Goal: Task Accomplishment & Management: Complete application form

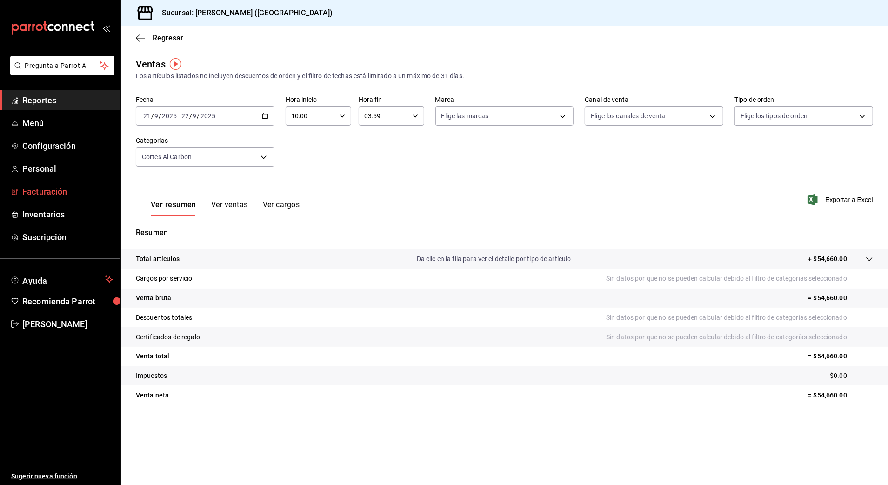
click at [64, 193] on span "Facturación" at bounding box center [67, 191] width 91 height 13
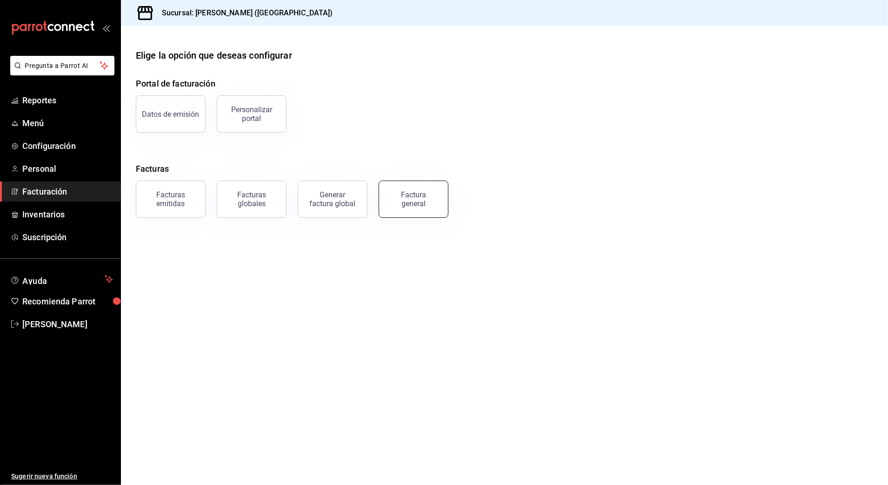
click at [412, 198] on div "Factura general" at bounding box center [413, 199] width 47 height 18
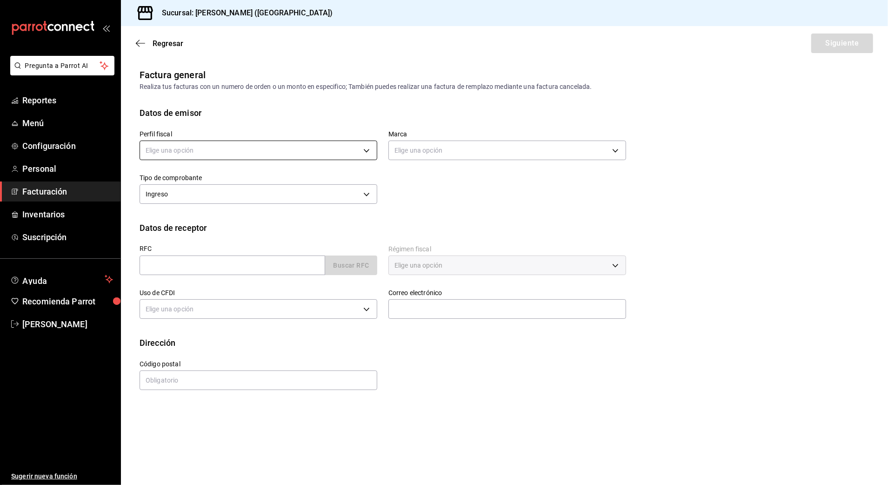
click at [291, 149] on body "Pregunta a Parrot AI Reportes Menú Configuración Personal Facturación Inventari…" at bounding box center [444, 242] width 888 height 485
click at [251, 203] on li "STRANA" at bounding box center [258, 197] width 237 height 17
type input "388baf41-a161-4082-91d8-8e4fee6b806d"
type input "97fc4076-38f4-4943-8ede-a1fde032a47c"
click at [462, 193] on div "Perfil fiscal STRANA 388baf41-a161-4082-91d8-8e4fee6b806d [PERSON_NAME] - Valla…" at bounding box center [377, 162] width 498 height 87
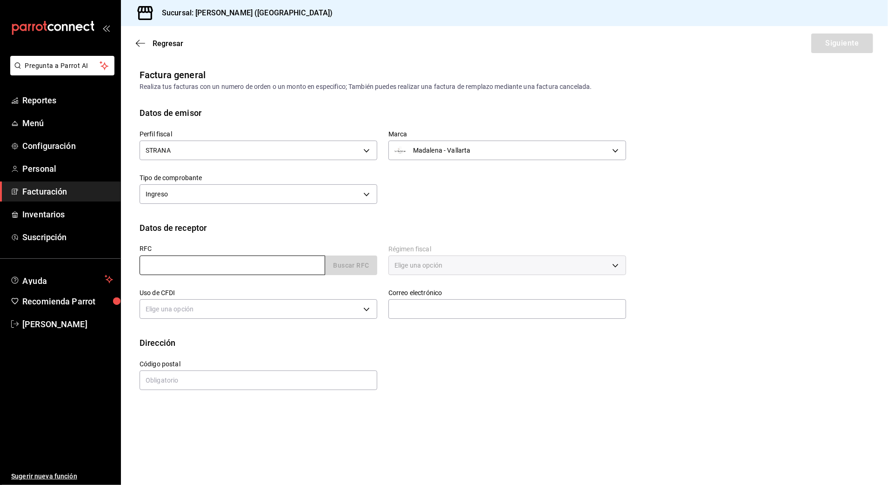
click at [287, 272] on input "text" at bounding box center [233, 265] width 186 height 20
type input "XAXX010101000"
type input "48333"
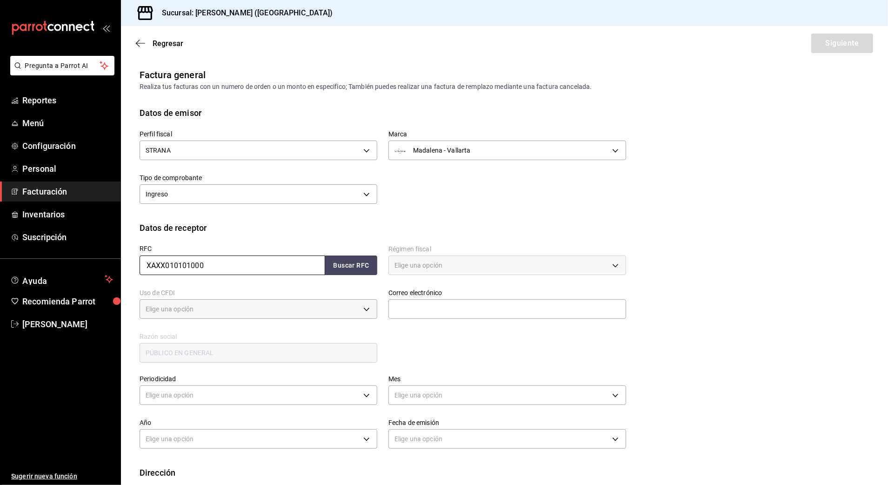
type input "616"
type input "S01"
click at [434, 247] on label "Régimen fiscal" at bounding box center [507, 249] width 238 height 7
click at [341, 274] on button "Buscar RFC" at bounding box center [351, 265] width 52 height 20
type input "[EMAIL_ADDRESS][DOMAIN_NAME]"
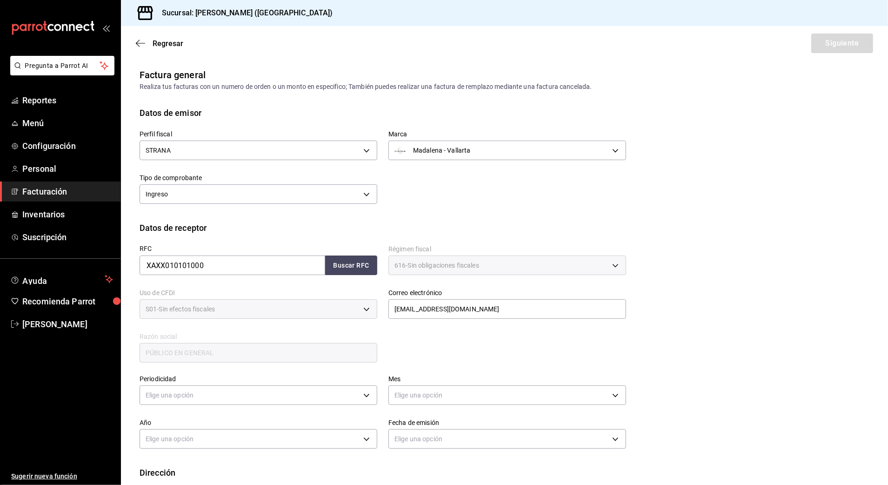
click at [529, 350] on div "RFC XAXX010101000 Buscar RFC Régimen fiscal 616 - Sin obligaciones fiscales 616…" at bounding box center [377, 299] width 498 height 130
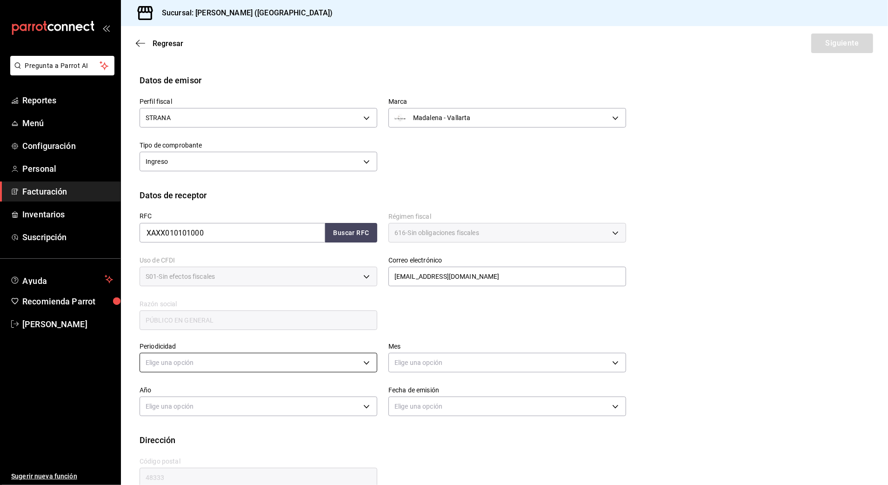
scroll to position [51, 0]
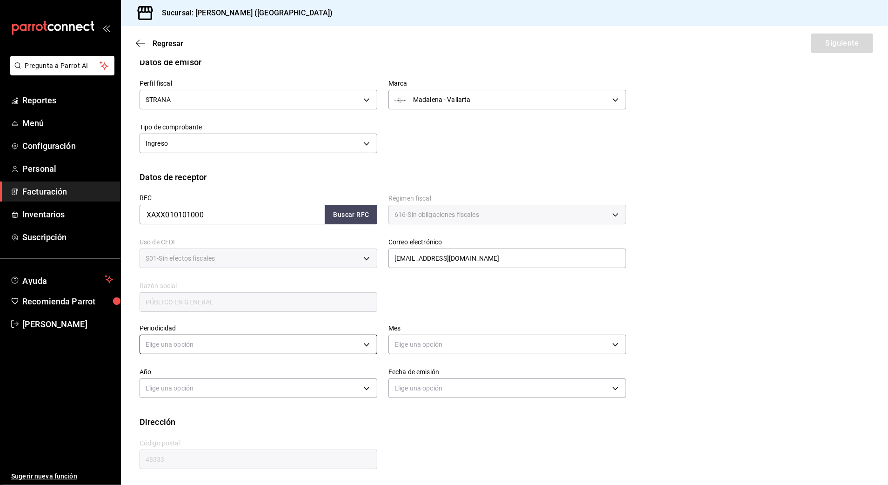
click at [261, 338] on body "Pregunta a Parrot AI Reportes Menú Configuración Personal Facturación Inventari…" at bounding box center [444, 242] width 888 height 485
click at [226, 376] on li "Diario" at bounding box center [257, 373] width 234 height 15
type input "DAILY"
click at [426, 336] on body "Pregunta a Parrot AI Reportes Menú Configuración Personal Facturación Inventari…" at bounding box center [444, 242] width 888 height 485
click at [473, 423] on li "Septiembre" at bounding box center [503, 426] width 234 height 15
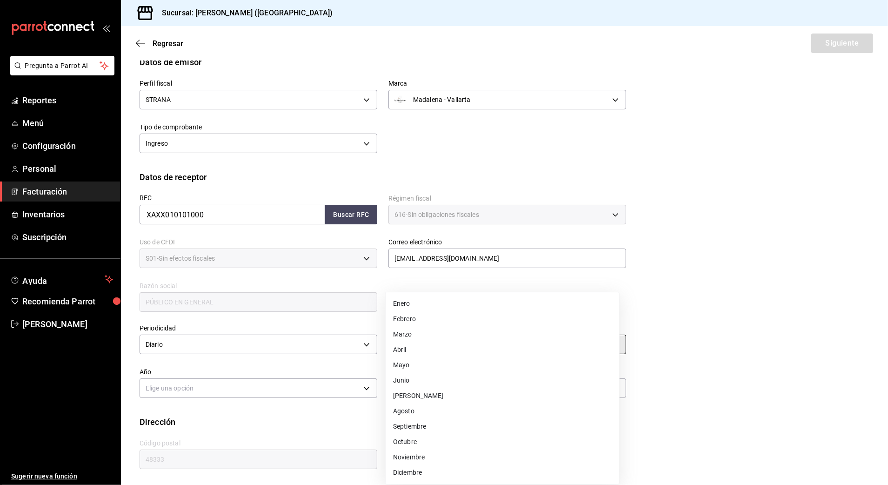
type input "9"
click at [276, 376] on div "Elige una opción" at bounding box center [259, 386] width 238 height 25
click at [276, 381] on body "Pregunta a Parrot AI Reportes Menú Configuración Personal Facturación Inventari…" at bounding box center [444, 242] width 888 height 485
click at [262, 413] on li "2025" at bounding box center [257, 416] width 234 height 15
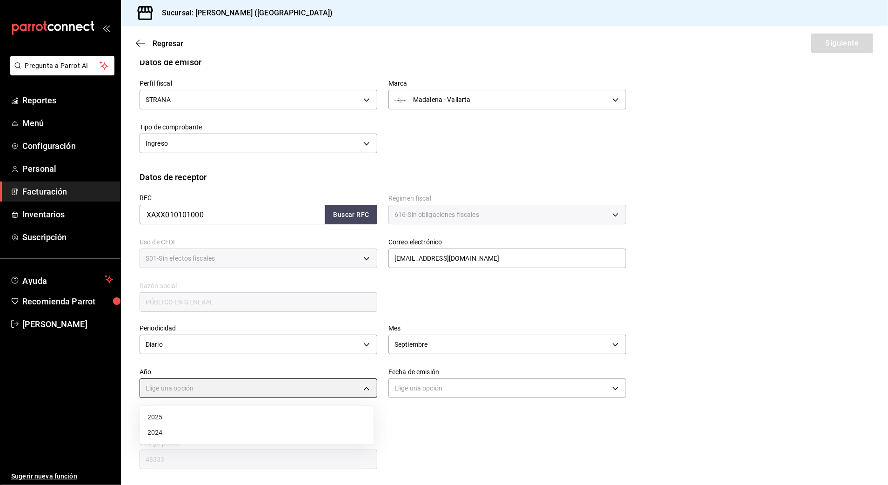
type input "2025"
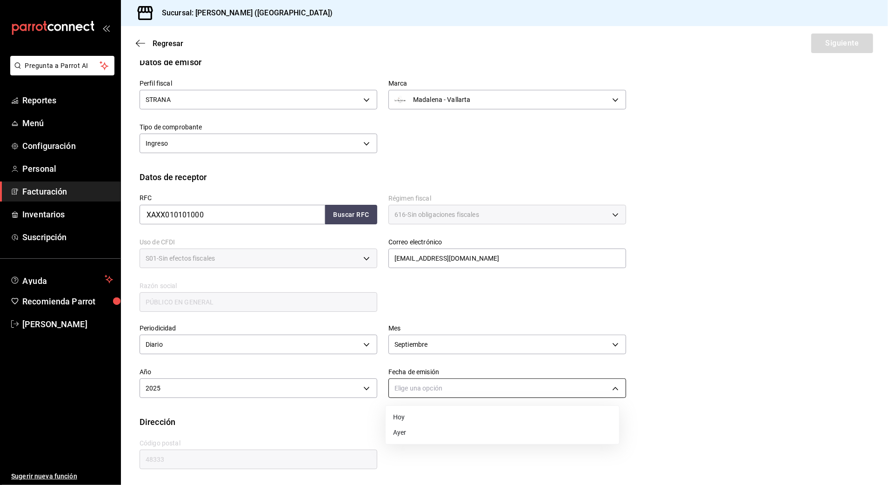
click at [463, 382] on body "Pregunta a Parrot AI Reportes Menú Configuración Personal Facturación Inventari…" at bounding box center [444, 242] width 888 height 485
click at [454, 417] on li "Hoy" at bounding box center [503, 416] width 234 height 15
type input "[DATE]"
click at [448, 449] on div "Calle # exterior # interior Código postal 48333 Estado ​ Municipio ​ [GEOGRAPHI…" at bounding box center [377, 449] width 498 height 42
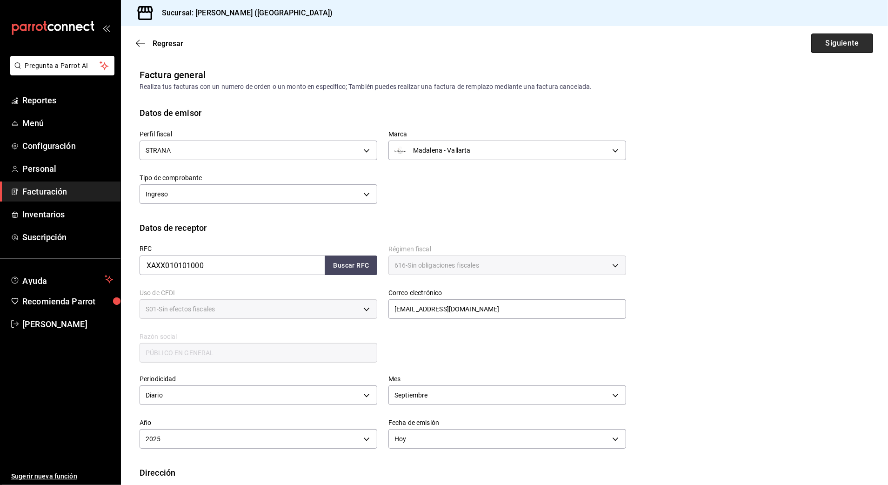
click at [815, 42] on button "Siguiente" at bounding box center [842, 43] width 62 height 20
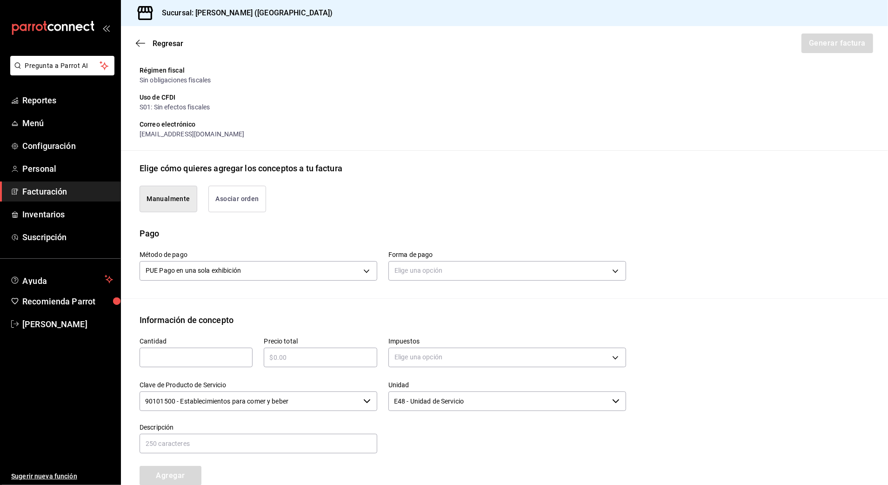
scroll to position [124, 0]
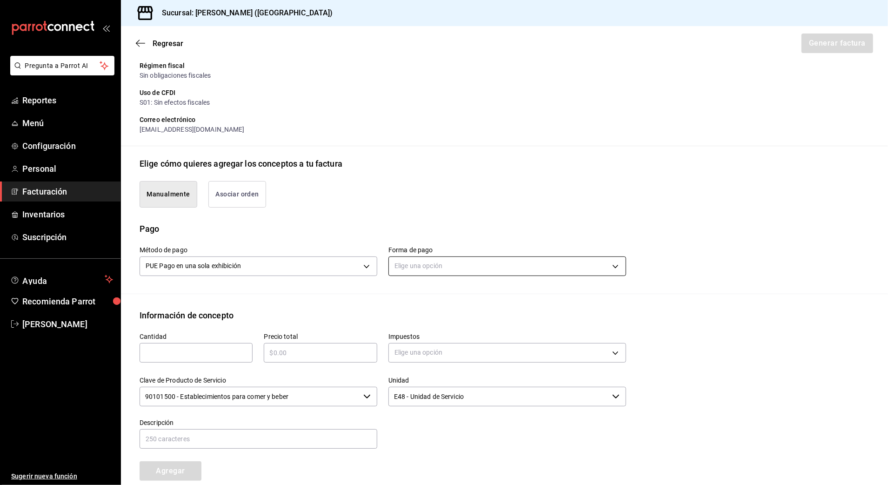
click at [544, 265] on body "Pregunta a Parrot AI Reportes Menú Configuración Personal Facturación Inventari…" at bounding box center [444, 242] width 888 height 485
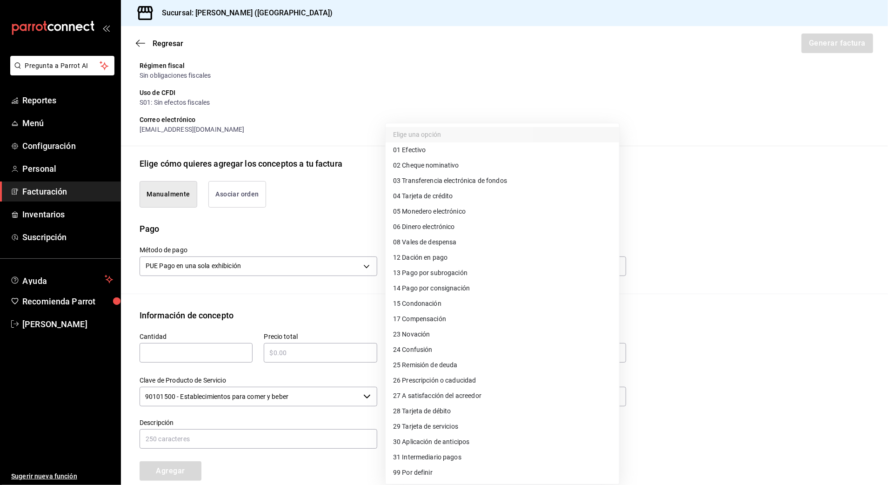
click at [498, 198] on li "04 Tarjeta de crédito" at bounding box center [503, 195] width 234 height 15
type input "04"
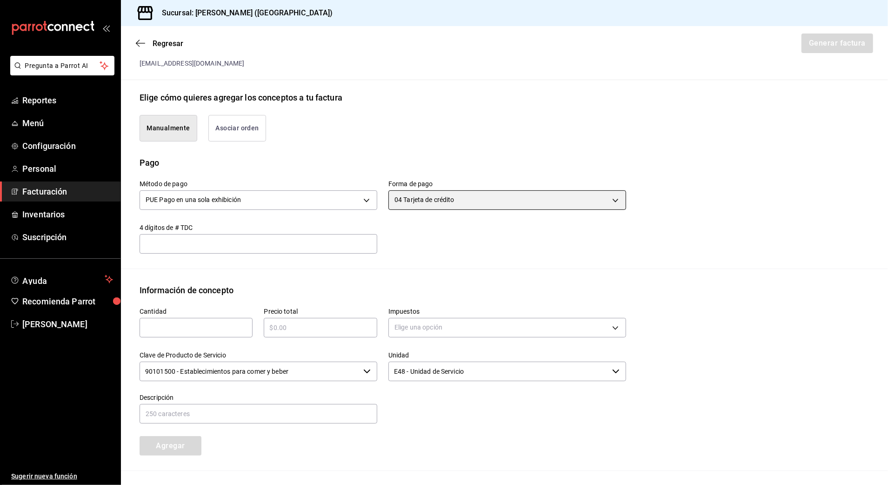
scroll to position [286, 0]
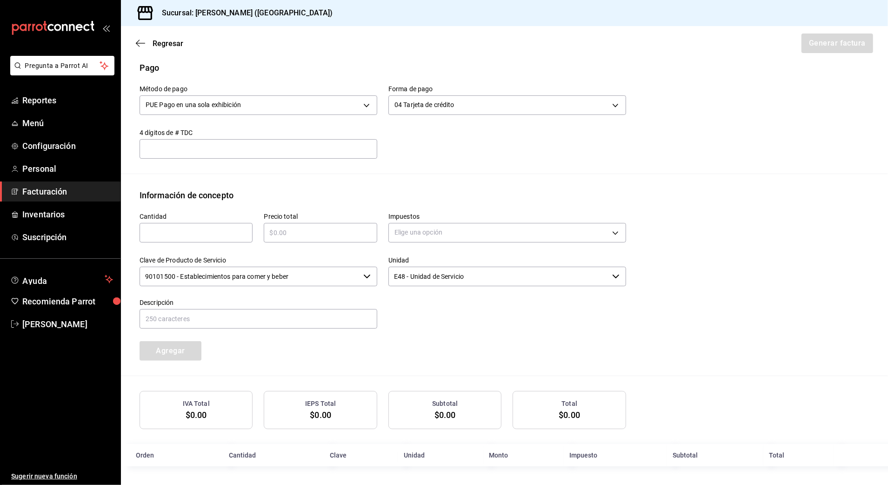
click at [235, 235] on input "text" at bounding box center [196, 232] width 113 height 11
type input "1"
click at [326, 236] on input "text" at bounding box center [320, 232] width 113 height 11
type input "$148460.52"
click at [439, 234] on body "Pregunta a Parrot AI Reportes Menú Configuración Personal Facturación Inventari…" at bounding box center [444, 242] width 888 height 485
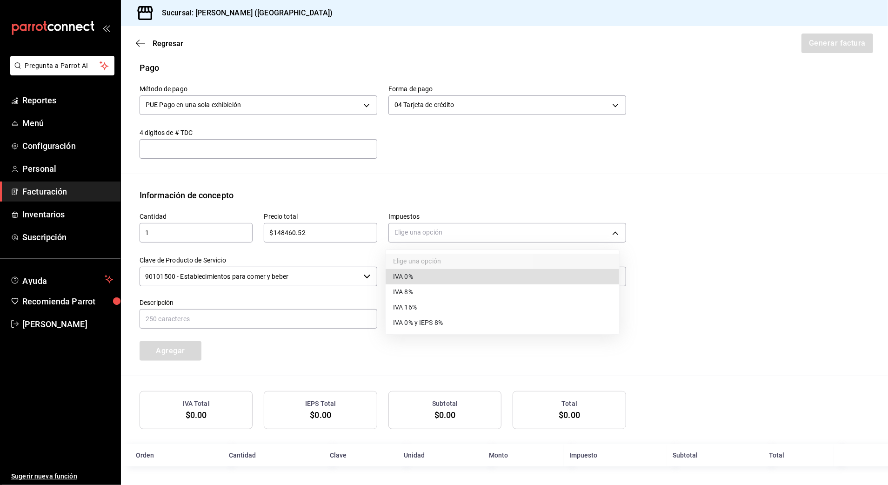
click at [429, 305] on li "IVA 16%" at bounding box center [503, 307] width 234 height 15
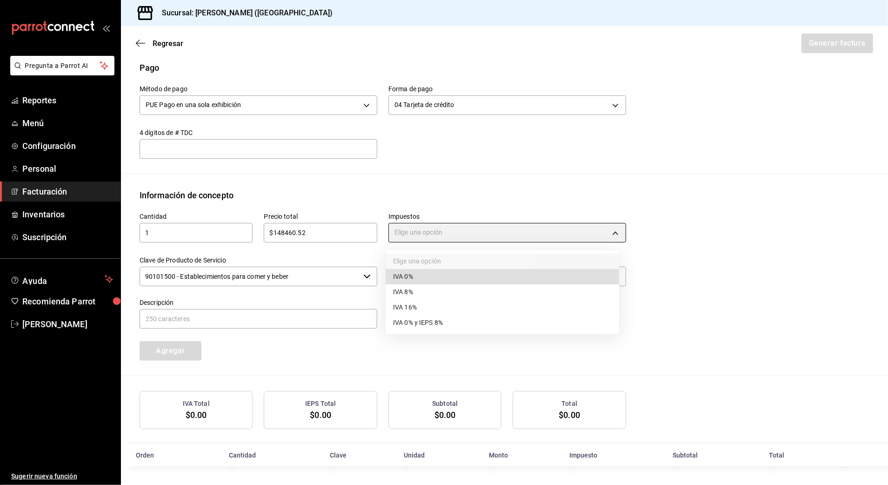
type input "IVA_16"
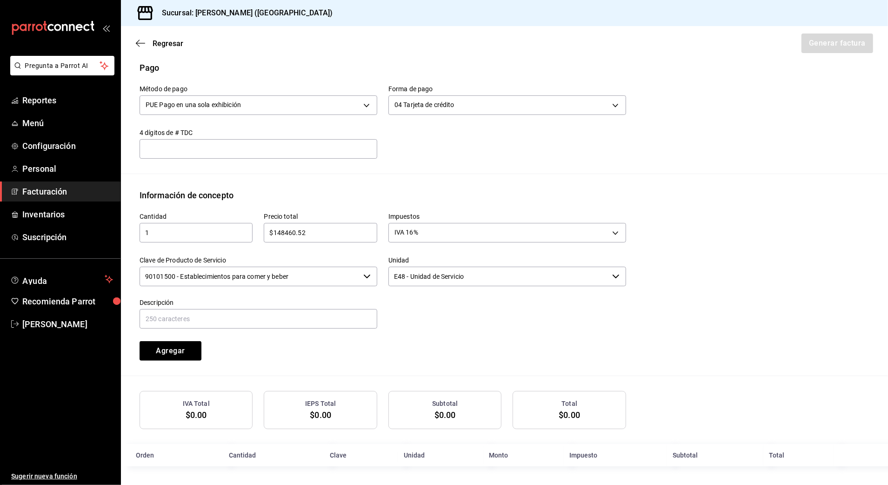
click at [337, 276] on input "90101500 - Establecimientos para comer y beber" at bounding box center [250, 277] width 220 height 20
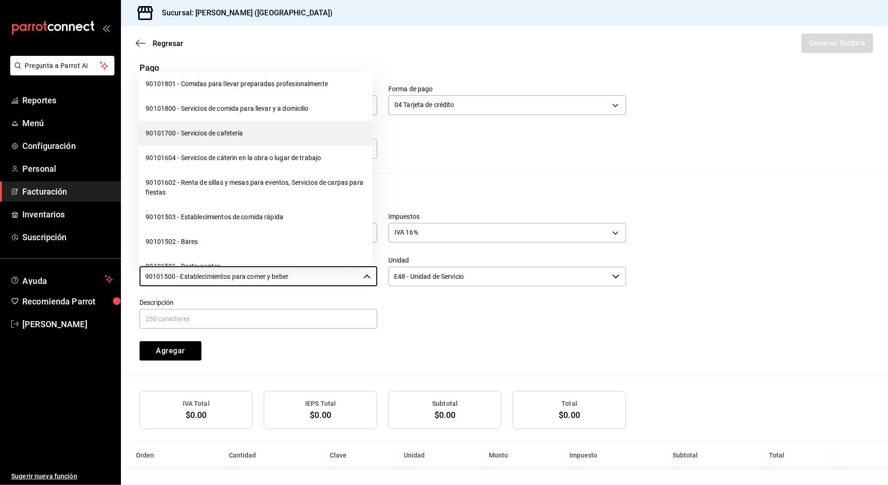
scroll to position [124, 0]
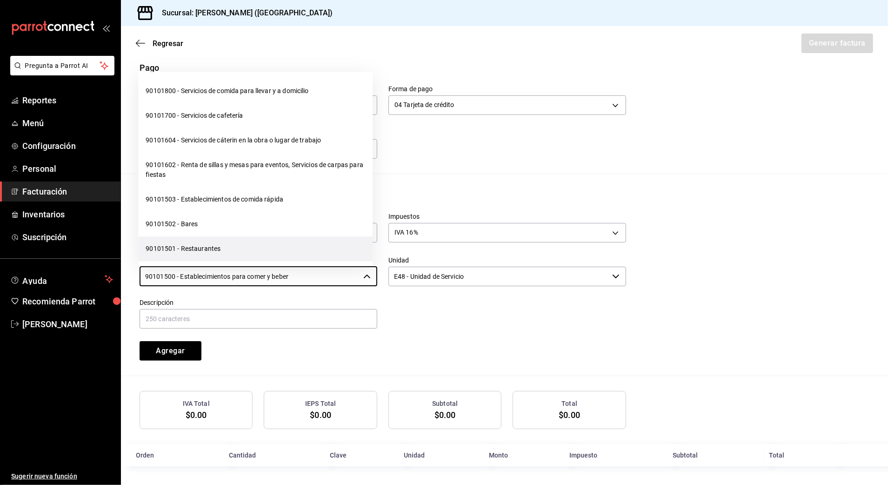
click at [270, 239] on li "90101501 - Restaurantes" at bounding box center [255, 249] width 234 height 25
type input "90101501 - Restaurantes"
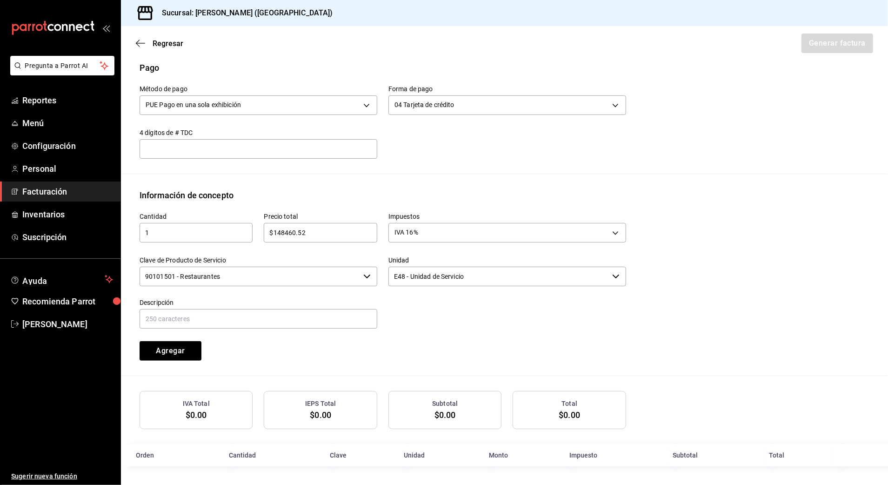
click at [463, 325] on div at bounding box center [501, 308] width 249 height 42
click at [317, 311] on input "text" at bounding box center [259, 319] width 238 height 20
type input "CONSUMO DE ALIMENTOS Y BEBIDAS"
click at [446, 361] on div "Cantidad 1 ​ Precio total $148460.52 ​ Impuestos IVA 16% IVA_16 Clave de Produc…" at bounding box center [505, 288] width 730 height 174
click at [197, 348] on button "Agregar" at bounding box center [171, 351] width 62 height 20
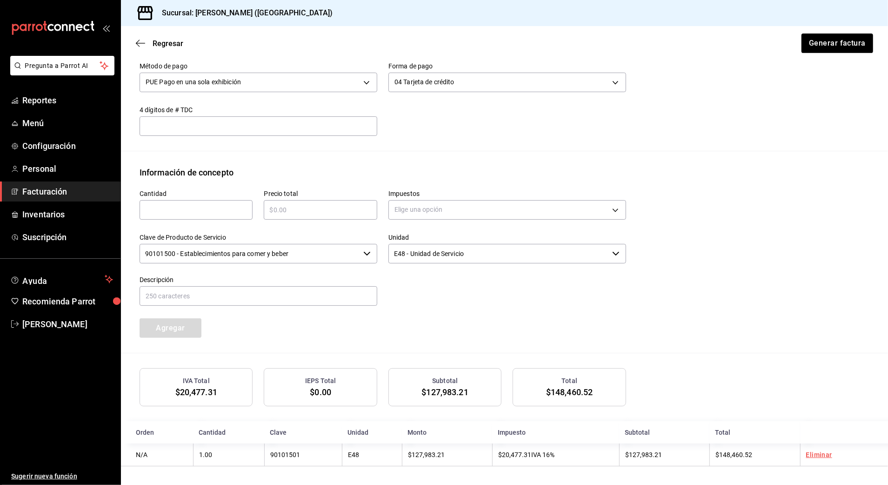
scroll to position [247, 0]
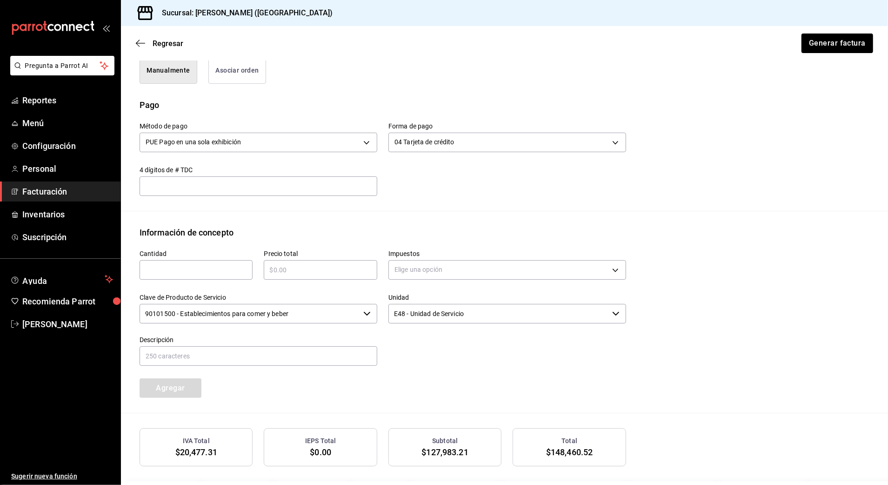
click at [206, 271] on input "text" at bounding box center [196, 269] width 113 height 11
type input "1"
click at [326, 272] on input "text" at bounding box center [320, 269] width 113 height 11
type input "$55721.80"
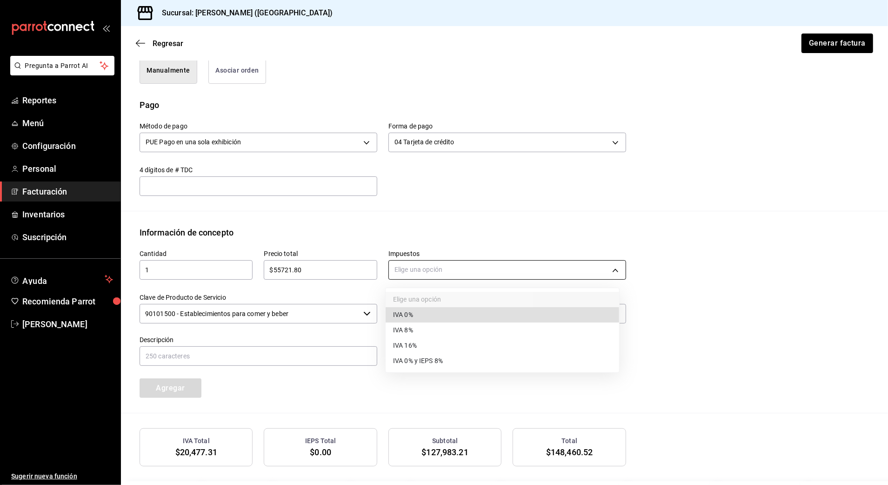
click at [445, 269] on body "Pregunta a Parrot AI Reportes Menú Configuración Personal Facturación Inventari…" at bounding box center [444, 242] width 888 height 485
click at [444, 314] on li "IVA 0%" at bounding box center [503, 314] width 234 height 15
type input "IVA_0"
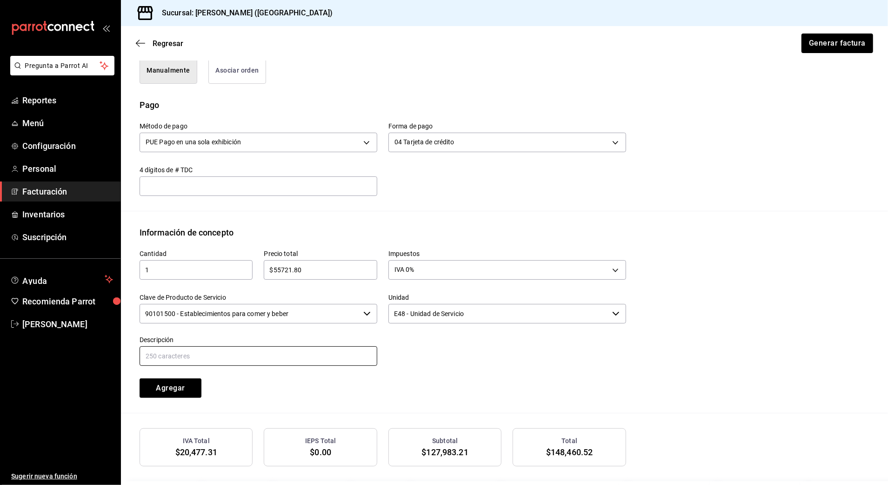
click at [351, 366] on input "text" at bounding box center [259, 356] width 238 height 20
click at [343, 320] on input "90101500 - Establecimientos para comer y beber" at bounding box center [250, 314] width 220 height 20
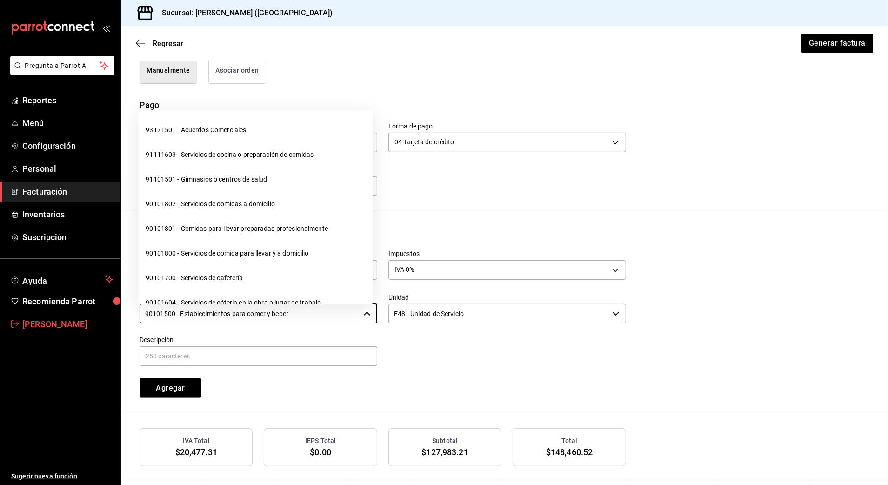
drag, startPoint x: 345, startPoint y: 313, endPoint x: 99, endPoint y: 326, distance: 246.9
click at [99, 326] on div "Pregunta a Parrot AI Reportes Menú Configuración Personal Facturación Inventari…" at bounding box center [444, 242] width 888 height 485
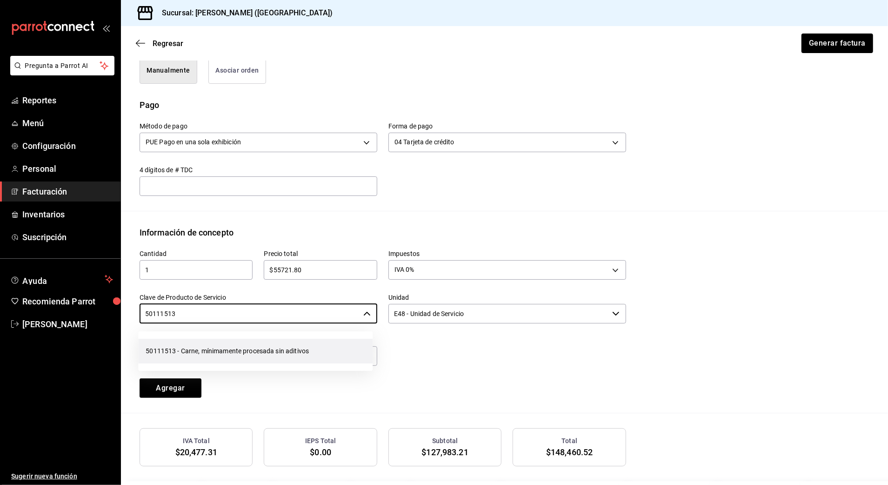
click at [289, 351] on li "50111513 - Carne, mínimamente procesada sin aditivos" at bounding box center [255, 351] width 234 height 25
type input "50111513 - Carne, mínimamente procesada sin aditivos"
click at [289, 351] on input "text" at bounding box center [259, 356] width 238 height 20
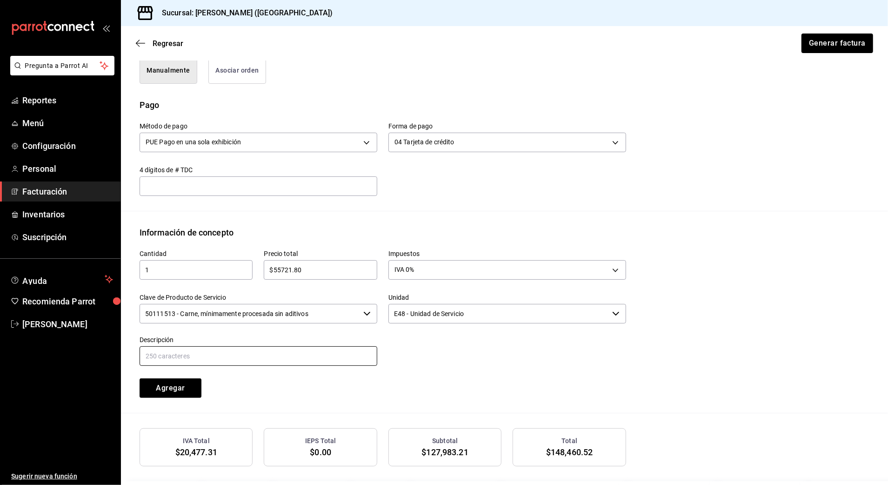
type input "CONSUMO DE CONSUMO"
click at [463, 403] on div "Cantidad 1 ​ Precio total $55721.80 ​ Impuestos IVA 0% IVA_0 Clave de Producto …" at bounding box center [505, 326] width 730 height 174
drag, startPoint x: 274, startPoint y: 354, endPoint x: 49, endPoint y: 360, distance: 224.8
click at [49, 360] on div "Pregunta a Parrot AI Reportes Menú Configuración Personal Facturación Inventari…" at bounding box center [444, 242] width 888 height 485
click at [254, 345] on div "Descripción" at bounding box center [259, 351] width 238 height 31
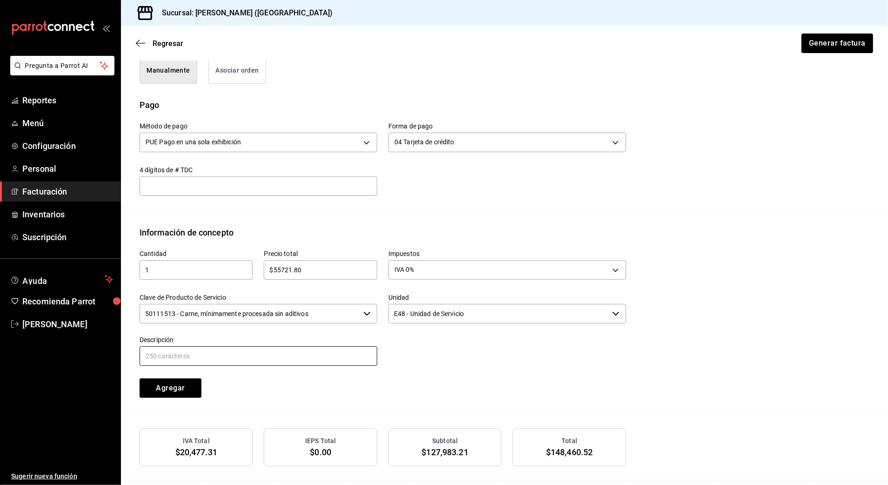
click at [259, 350] on input "text" at bounding box center [259, 356] width 238 height 20
type input "CONSUMO [PERSON_NAME]"
click at [289, 380] on div "Cantidad 1 ​ Precio total $55721.80 ​ Impuestos IVA 0% IVA_0 Clave de Producto …" at bounding box center [377, 318] width 498 height 159
click at [166, 386] on button "Agregar" at bounding box center [171, 388] width 62 height 20
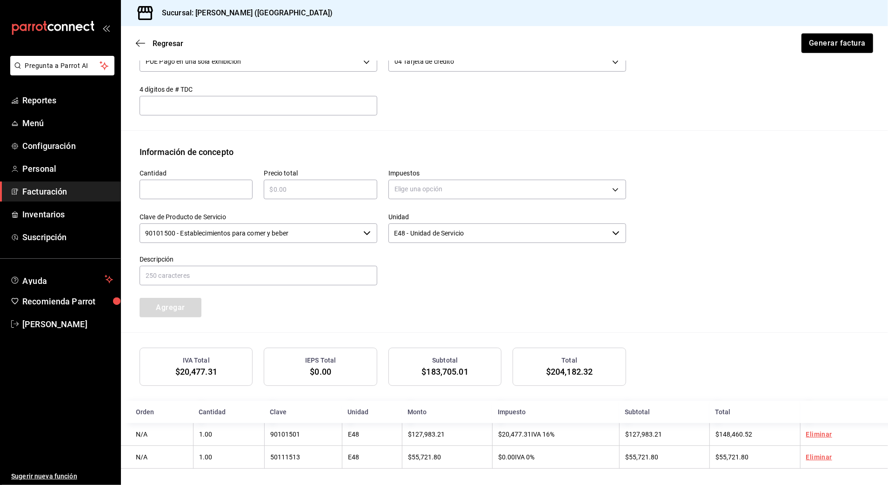
scroll to position [333, 0]
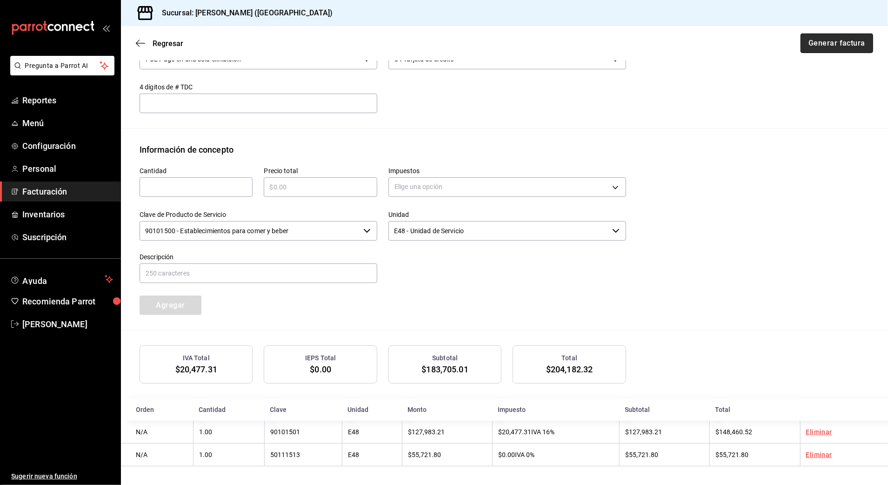
click at [834, 40] on button "Generar factura" at bounding box center [837, 43] width 73 height 20
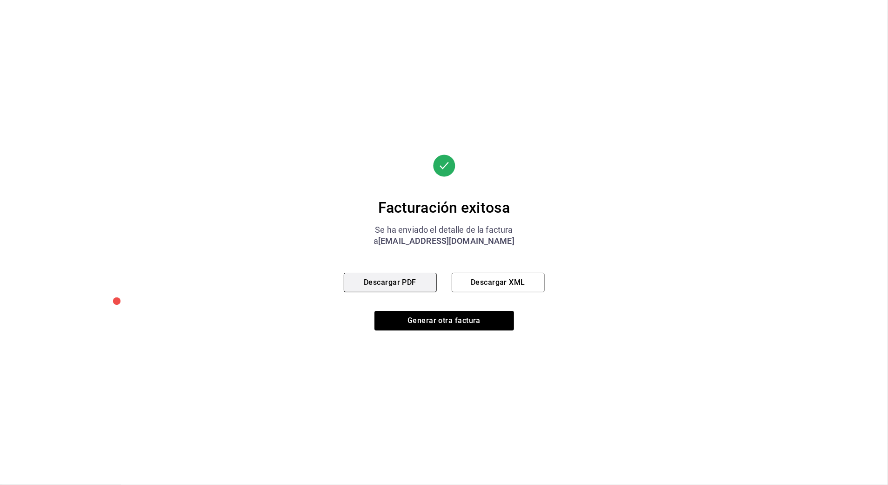
click at [408, 284] on button "Descargar PDF" at bounding box center [390, 283] width 93 height 20
click at [475, 325] on button "Generar otra factura" at bounding box center [444, 321] width 140 height 20
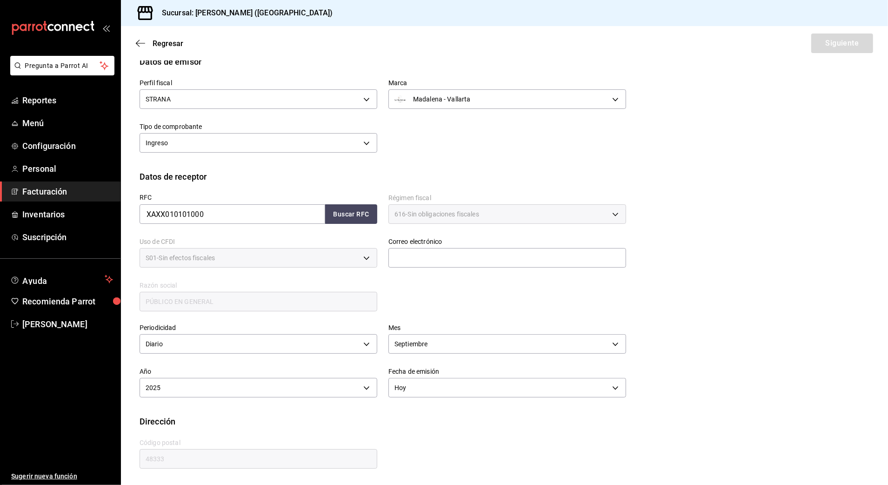
scroll to position [8, 0]
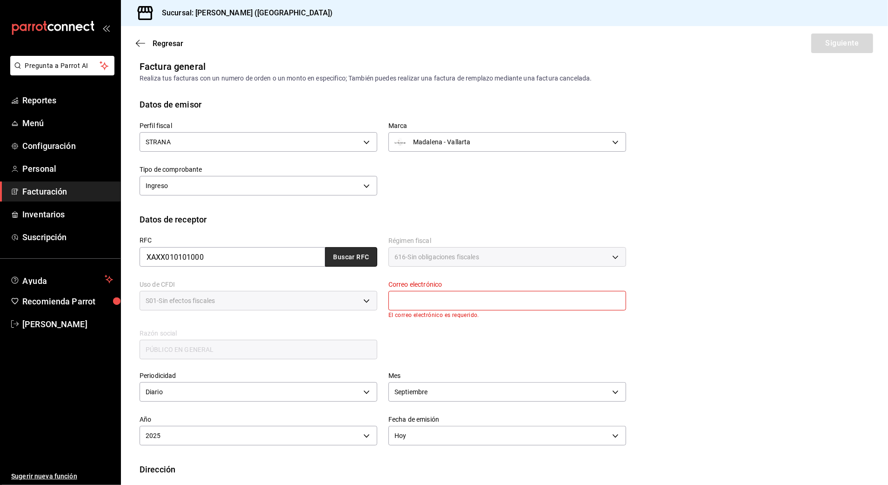
click at [349, 257] on button "Buscar RFC" at bounding box center [351, 257] width 52 height 20
type input "[EMAIL_ADDRESS][DOMAIN_NAME]"
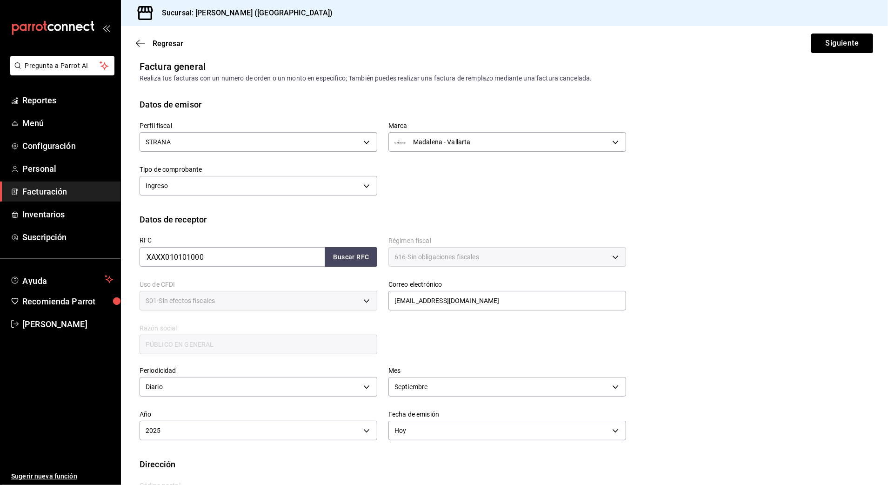
click at [516, 328] on div "RFC XAXX010101000 Buscar RFC Régimen fiscal 616 - Sin obligaciones fiscales 616…" at bounding box center [377, 291] width 498 height 130
click at [830, 47] on button "Siguiente" at bounding box center [842, 43] width 62 height 20
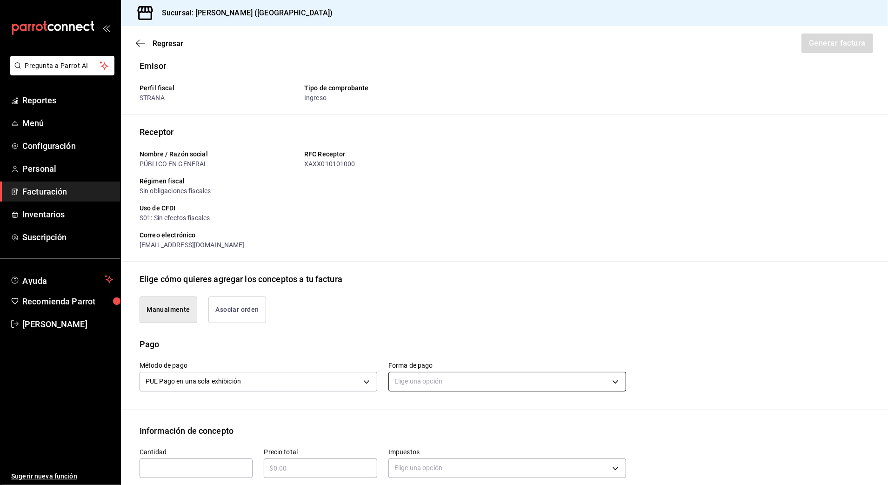
click at [506, 379] on body "Pregunta a Parrot AI Reportes Menú Configuración Personal Facturación Inventari…" at bounding box center [444, 242] width 888 height 485
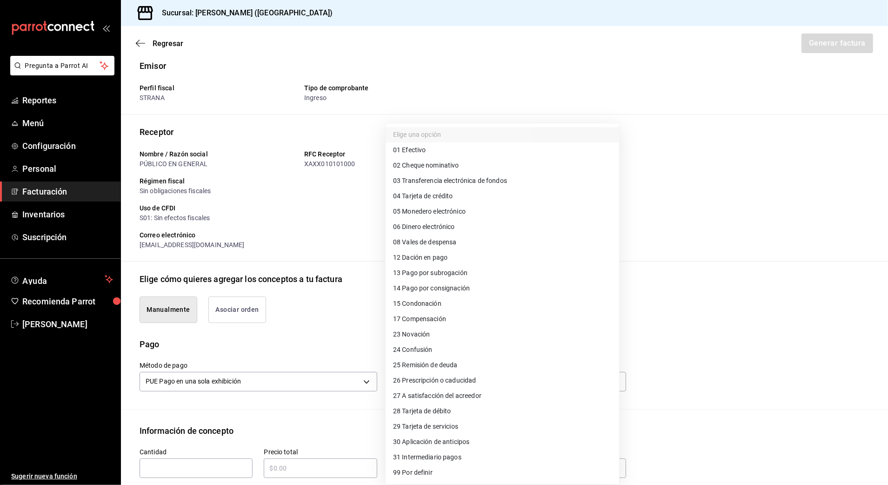
click at [512, 201] on li "04 Tarjeta de crédito" at bounding box center [503, 195] width 234 height 15
type input "04"
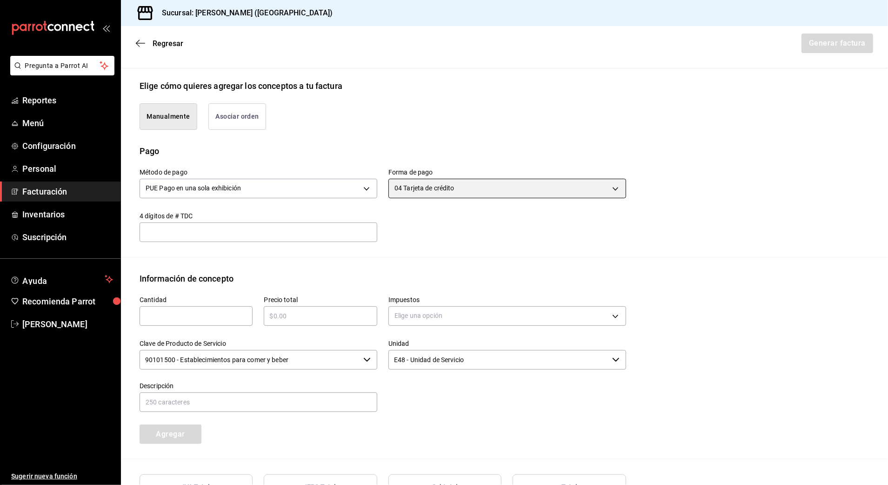
scroll to position [286, 0]
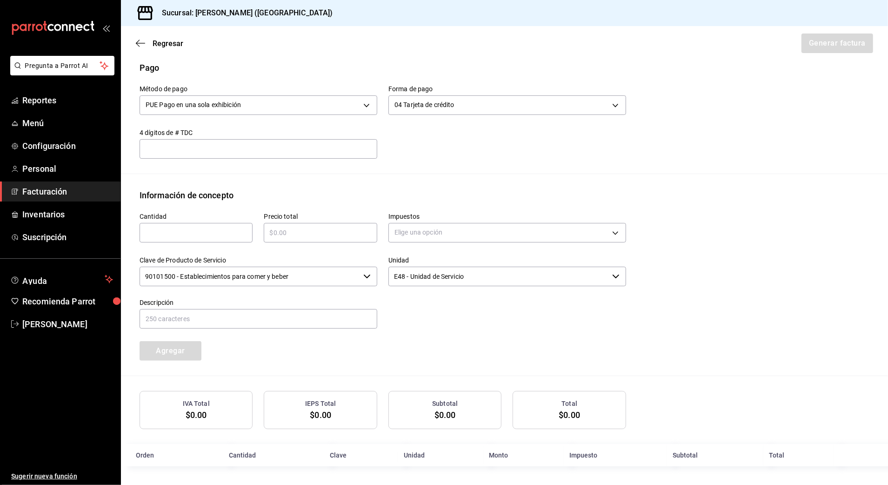
click at [216, 235] on input "text" at bounding box center [196, 232] width 113 height 11
type input "1"
drag, startPoint x: 334, startPoint y: 237, endPoint x: 341, endPoint y: 234, distance: 7.5
click at [335, 237] on div "​" at bounding box center [320, 233] width 113 height 20
type input "$12642.20"
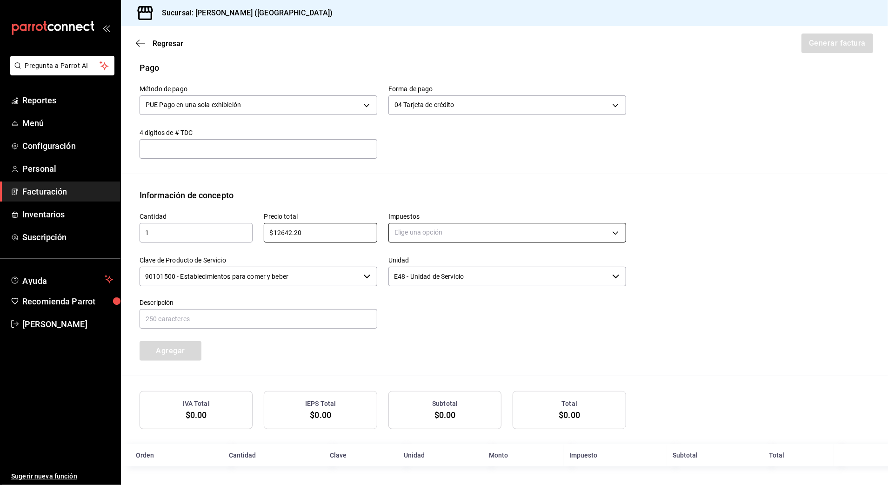
click at [431, 234] on body "Pregunta a Parrot AI Reportes Menú Configuración Personal Facturación Inventari…" at bounding box center [444, 242] width 888 height 485
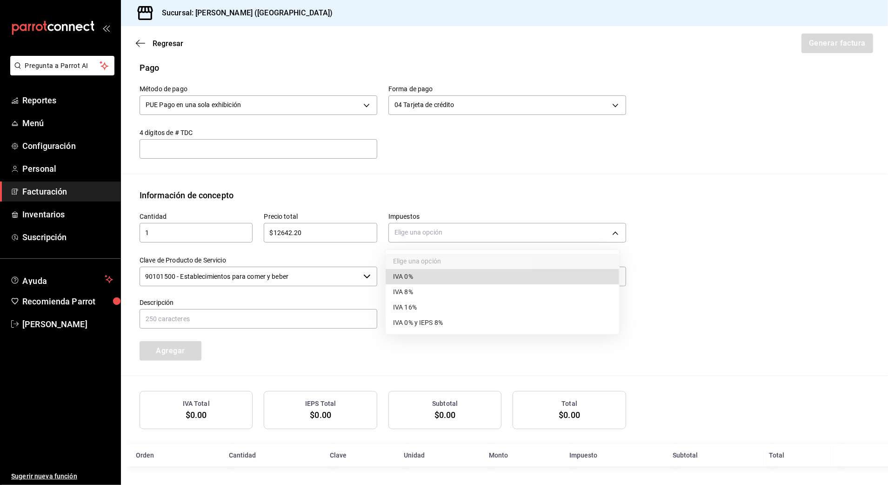
click at [429, 309] on li "IVA 16%" at bounding box center [503, 307] width 234 height 15
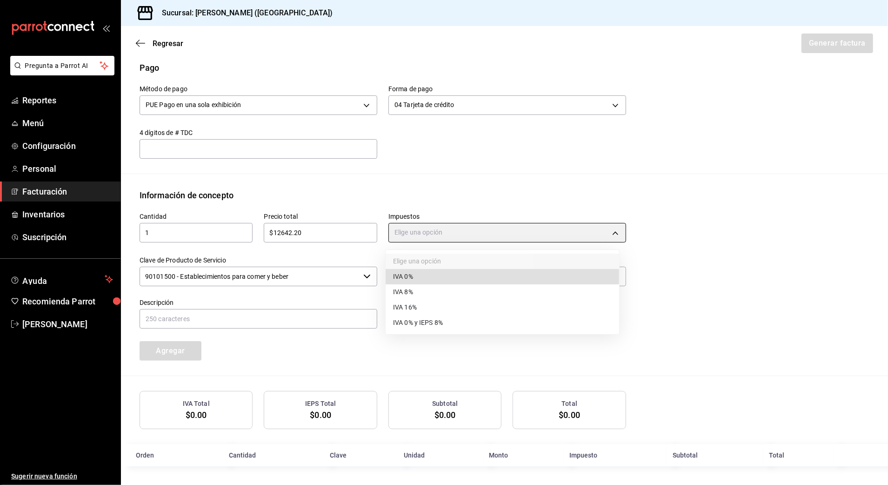
type input "IVA_16"
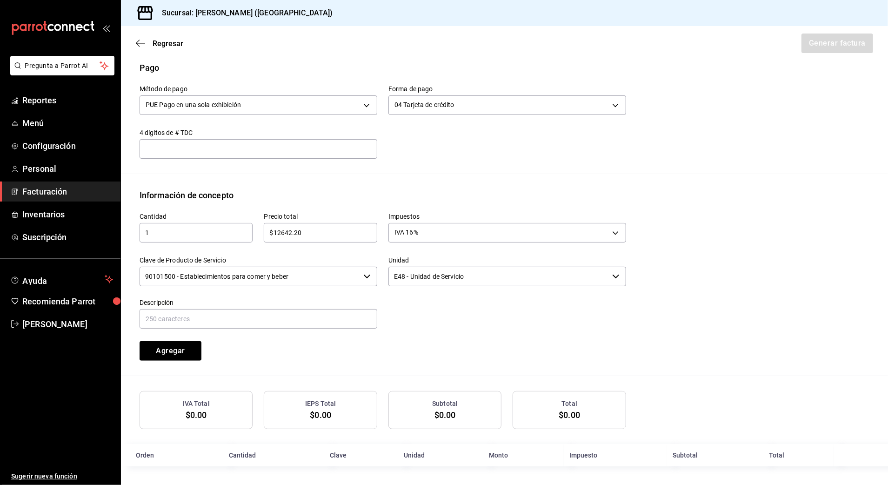
click at [332, 278] on input "90101500 - Establecimientos para comer y beber" at bounding box center [250, 277] width 220 height 20
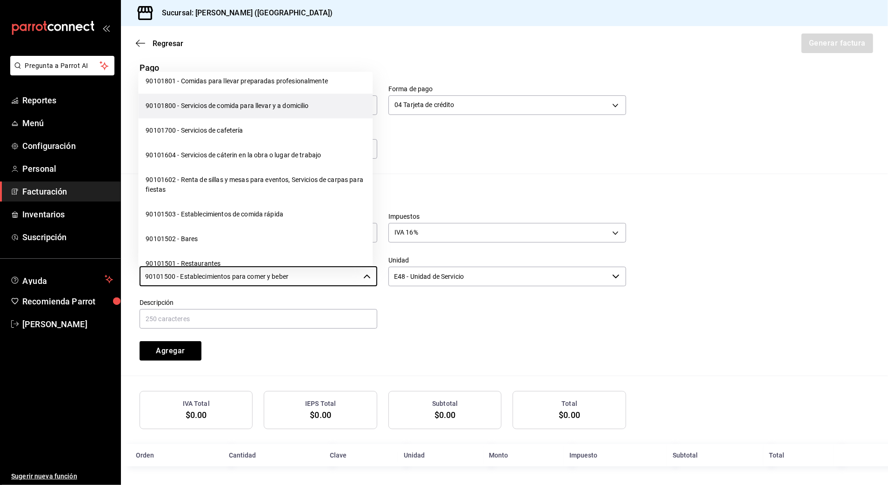
scroll to position [124, 0]
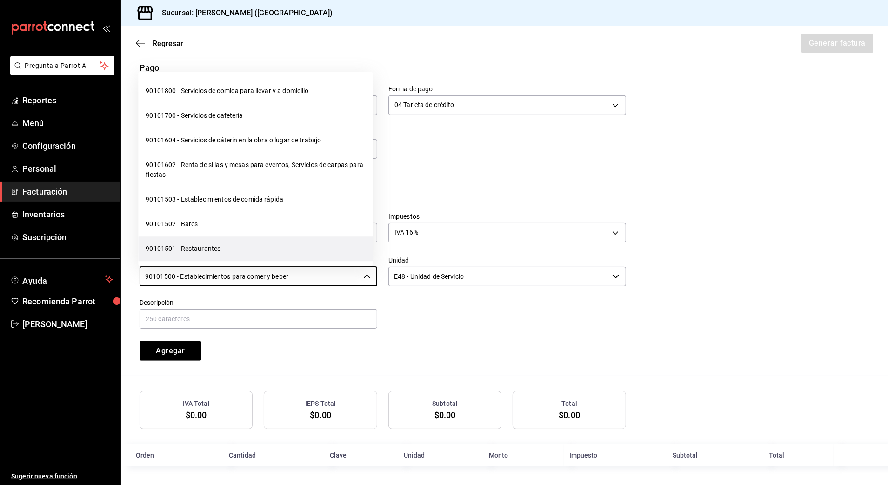
click at [243, 255] on li "90101501 - Restaurantes" at bounding box center [255, 249] width 234 height 25
type input "90101501 - Restaurantes"
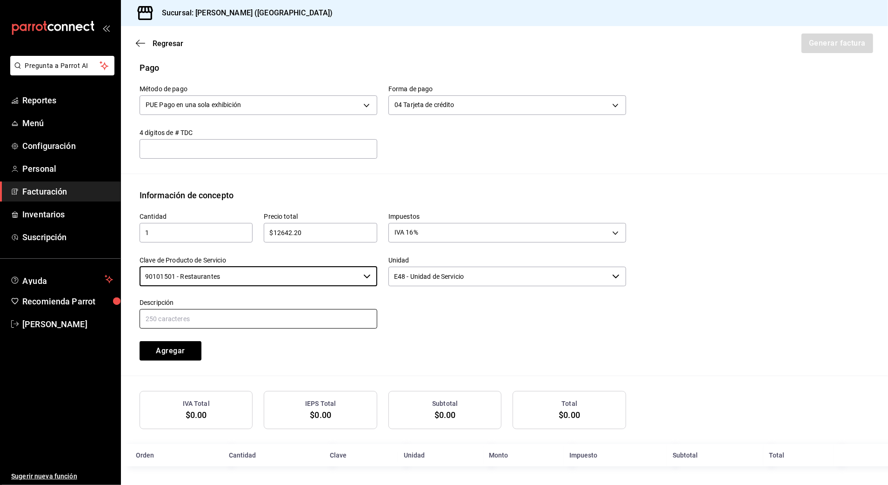
click at [275, 325] on input "text" at bounding box center [259, 319] width 238 height 20
type input "CONSUMO DE ALIMENTOS Y BEBIDAS"
click at [466, 341] on div "Cantidad 1 ​ Precio total $12642.20 ​ Impuestos IVA 16% IVA_16 Clave de Product…" at bounding box center [377, 280] width 498 height 159
drag, startPoint x: 170, startPoint y: 350, endPoint x: 175, endPoint y: 349, distance: 5.3
click at [171, 350] on button "Agregar" at bounding box center [171, 351] width 62 height 20
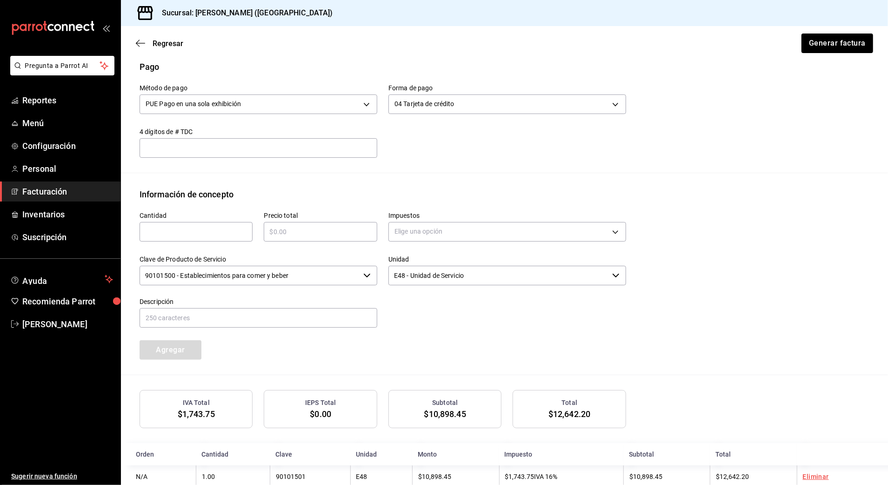
scroll to position [309, 0]
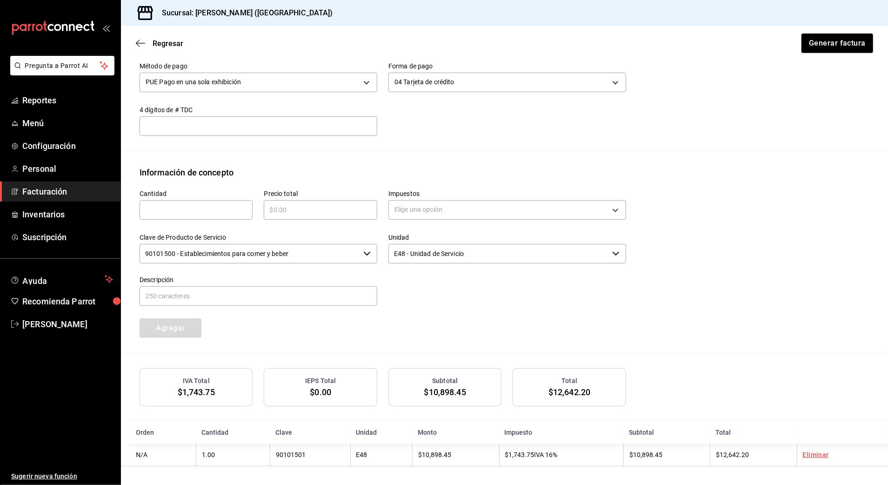
click at [202, 201] on div "​" at bounding box center [196, 210] width 113 height 20
type input "1"
click at [319, 204] on input "text" at bounding box center [320, 209] width 113 height 11
type input "$13658.20"
click at [424, 212] on body "Pregunta a Parrot AI Reportes Menú Configuración Personal Facturación Inventari…" at bounding box center [444, 242] width 888 height 485
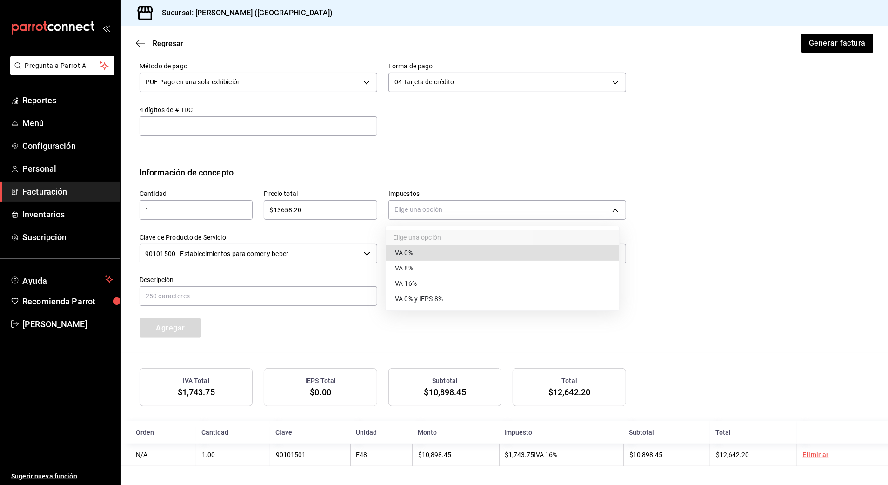
click at [435, 250] on li "IVA 0%" at bounding box center [503, 252] width 234 height 15
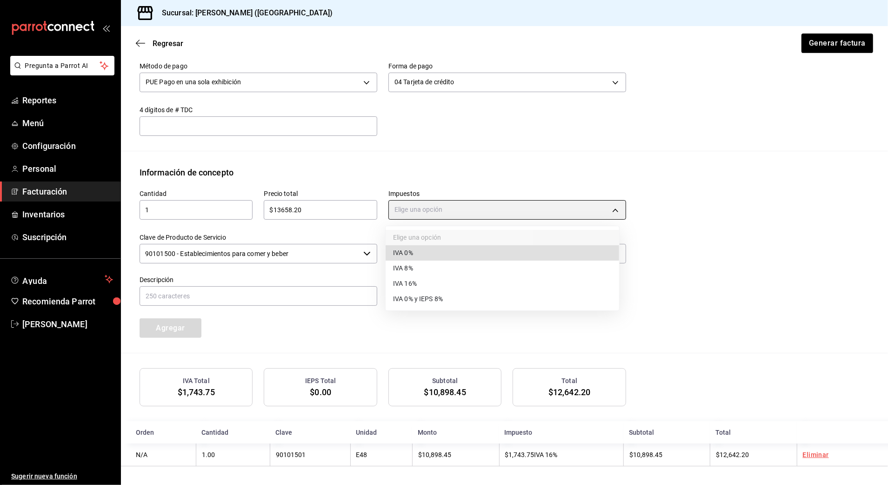
type input "IVA_0"
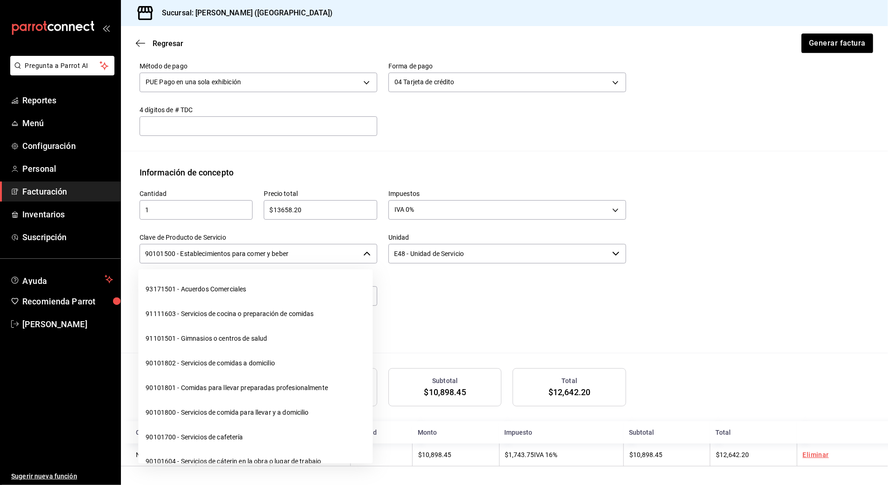
click at [311, 247] on input "90101500 - Establecimientos para comer y beber" at bounding box center [250, 254] width 220 height 20
drag, startPoint x: 324, startPoint y: 250, endPoint x: 73, endPoint y: 254, distance: 251.2
click at [73, 254] on div "Pregunta a Parrot AI Reportes Menú Configuración Personal Facturación Inventari…" at bounding box center [444, 242] width 888 height 485
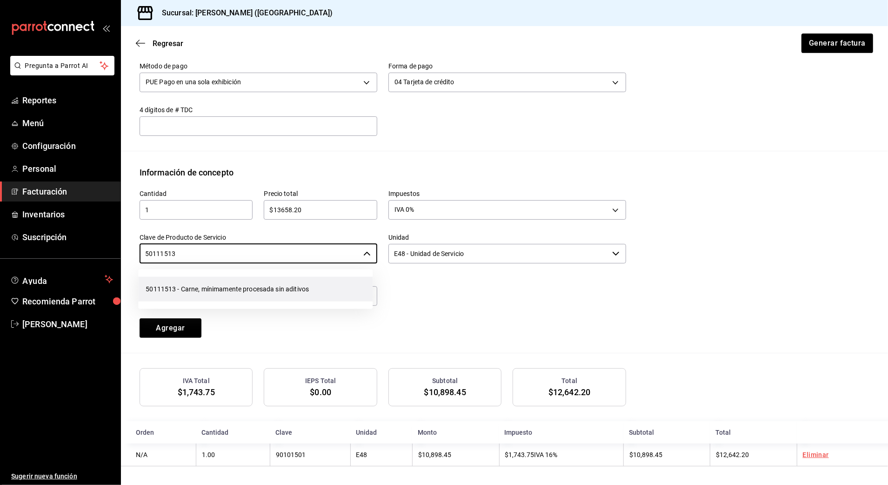
click at [229, 281] on li "50111513 - Carne, mínimamente procesada sin aditivos" at bounding box center [255, 289] width 234 height 25
type input "50111513 - Carne, mínimamente procesada sin aditivos"
click at [230, 294] on input "text" at bounding box center [259, 296] width 238 height 20
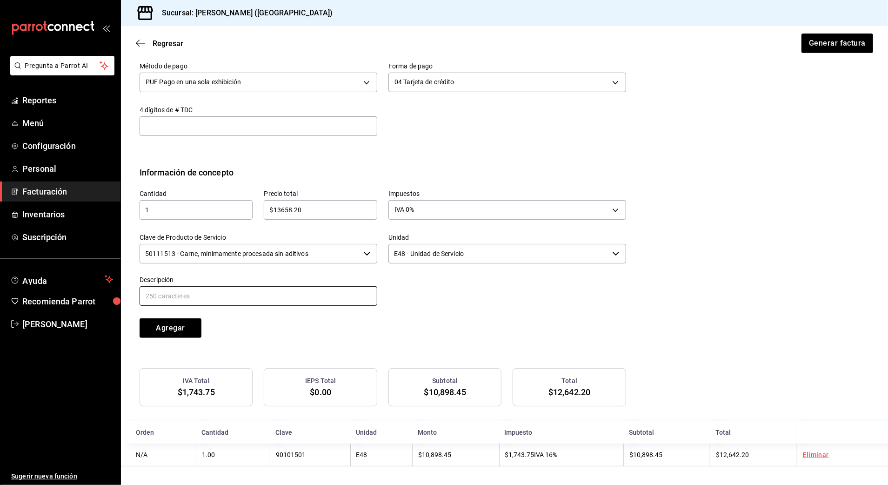
type input "CONSUMO [PERSON_NAME]"
click at [190, 334] on button "Agregar" at bounding box center [171, 328] width 62 height 20
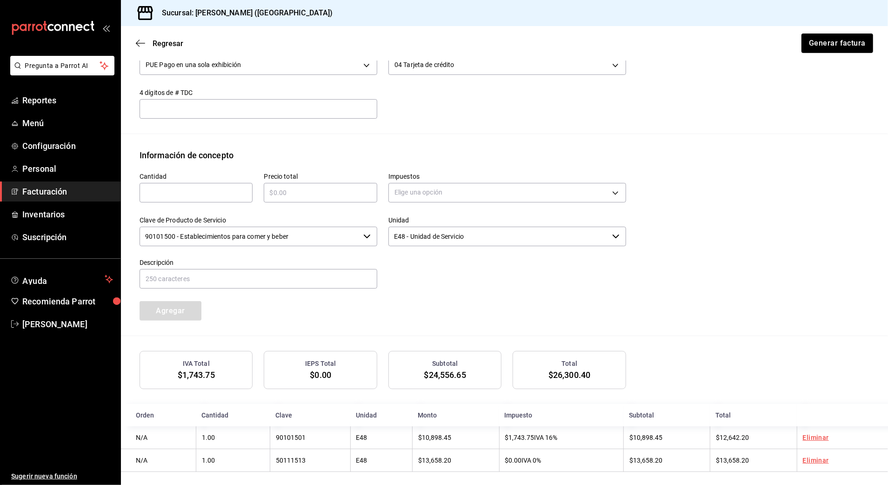
scroll to position [333, 0]
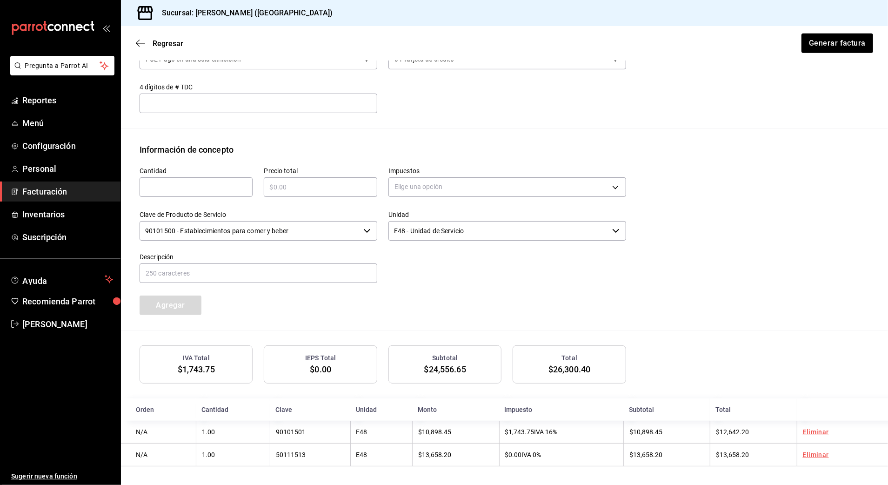
click at [831, 53] on div "Regresar Generar factura" at bounding box center [504, 43] width 767 height 34
click at [838, 51] on button "Generar factura" at bounding box center [837, 43] width 73 height 20
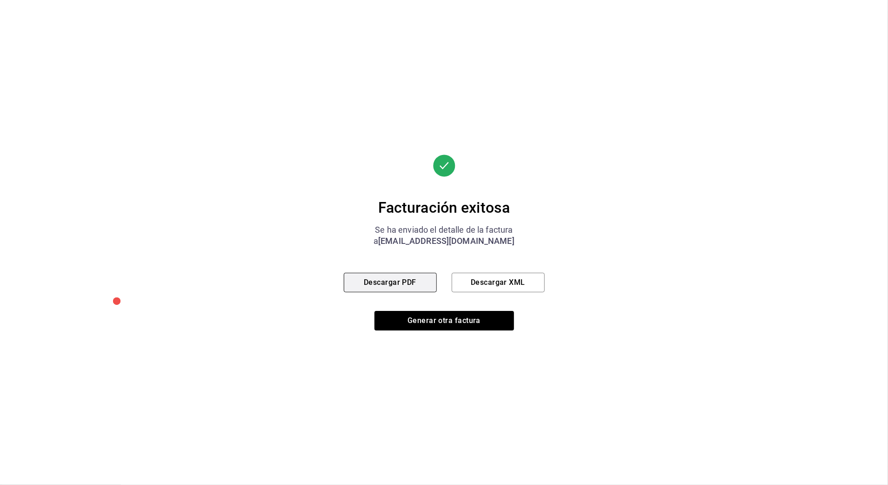
click at [421, 281] on button "Descargar PDF" at bounding box center [390, 283] width 93 height 20
click at [395, 281] on button "Descargar PDF" at bounding box center [390, 283] width 93 height 20
click at [495, 319] on button "Generar otra factura" at bounding box center [444, 321] width 140 height 20
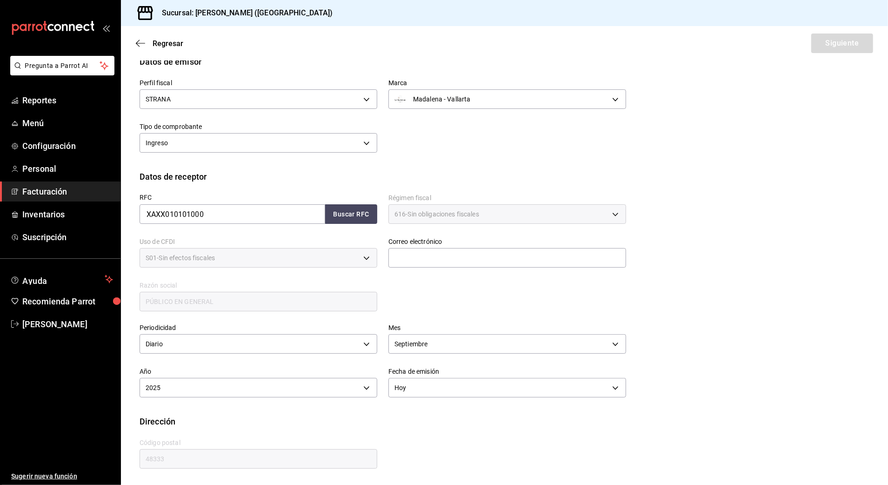
scroll to position [8, 0]
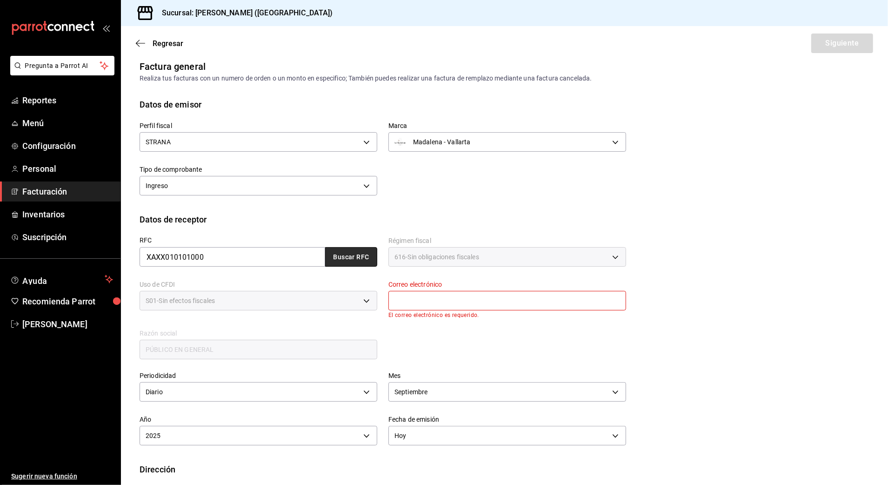
click at [346, 259] on button "Buscar RFC" at bounding box center [351, 257] width 52 height 20
type input "[EMAIL_ADDRESS][DOMAIN_NAME]"
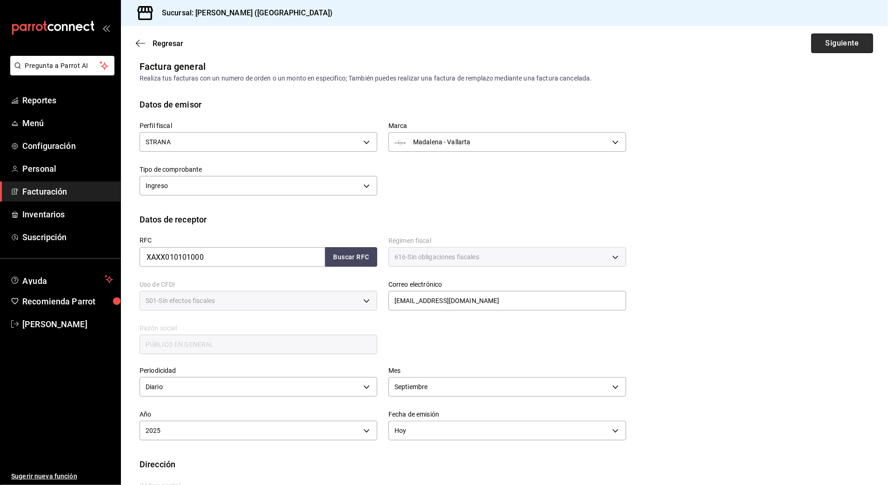
click at [837, 43] on button "Siguiente" at bounding box center [842, 43] width 62 height 20
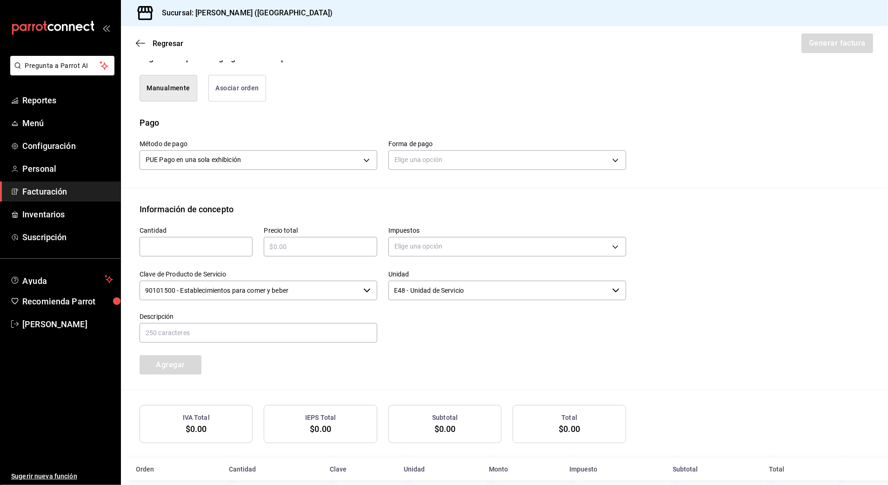
scroll to position [245, 0]
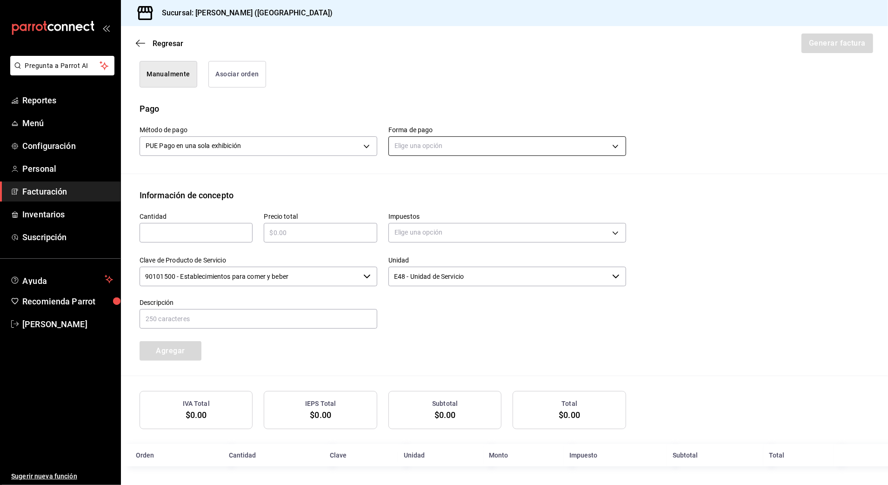
click at [467, 138] on body "Pregunta a Parrot AI Reportes Menú Configuración Personal Facturación Inventari…" at bounding box center [444, 242] width 888 height 485
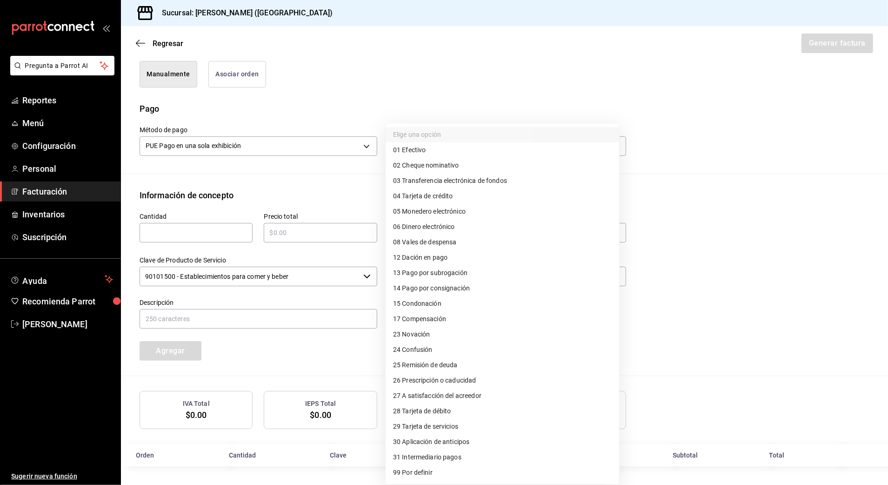
click at [482, 194] on li "04 Tarjeta de crédito" at bounding box center [503, 195] width 234 height 15
type input "04"
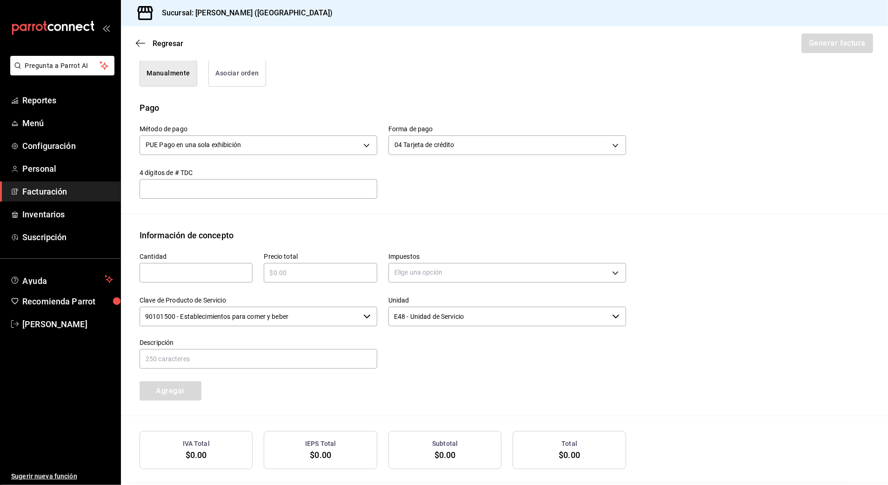
click at [224, 274] on input "text" at bounding box center [196, 272] width 113 height 11
type input "1"
click at [321, 276] on input "text" at bounding box center [320, 272] width 113 height 11
type input "$115909.85"
click at [427, 284] on div "Impuestos Elige una opción" at bounding box center [507, 269] width 238 height 33
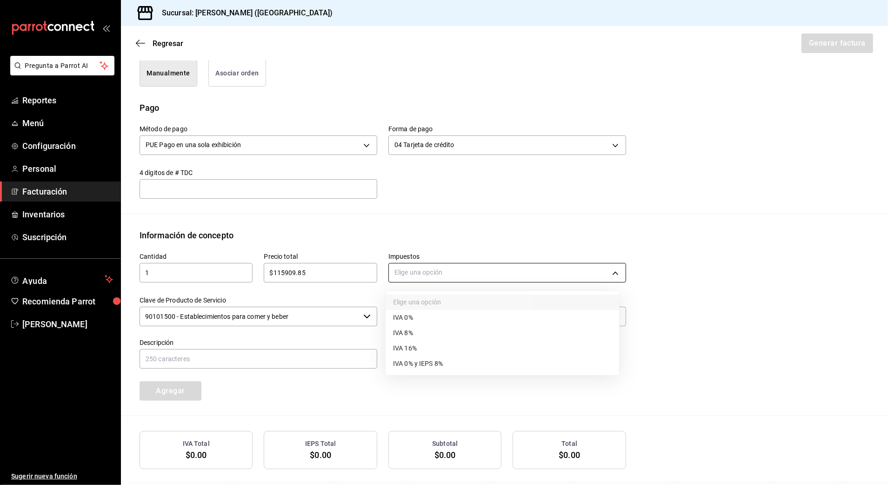
click at [430, 276] on body "Pregunta a Parrot AI Reportes Menú Configuración Personal Facturación Inventari…" at bounding box center [444, 242] width 888 height 485
click at [429, 347] on li "IVA 16%" at bounding box center [503, 348] width 234 height 15
type input "IVA_16"
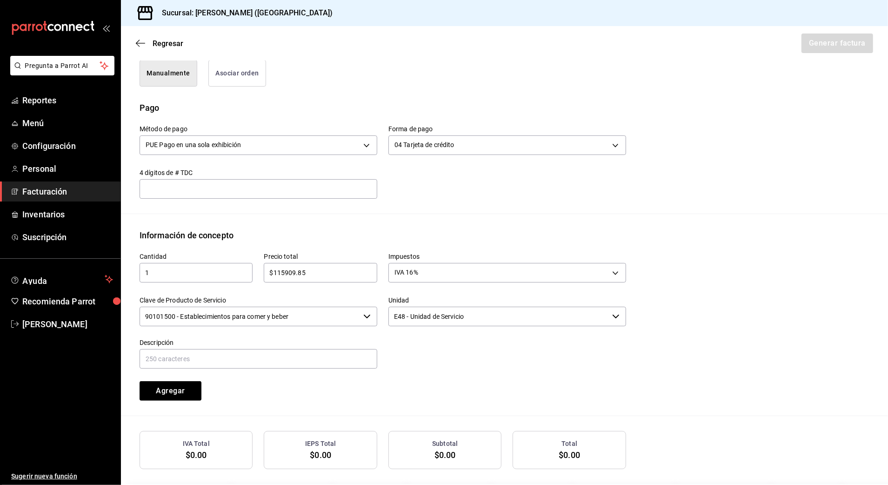
click at [428, 354] on div at bounding box center [501, 348] width 249 height 42
drag, startPoint x: 362, startPoint y: 318, endPoint x: 345, endPoint y: 314, distance: 17.4
click at [363, 317] on icon "button" at bounding box center [366, 316] width 7 height 7
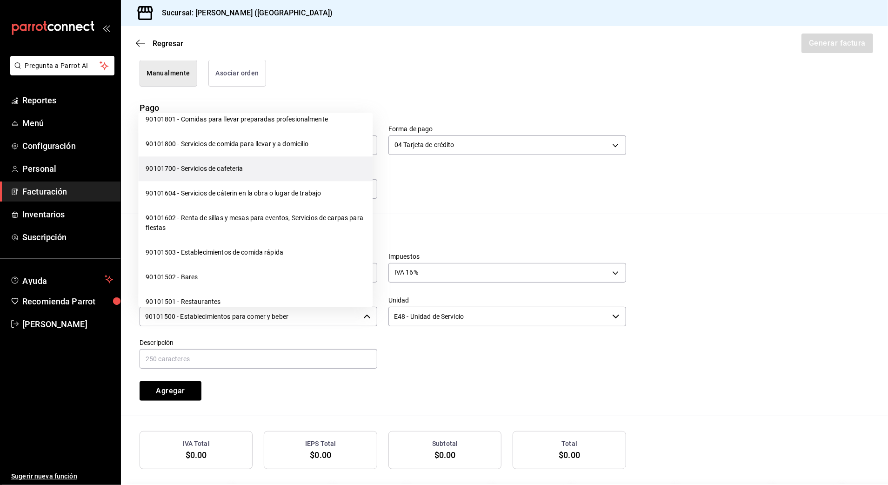
scroll to position [124, 0]
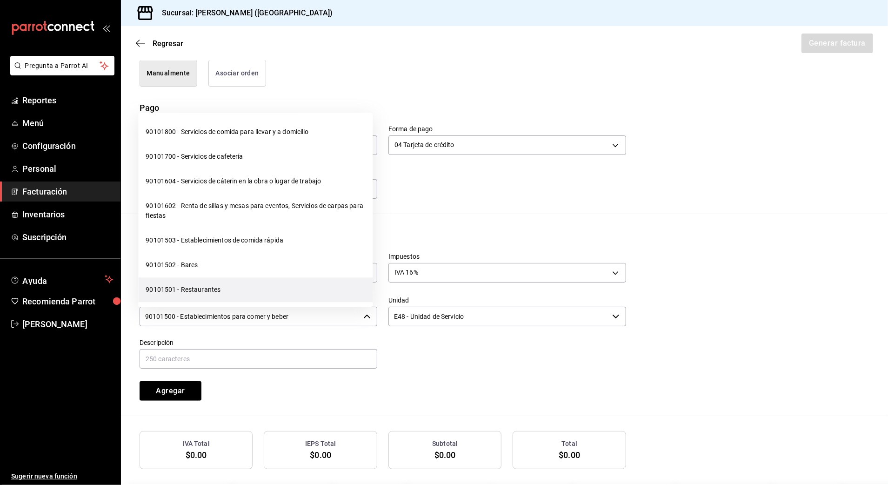
click at [272, 287] on li "90101501 - Restaurantes" at bounding box center [255, 290] width 234 height 25
type input "90101501 - Restaurantes"
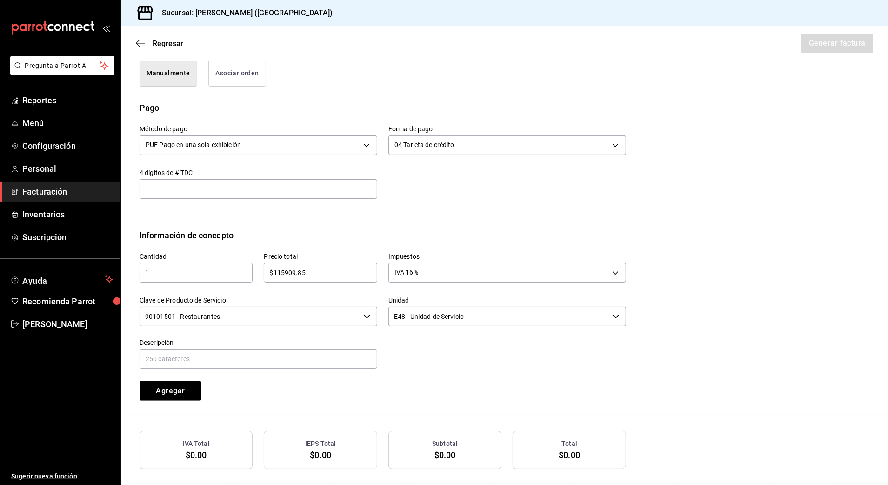
click at [488, 374] on div "Cantidad 1 ​ Precio total $115909.85 ​ Impuestos IVA 16% IVA_16 Clave de Produc…" at bounding box center [377, 320] width 498 height 159
click at [269, 360] on input "text" at bounding box center [259, 359] width 238 height 20
type input "CONSUMO DE ALIMENTOS Y BEBIDAS"
click at [475, 383] on div "Cantidad 1 ​ Precio total $115909.85 ​ Impuestos IVA 16% IVA_16 Clave de Produc…" at bounding box center [377, 320] width 498 height 159
click at [158, 389] on button "Agregar" at bounding box center [171, 391] width 62 height 20
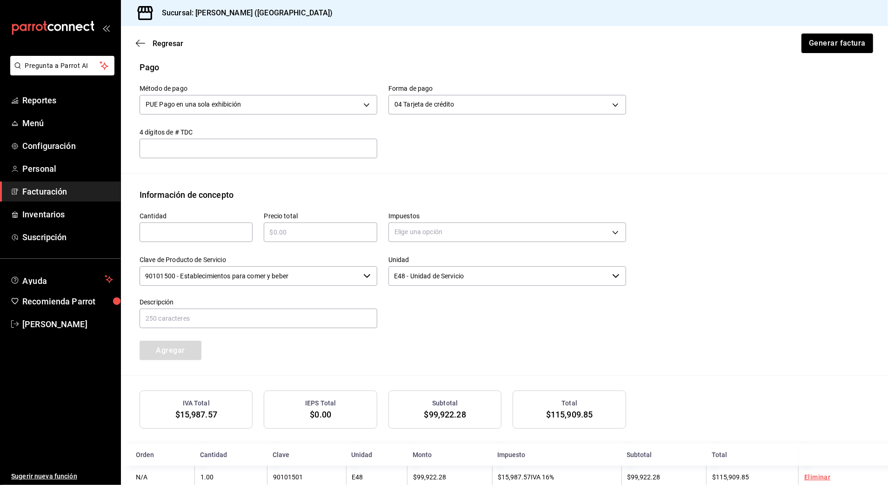
scroll to position [307, 0]
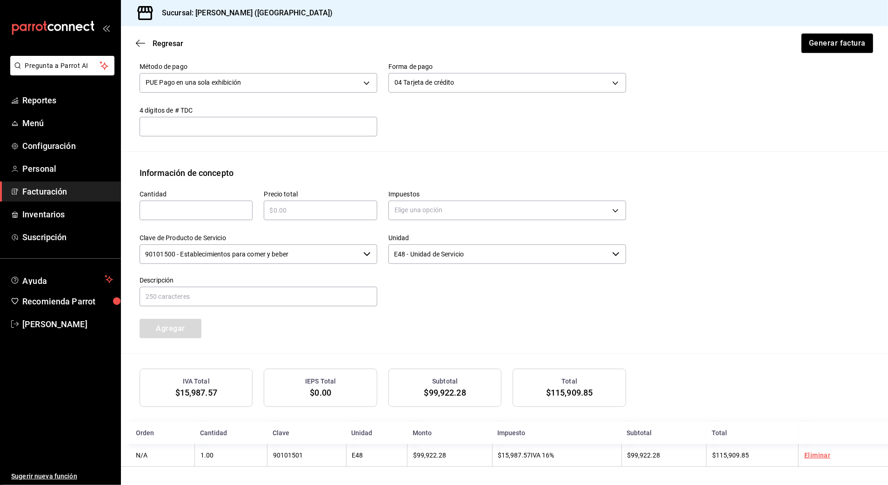
click at [217, 202] on div "​" at bounding box center [196, 211] width 113 height 20
click at [216, 212] on input "text" at bounding box center [196, 210] width 113 height 11
type input "1"
click at [309, 211] on input "text" at bounding box center [320, 210] width 113 height 11
type input "$3"
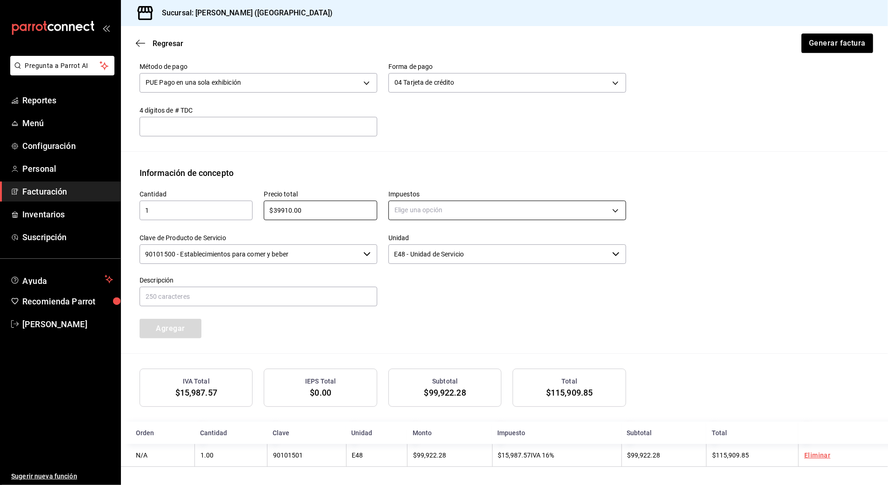
type input "$39910.00"
click at [568, 213] on body "Pregunta a Parrot AI Reportes Menú Configuración Personal Facturación Inventari…" at bounding box center [444, 242] width 888 height 485
click at [493, 254] on li "IVA 0%" at bounding box center [503, 254] width 234 height 15
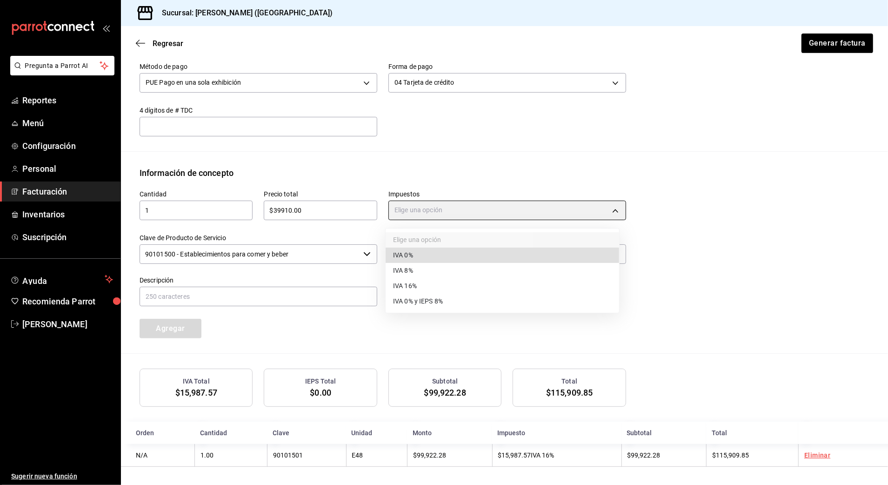
type input "IVA_0"
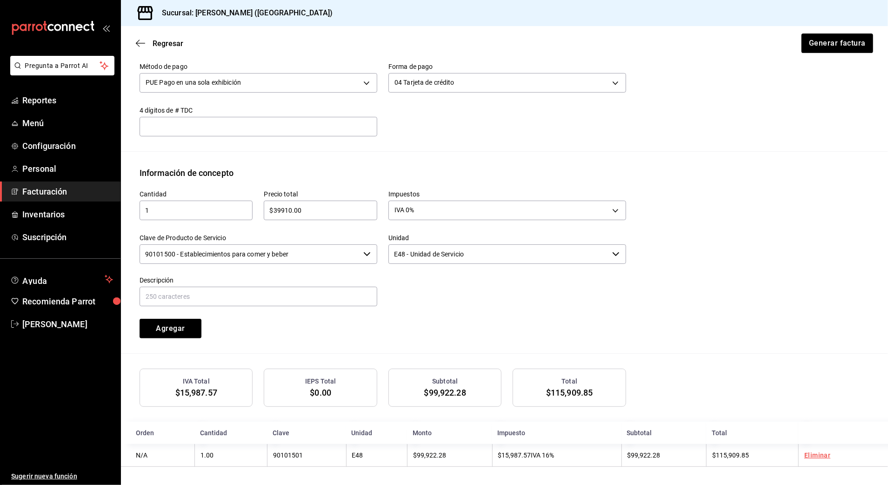
click at [399, 311] on div "Cantidad 1 ​ Precio total $39910.00 ​ Impuestos IVA 0% IVA_0 Clave de Producto …" at bounding box center [377, 258] width 498 height 159
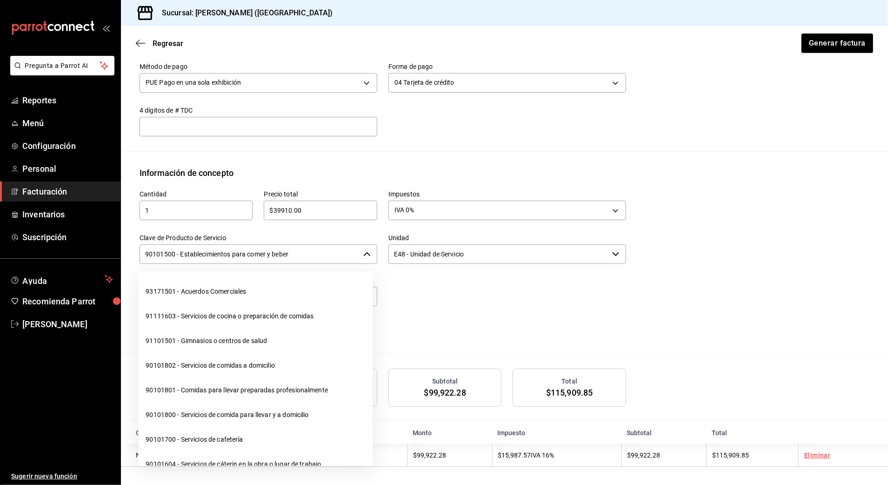
click at [339, 259] on input "90101500 - Establecimientos para comer y beber" at bounding box center [250, 254] width 220 height 20
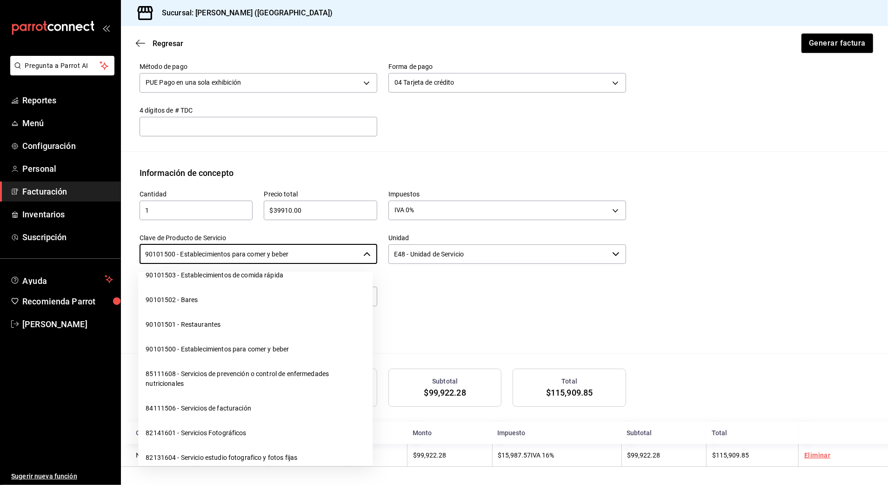
scroll to position [186, 0]
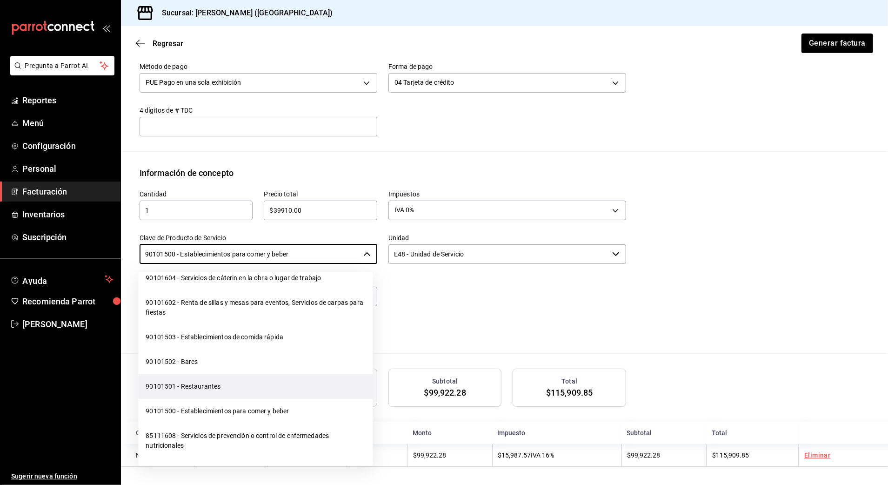
click at [257, 381] on li "90101501 - Restaurantes" at bounding box center [255, 386] width 234 height 25
type input "90101501 - Restaurantes"
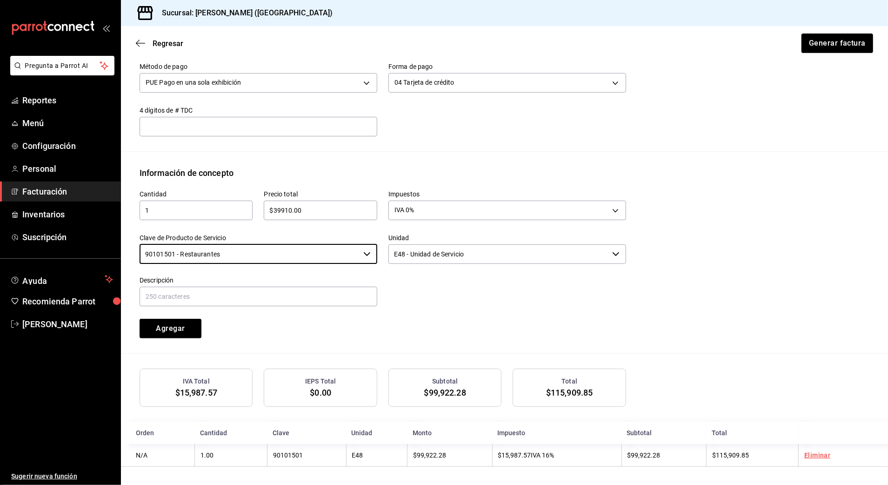
click at [506, 298] on div at bounding box center [501, 286] width 249 height 42
click at [352, 296] on input "text" at bounding box center [259, 297] width 238 height 20
type input "CONSUMO [PERSON_NAME]"
click at [436, 323] on div "Cantidad 1 ​ Precio total $39910.00 ​ Impuestos IVA 0% IVA_0 Clave de Producto …" at bounding box center [377, 258] width 498 height 159
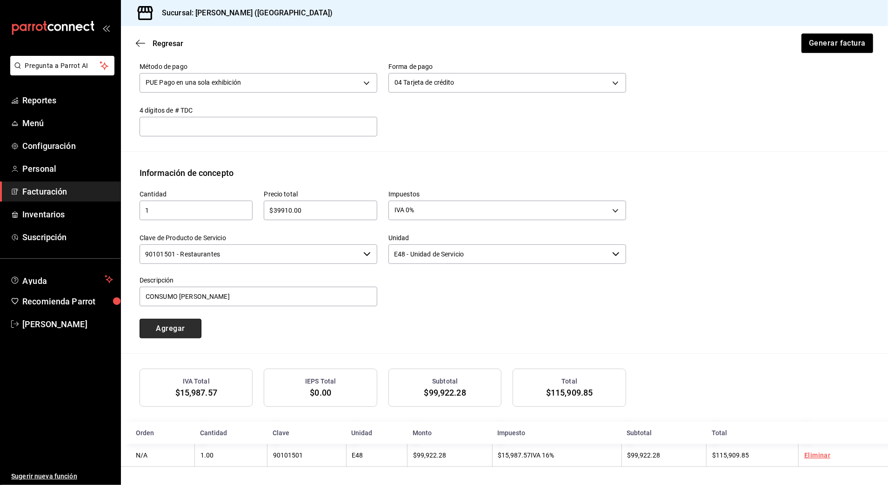
click at [183, 324] on button "Agregar" at bounding box center [171, 329] width 62 height 20
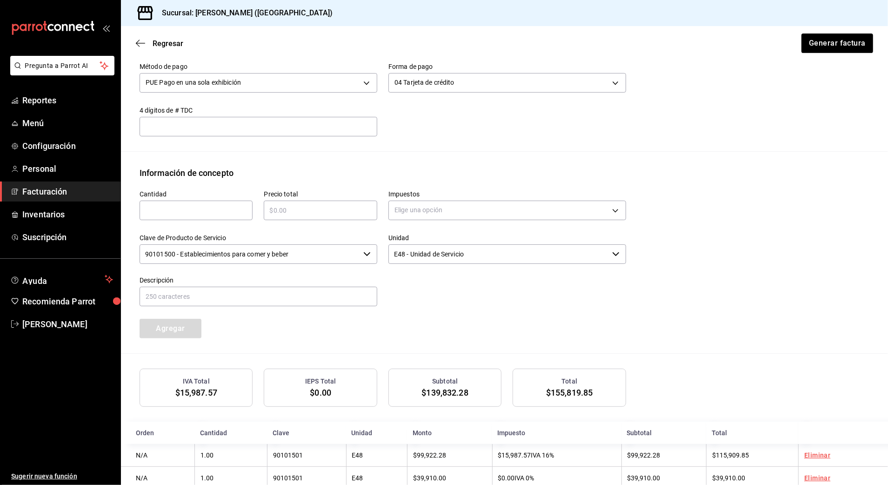
click at [648, 304] on div "Cantidad ​ Precio total ​ Impuestos Elige una opción Clave de Producto de Servi…" at bounding box center [505, 266] width 730 height 174
click at [830, 45] on button "Generar factura" at bounding box center [837, 43] width 73 height 20
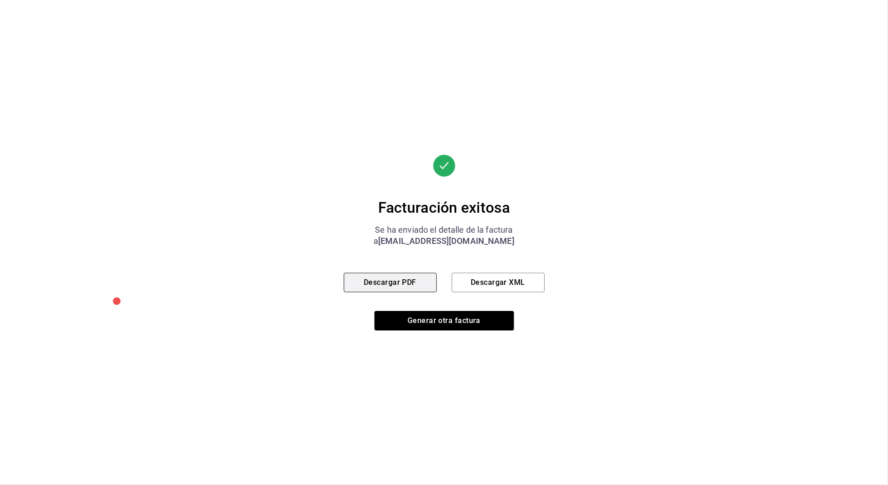
click at [381, 282] on button "Descargar PDF" at bounding box center [390, 283] width 93 height 20
click at [464, 320] on button "Generar otra factura" at bounding box center [444, 321] width 140 height 20
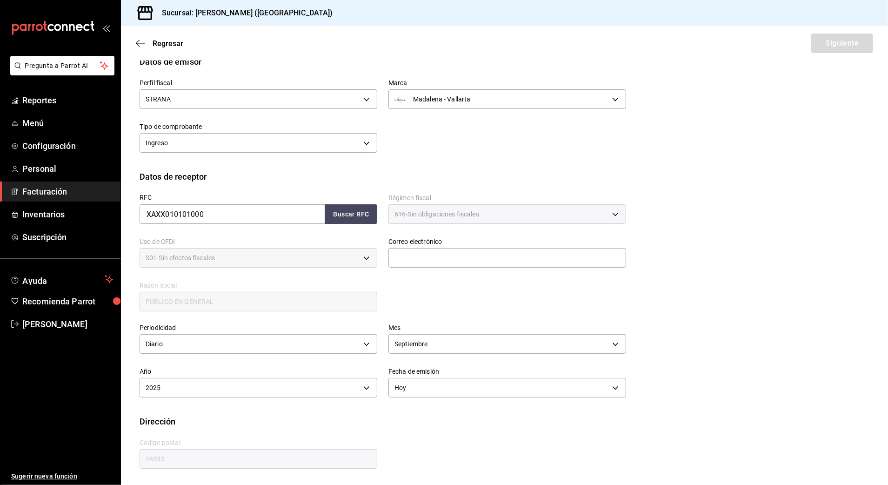
scroll to position [8, 0]
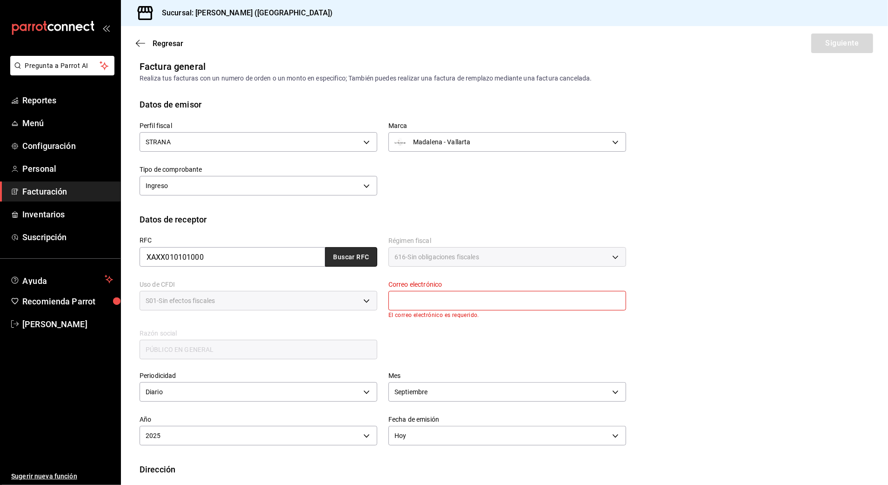
click at [349, 254] on button "Buscar RFC" at bounding box center [351, 257] width 52 height 20
type input "[EMAIL_ADDRESS][DOMAIN_NAME]"
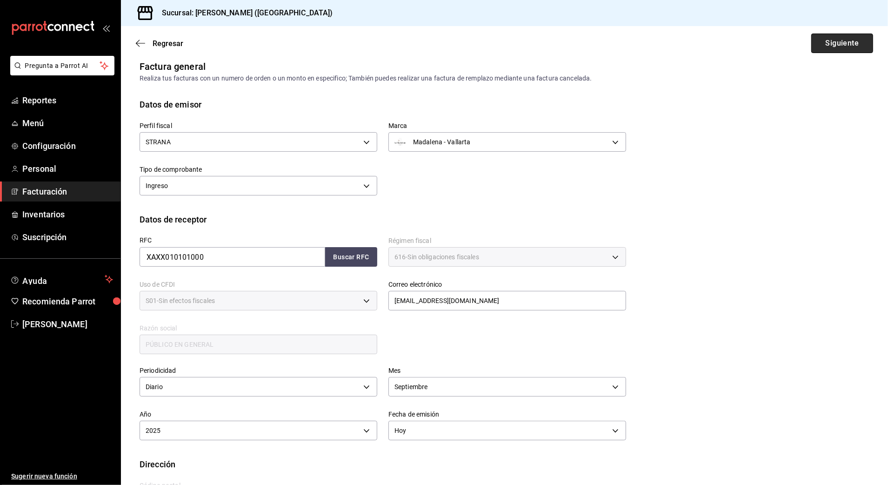
click at [823, 38] on button "Siguiente" at bounding box center [842, 43] width 62 height 20
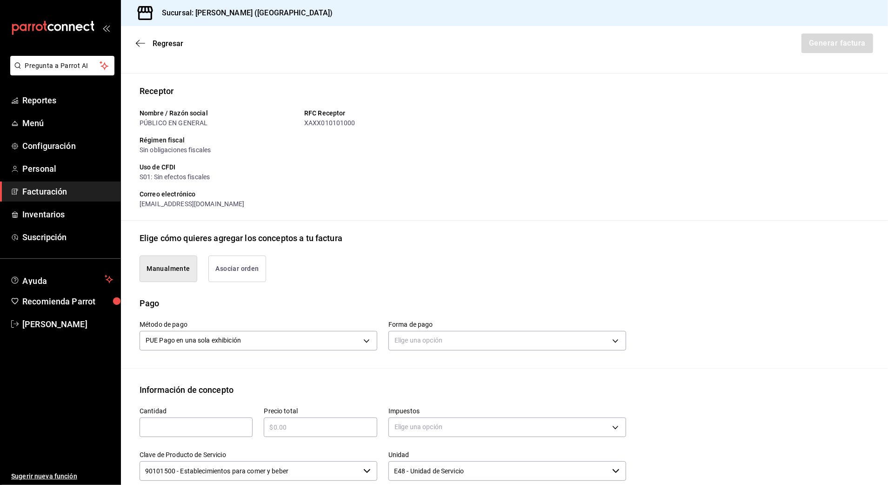
scroll to position [71, 0]
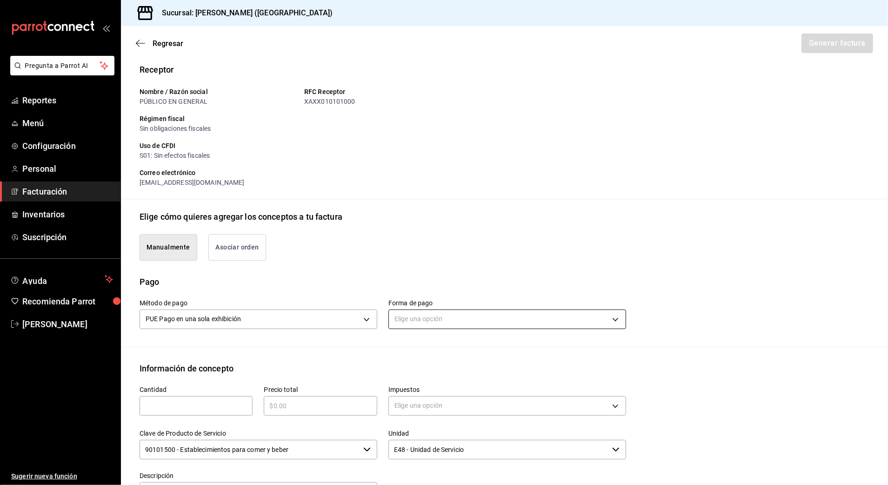
click at [449, 315] on body "Pregunta a Parrot AI Reportes Menú Configuración Personal Facturación Inventari…" at bounding box center [444, 242] width 888 height 485
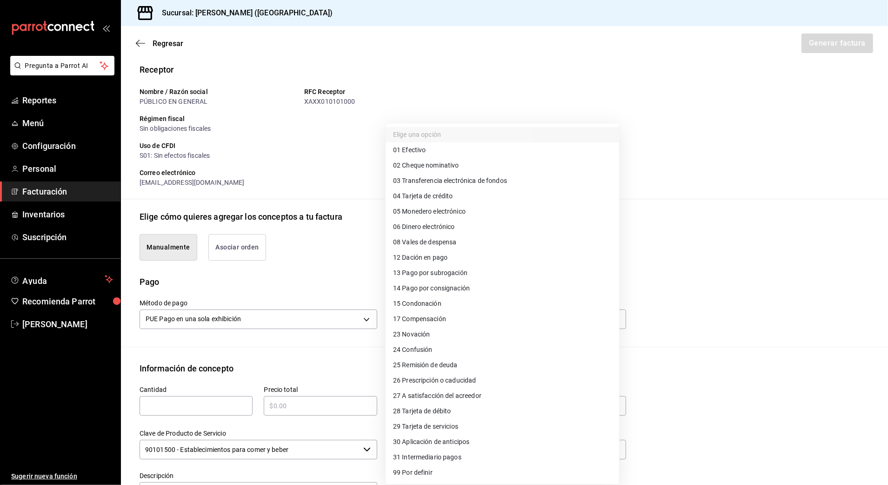
click at [488, 417] on li "28 Tarjeta de débito" at bounding box center [503, 410] width 234 height 15
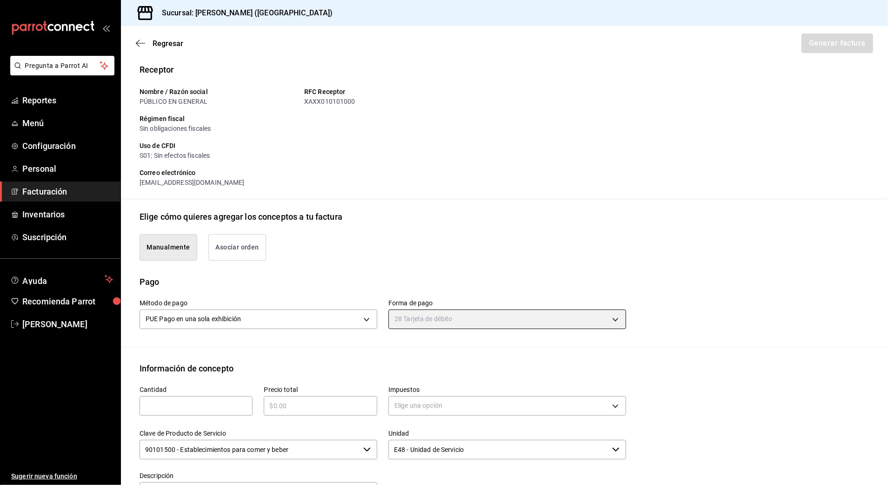
type input "28"
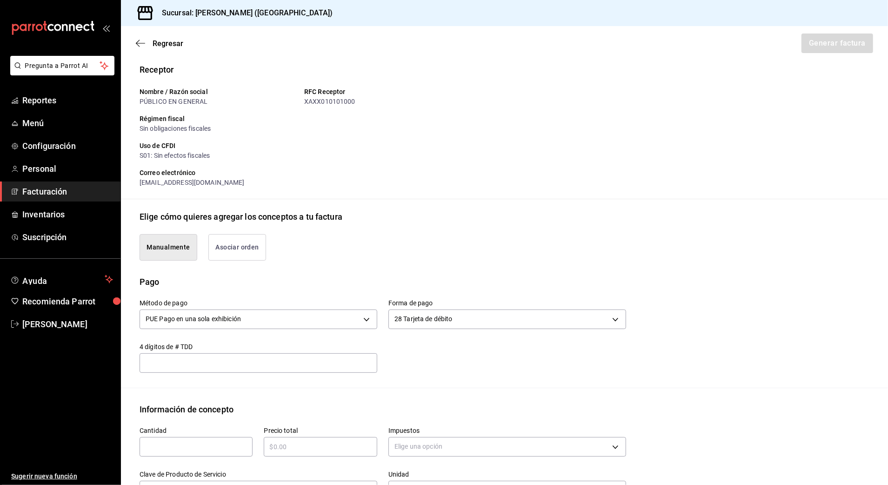
click at [414, 368] on div "Método de pago PUE Pago en una sola exhibición PUE Forma de pago 28 Tarjeta de …" at bounding box center [377, 330] width 498 height 85
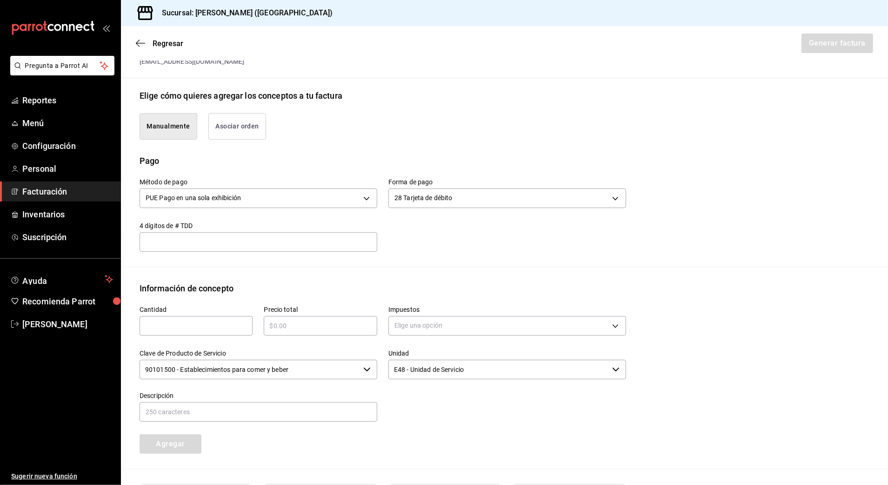
scroll to position [194, 0]
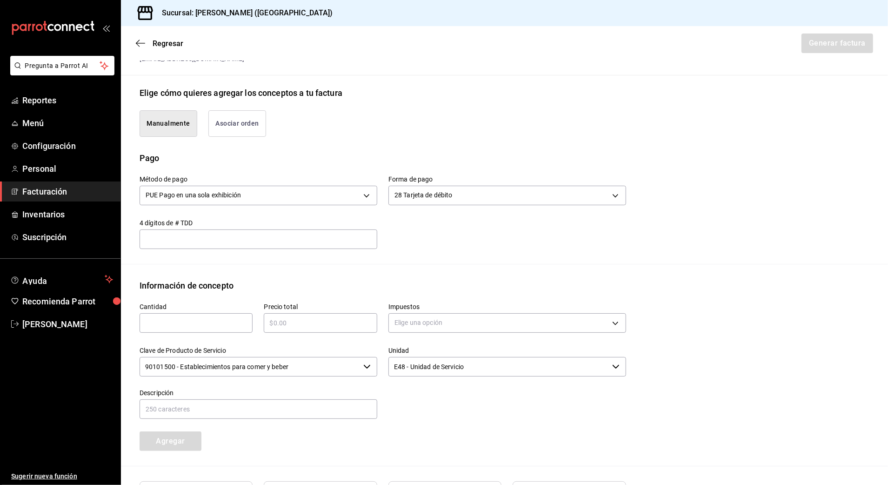
click at [175, 332] on div "​" at bounding box center [196, 323] width 113 height 20
type input "1"
click at [309, 315] on div "​" at bounding box center [320, 323] width 113 height 20
type input "$13005.00"
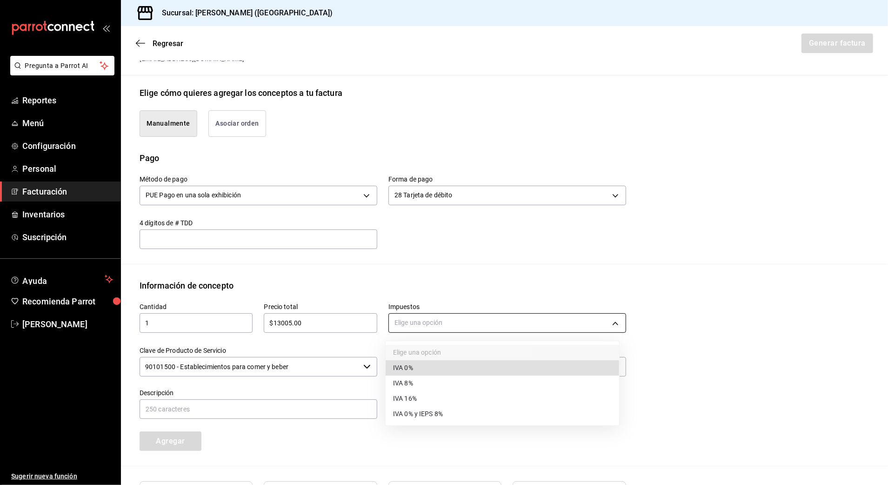
click at [506, 324] on body "Pregunta a Parrot AI Reportes Menú Configuración Personal Facturación Inventari…" at bounding box center [444, 242] width 888 height 485
click at [453, 401] on li "IVA 16%" at bounding box center [503, 398] width 234 height 15
type input "IVA_16"
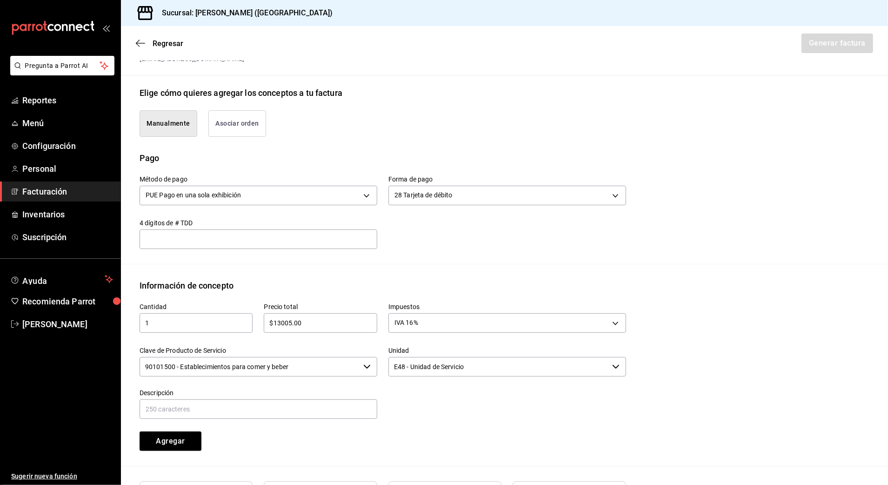
click at [320, 373] on input "90101500 - Establecimientos para comer y beber" at bounding box center [250, 367] width 220 height 20
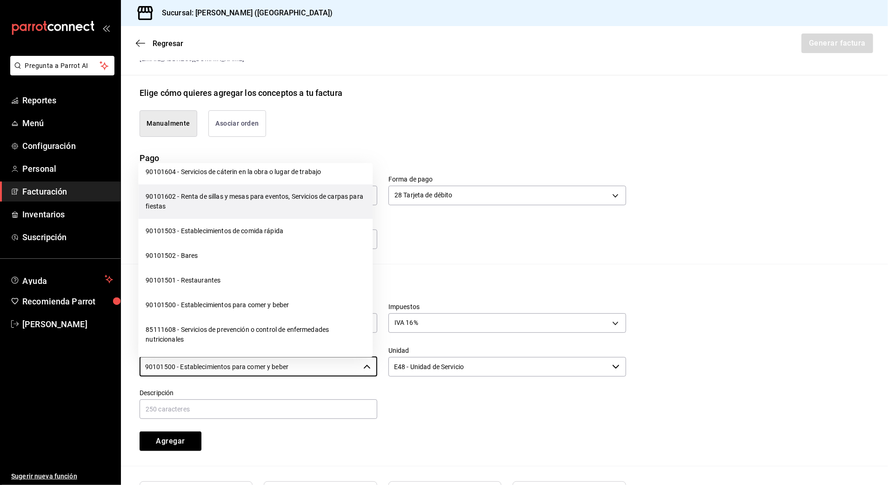
scroll to position [186, 0]
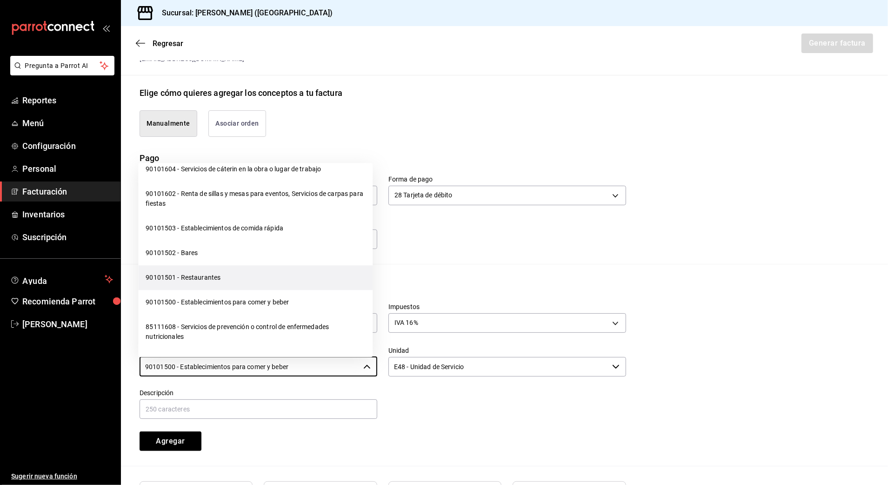
click at [231, 276] on li "90101501 - Restaurantes" at bounding box center [255, 278] width 234 height 25
type input "90101501 - Restaurantes"
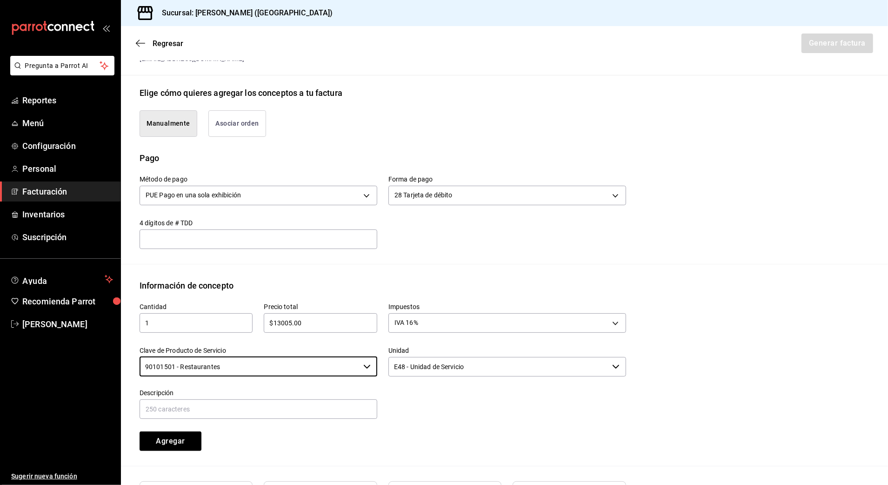
click at [368, 423] on div "Cantidad 1 ​ Precio total $13005.00 ​ Impuestos IVA 16% IVA_16 Clave de Product…" at bounding box center [377, 371] width 498 height 159
click at [293, 410] on input "text" at bounding box center [259, 409] width 238 height 20
type input "CONSUMO DE ALIMENTOS Y BEBIDAS"
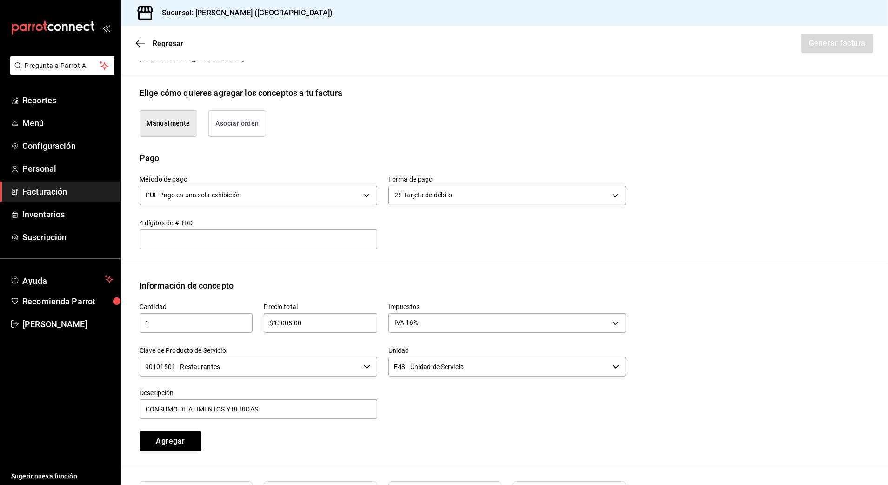
click at [499, 447] on div "Cantidad 1 ​ Precio total $13005.00 ​ Impuestos IVA 16% IVA_16 Clave de Product…" at bounding box center [377, 371] width 498 height 159
click at [178, 444] on button "Agregar" at bounding box center [171, 441] width 62 height 20
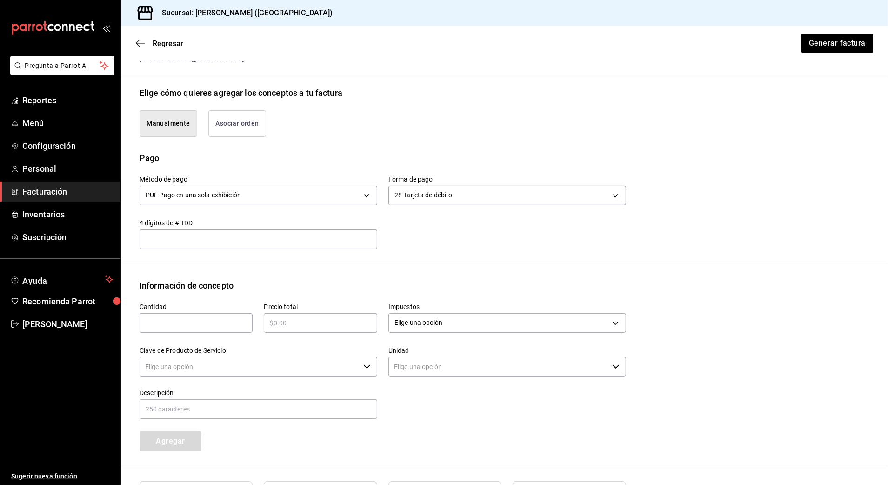
type input "90101500 - Establecimientos para comer y beber"
type input "E48 - Unidad de Servicio"
click at [208, 328] on input "text" at bounding box center [196, 322] width 113 height 11
type input "1"
click at [307, 328] on div "​" at bounding box center [320, 323] width 113 height 20
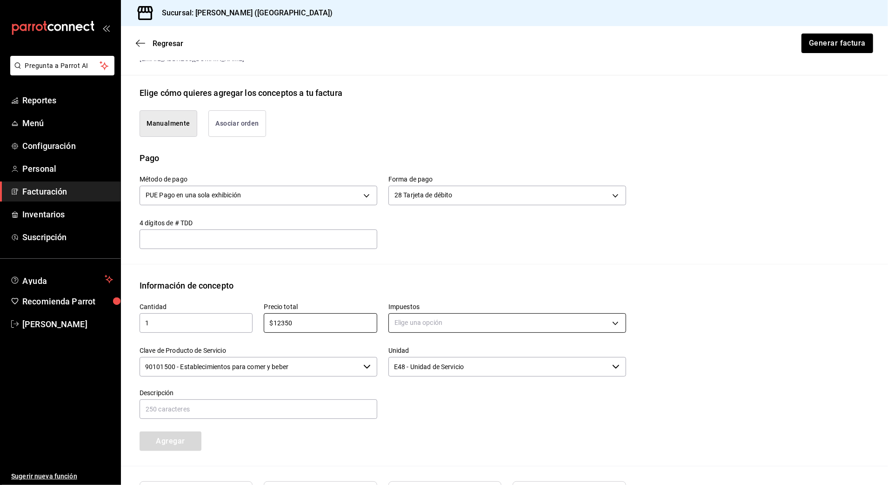
type input "$12350"
click at [438, 318] on body "Pregunta a Parrot AI Reportes Menú Configuración Personal Facturación Inventari…" at bounding box center [444, 242] width 888 height 485
click at [448, 366] on li "IVA 0%" at bounding box center [503, 367] width 234 height 15
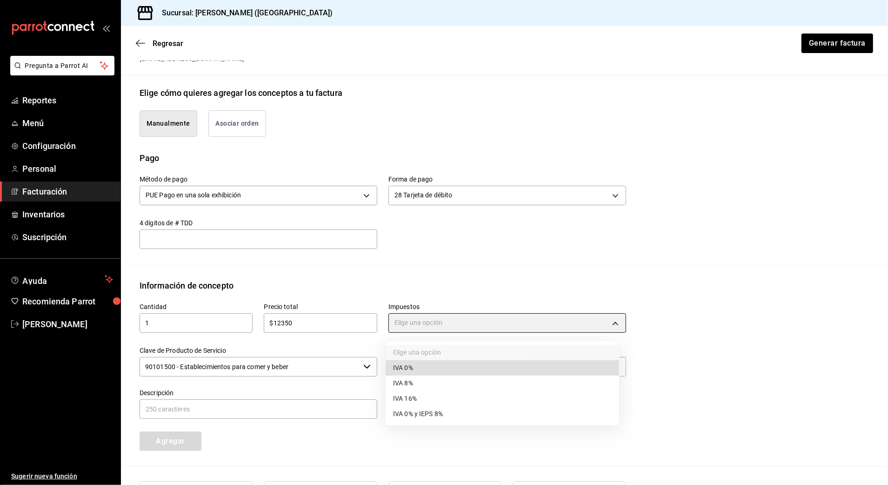
type input "IVA_0"
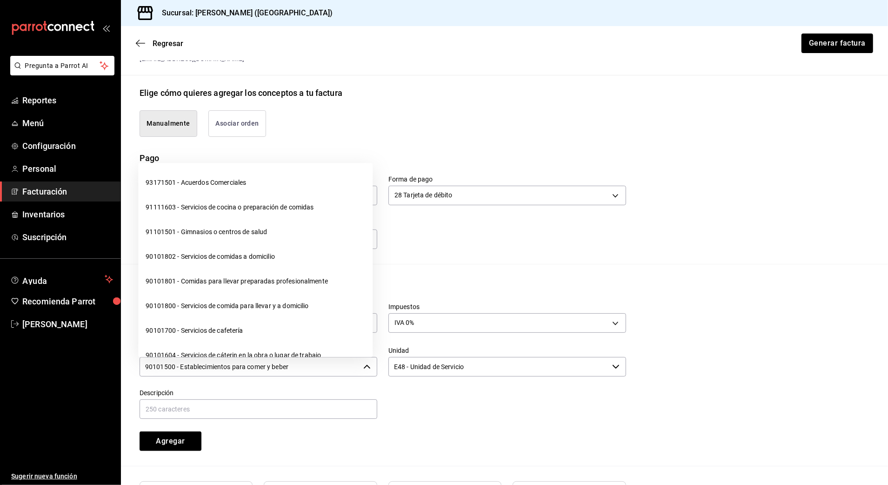
click at [342, 373] on input "90101500 - Establecimientos para comer y beber" at bounding box center [250, 367] width 220 height 20
drag, startPoint x: 332, startPoint y: 376, endPoint x: 140, endPoint y: 385, distance: 191.9
click at [140, 385] on div "Cantidad 1 ​ Precio total $12350 ​ Impuestos IVA 0% IVA_0 Clave de Producto de …" at bounding box center [377, 371] width 498 height 159
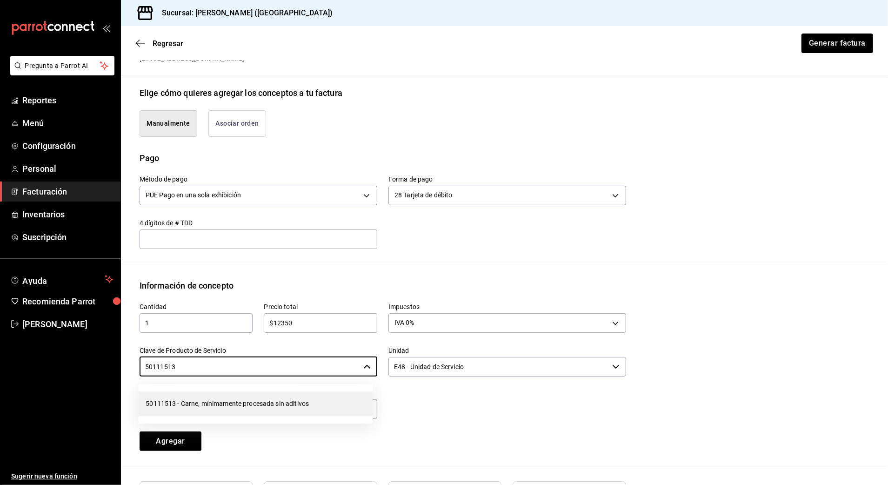
click at [278, 413] on li "50111513 - Carne, mínimamente procesada sin aditivos" at bounding box center [255, 403] width 234 height 25
type input "50111513 - Carne, mínimamente procesada sin aditivos"
click at [309, 395] on label "Descripción" at bounding box center [259, 392] width 238 height 7
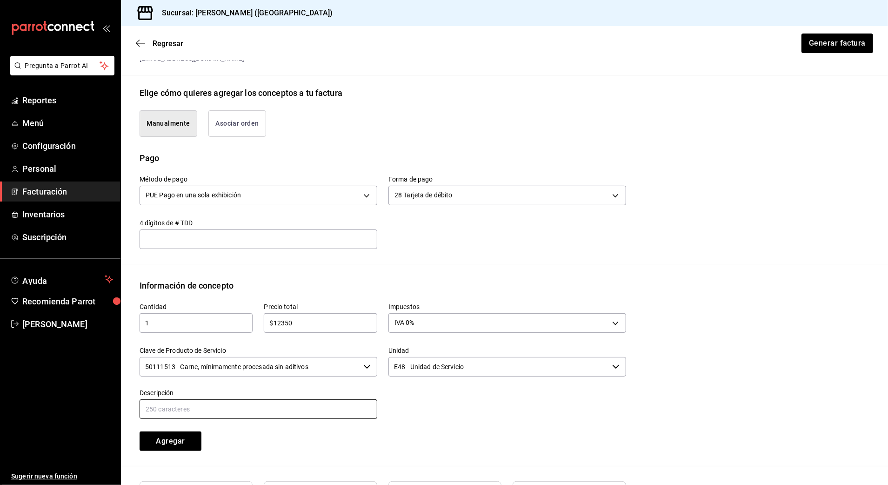
click at [307, 407] on input "text" at bounding box center [259, 409] width 238 height 20
type input "CONSUMO [PERSON_NAME]"
drag, startPoint x: 404, startPoint y: 437, endPoint x: 224, endPoint y: 434, distance: 180.5
click at [404, 437] on div "Cantidad 1 ​ Precio total $12350 ​ Impuestos IVA 0% IVA_0 Clave de Producto de …" at bounding box center [377, 371] width 498 height 159
drag, startPoint x: 162, startPoint y: 439, endPoint x: 186, endPoint y: 435, distance: 24.0
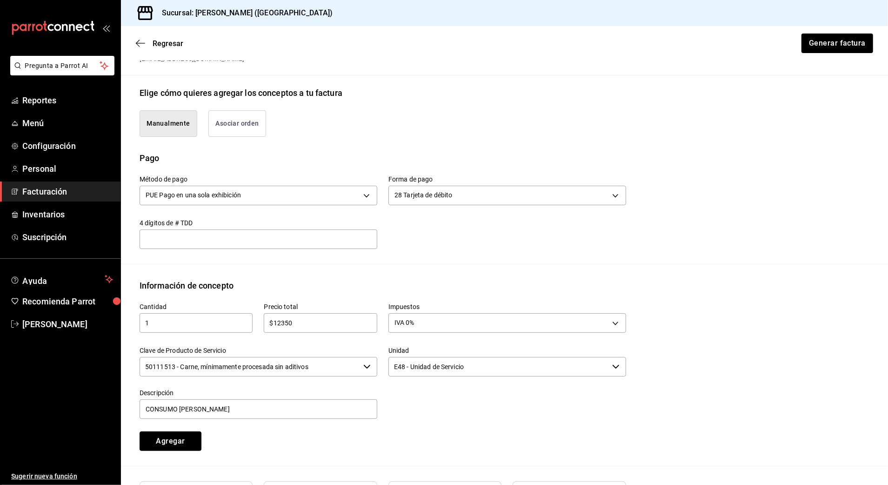
click at [162, 440] on button "Agregar" at bounding box center [171, 441] width 62 height 20
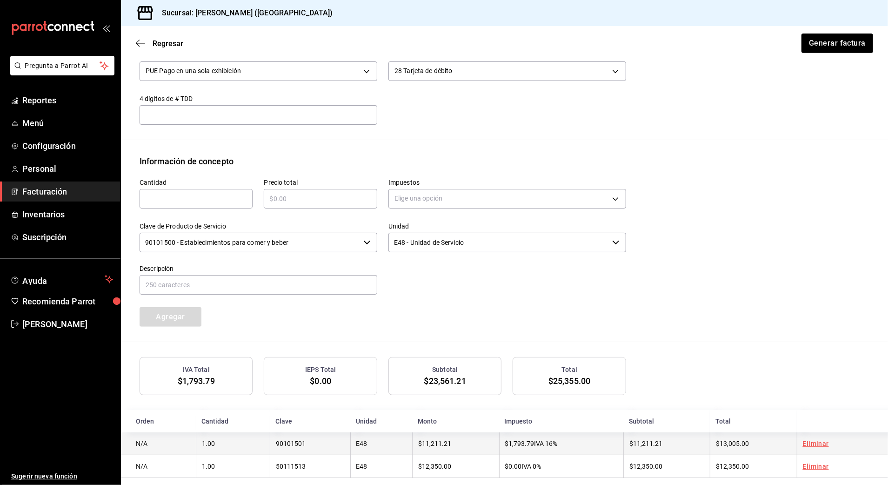
scroll to position [333, 0]
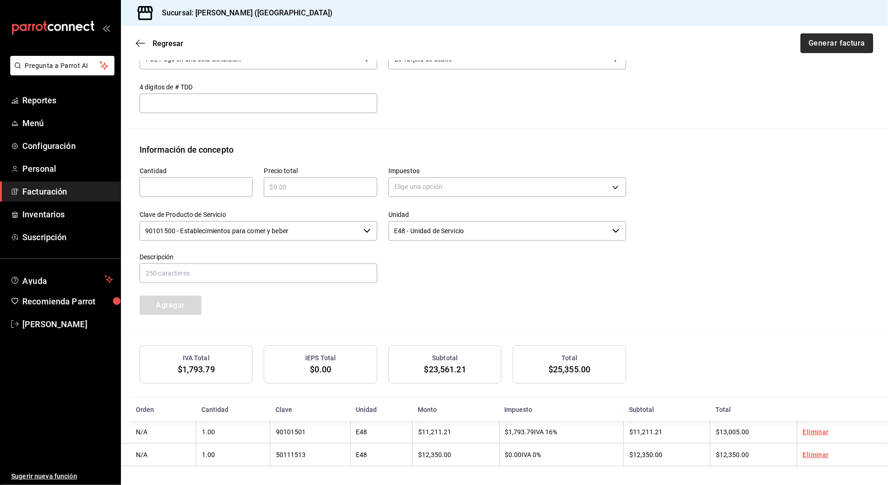
click at [822, 40] on button "Generar factura" at bounding box center [837, 43] width 73 height 20
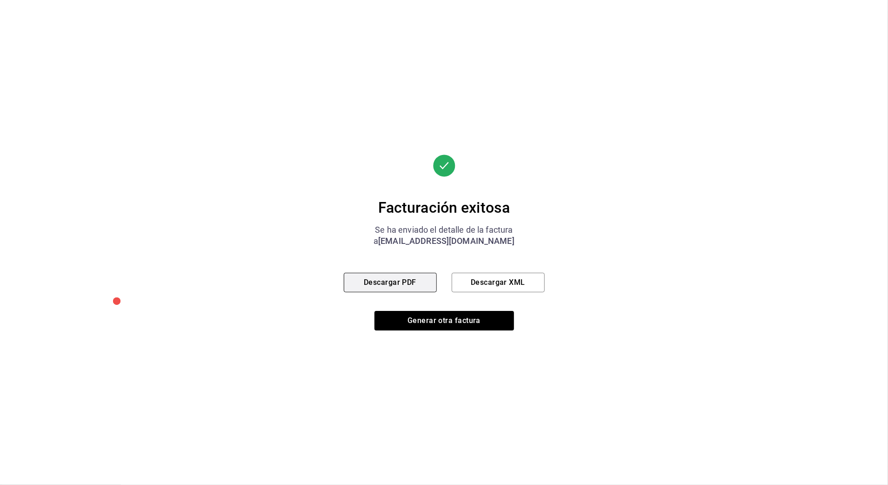
click at [402, 287] on button "Descargar PDF" at bounding box center [390, 283] width 93 height 20
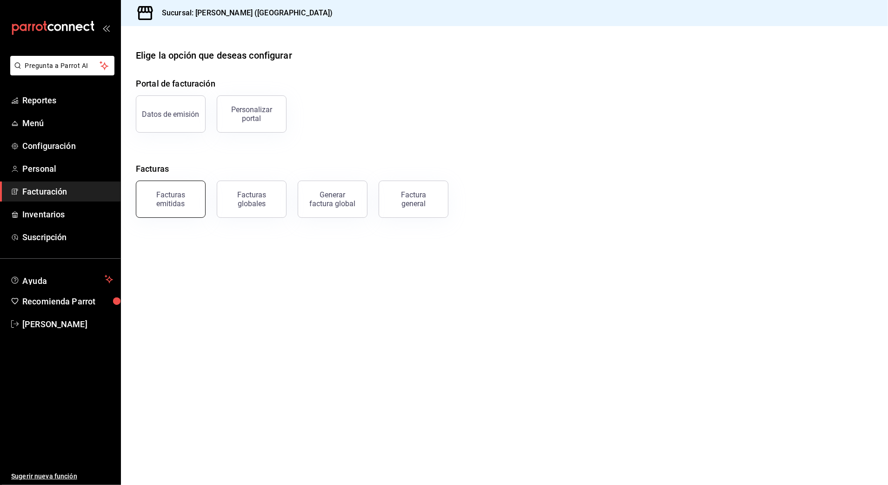
click at [192, 194] on div "Facturas emitidas" at bounding box center [171, 199] width 58 height 18
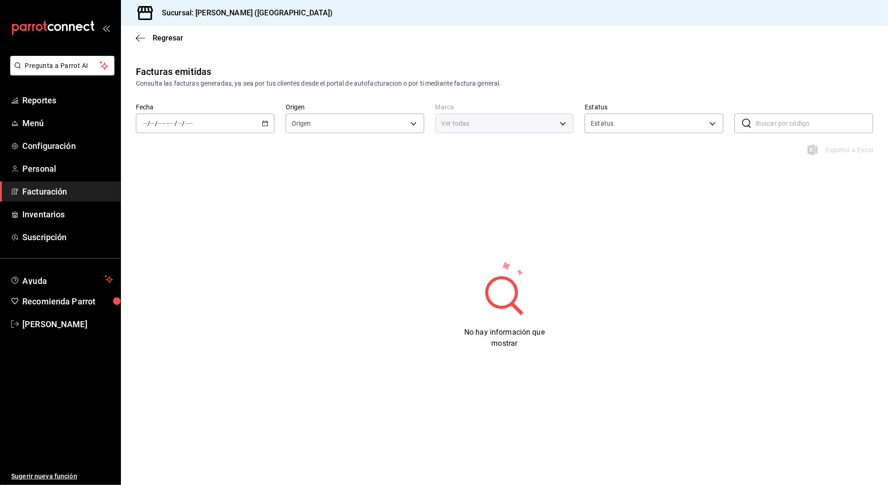
type input "ORDER_INVOICE,GENERAL_INVOICE"
type input "ACTIVE,PENDING_CANCELLATION,CANCELLED,PRE_CANCELLED"
type input "97fc4076-38f4-4943-8ede-a1fde032a47c"
click at [261, 116] on div "/ / - / /" at bounding box center [205, 124] width 139 height 20
click at [168, 253] on span "Rango de fechas" at bounding box center [180, 256] width 72 height 10
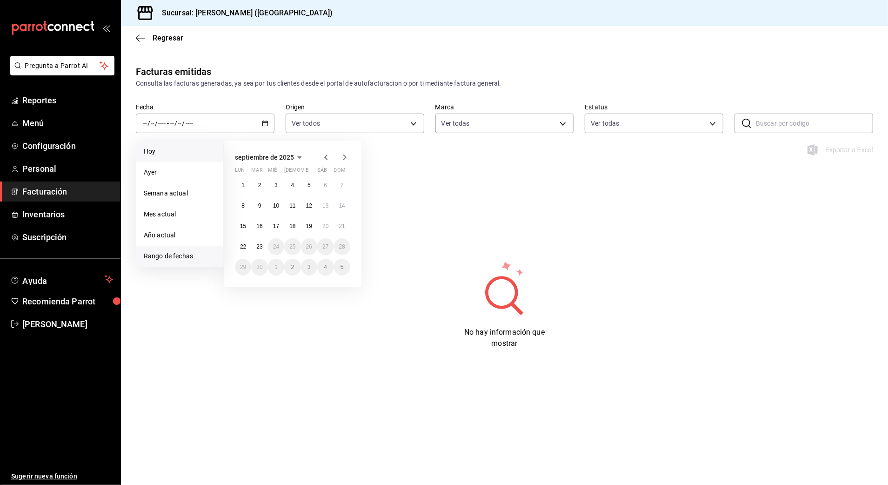
click at [186, 147] on span "Hoy" at bounding box center [180, 152] width 72 height 10
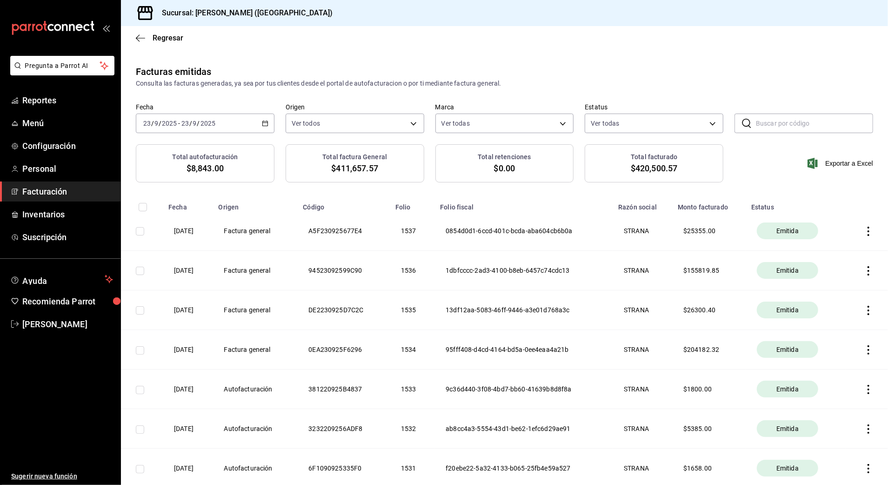
click at [864, 229] on icon "button" at bounding box center [868, 231] width 9 height 9
click at [845, 258] on li "Cancelar factura" at bounding box center [823, 255] width 82 height 22
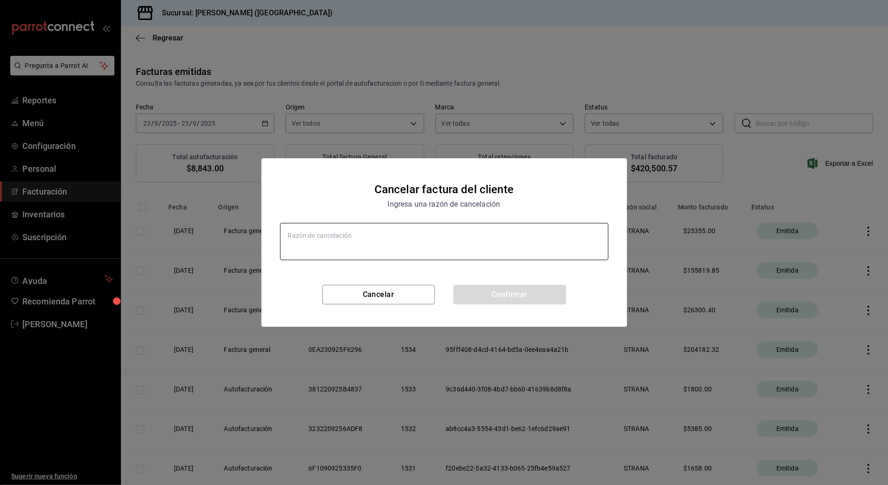
type textarea "x"
click at [382, 242] on textarea at bounding box center [444, 241] width 328 height 37
type textarea "e"
type textarea "x"
type textarea "er"
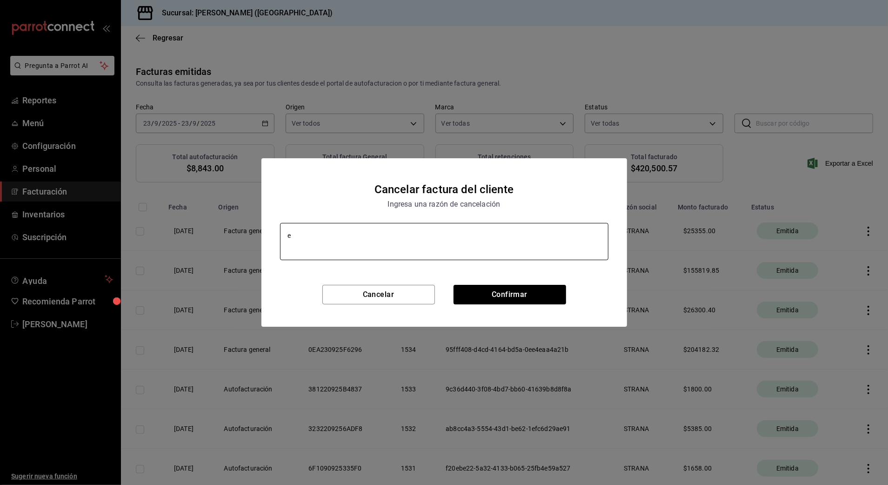
type textarea "x"
type textarea "e"
type textarea "x"
type textarea "E"
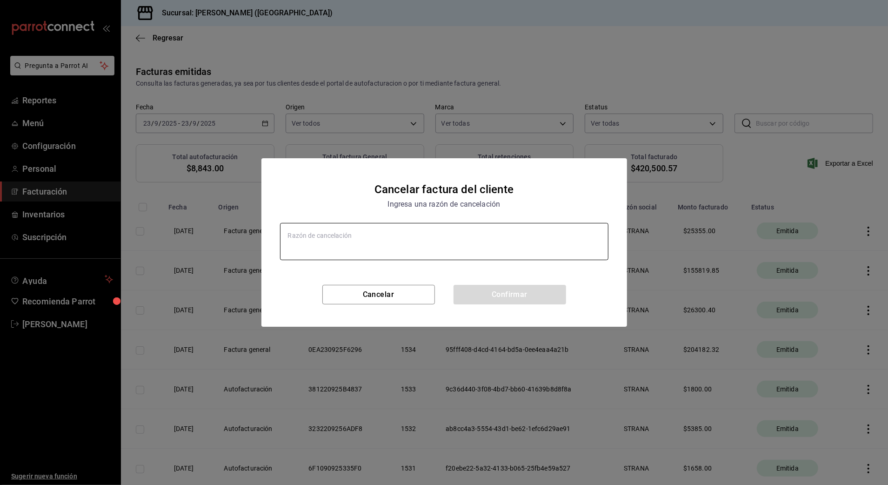
type textarea "x"
type textarea "ER"
type textarea "x"
type textarea "ERR"
type textarea "x"
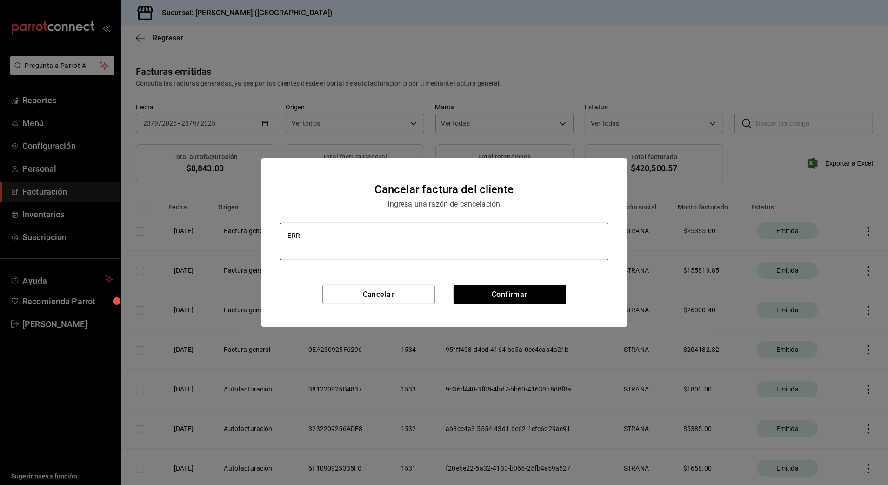
type textarea "ERRO"
type textarea "x"
type textarea "ERROR"
type textarea "x"
type textarea "ERROR"
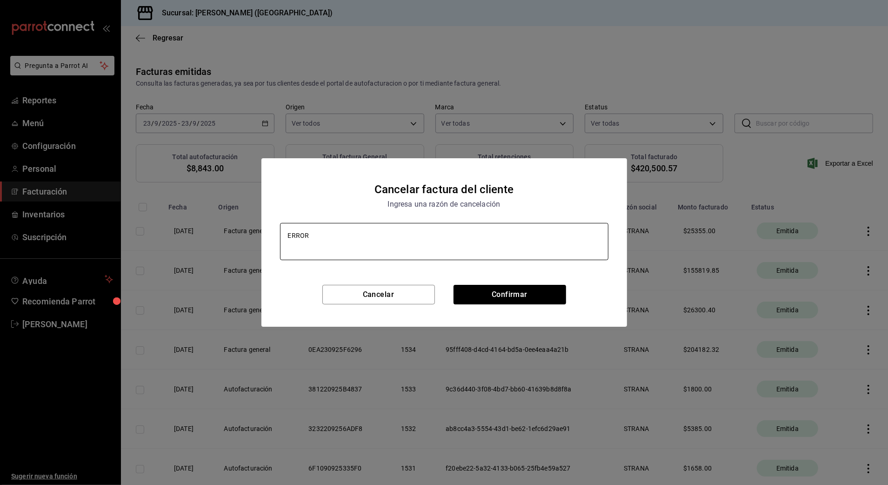
type textarea "x"
type textarea "ERROR D"
type textarea "x"
type textarea "ERROR DE"
type textarea "x"
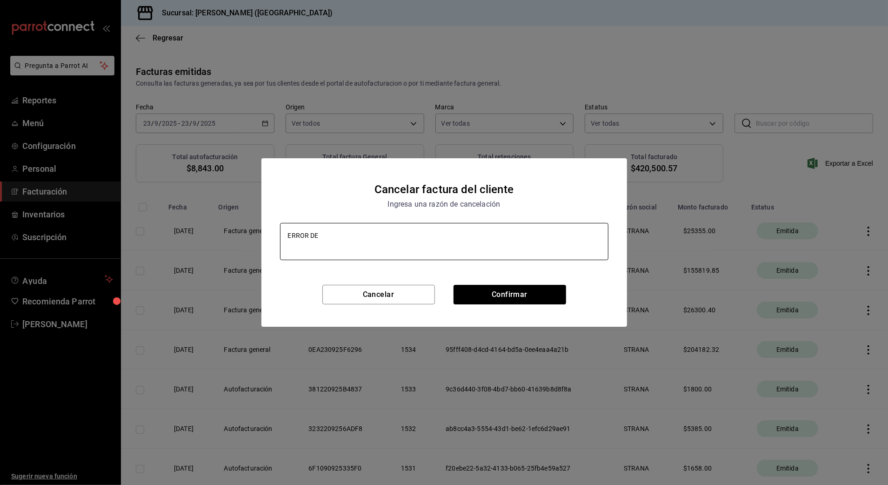
type textarea "ERROR DE"
type textarea "x"
type textarea "ERROR DE D"
type textarea "x"
type textarea "ERROR DE DA"
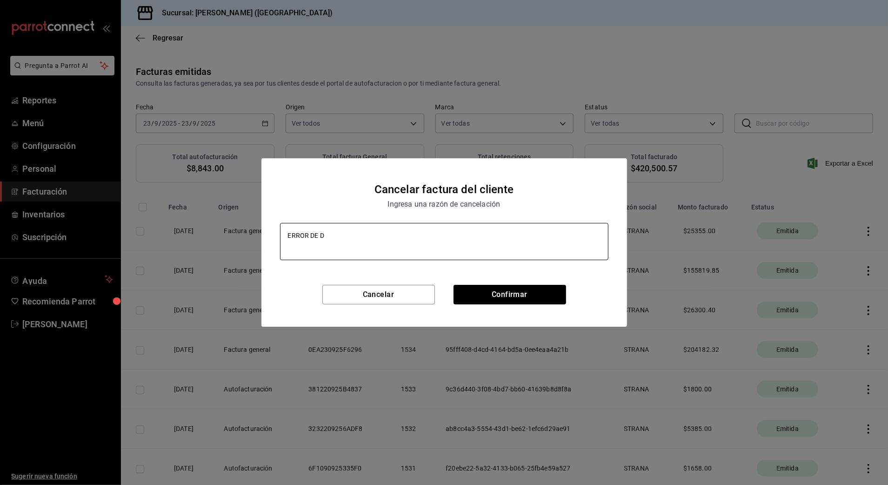
type textarea "x"
type textarea "ERROR DE DAT"
type textarea "x"
type textarea "ERROR DE DATO"
type textarea "x"
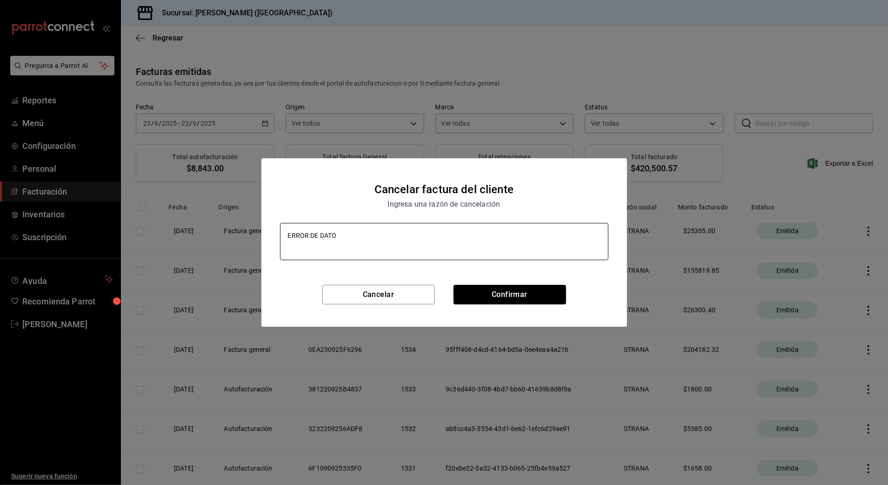
type textarea "ERROR DE DATOS"
type textarea "x"
type textarea "ERROR DE DATOS"
click at [501, 301] on button "Confirmar" at bounding box center [510, 295] width 113 height 20
type textarea "x"
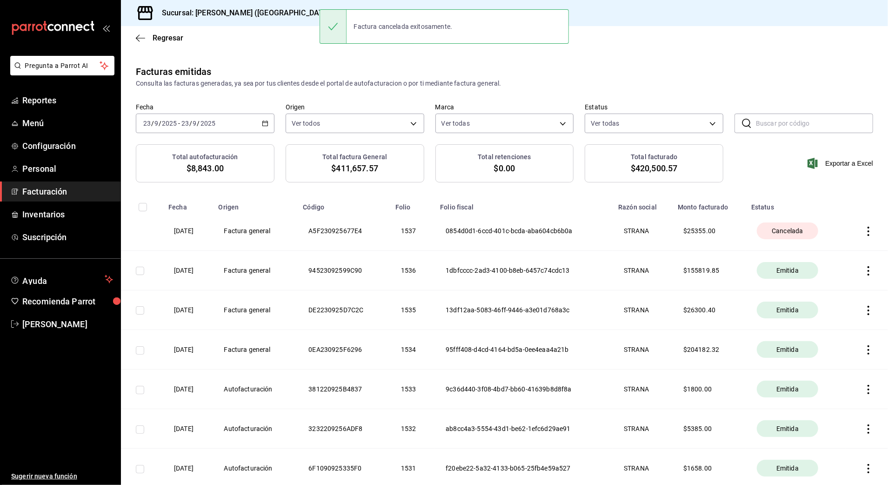
click at [864, 272] on icon "button" at bounding box center [868, 270] width 9 height 9
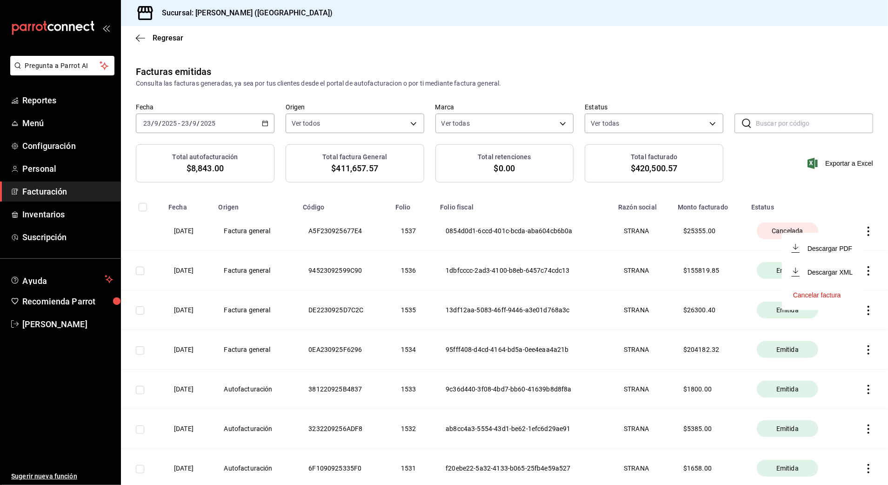
click at [840, 296] on div "Cancelar factura" at bounding box center [817, 294] width 48 height 7
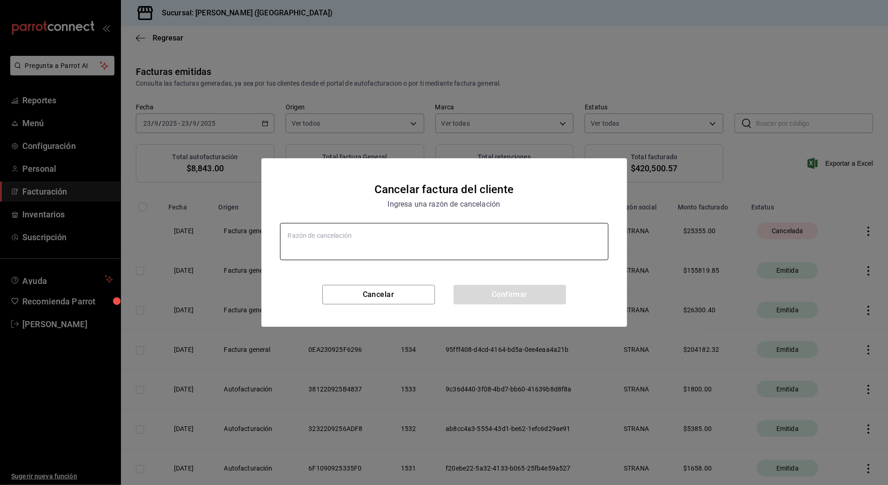
type textarea "x"
click at [389, 249] on textarea at bounding box center [444, 241] width 328 height 37
type textarea "E"
type textarea "x"
type textarea "ER"
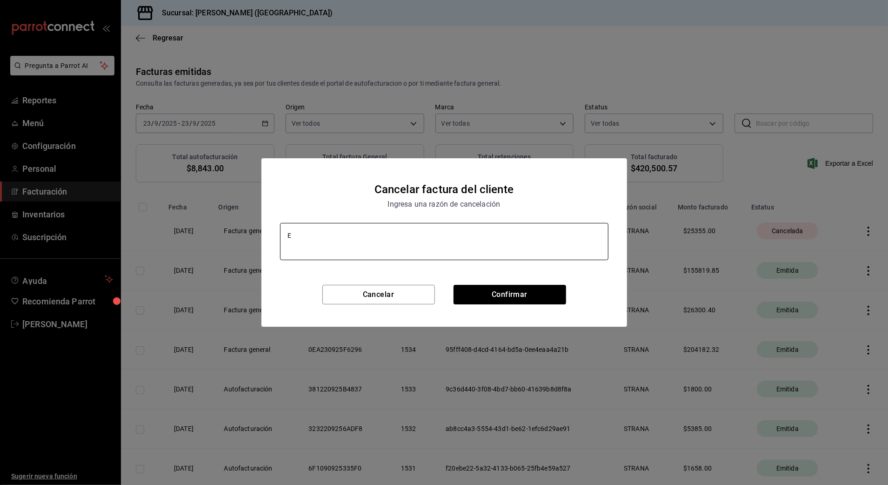
type textarea "x"
type textarea "ERR"
type textarea "x"
type textarea "ERRO"
type textarea "x"
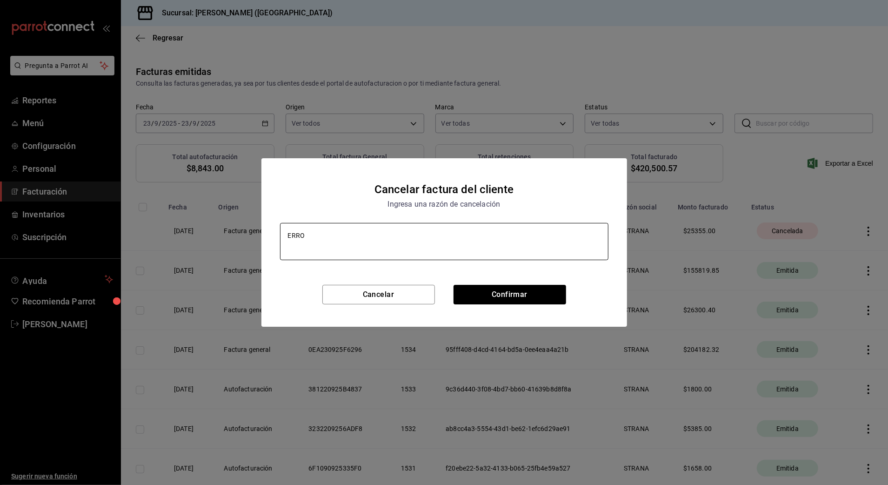
type textarea "ERROR"
type textarea "x"
type textarea "ERROR"
type textarea "x"
type textarea "ERROR D"
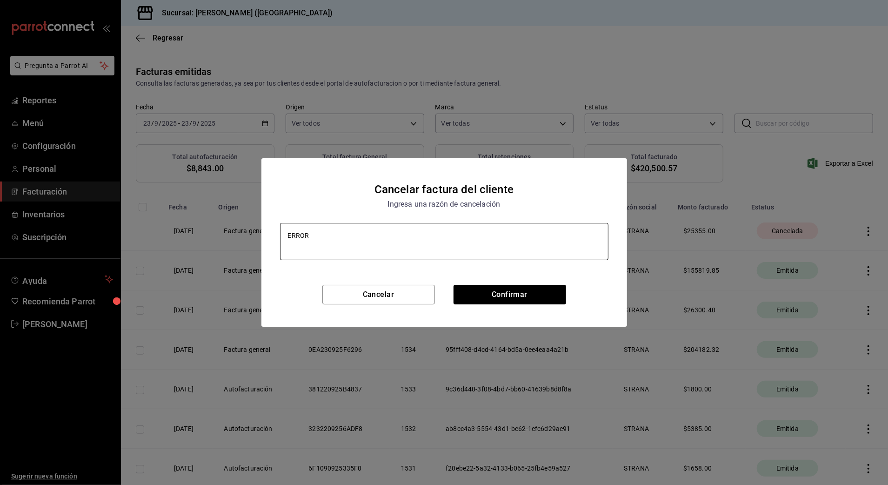
type textarea "x"
type textarea "ERROR DE"
type textarea "x"
type textarea "ERROR DE"
type textarea "x"
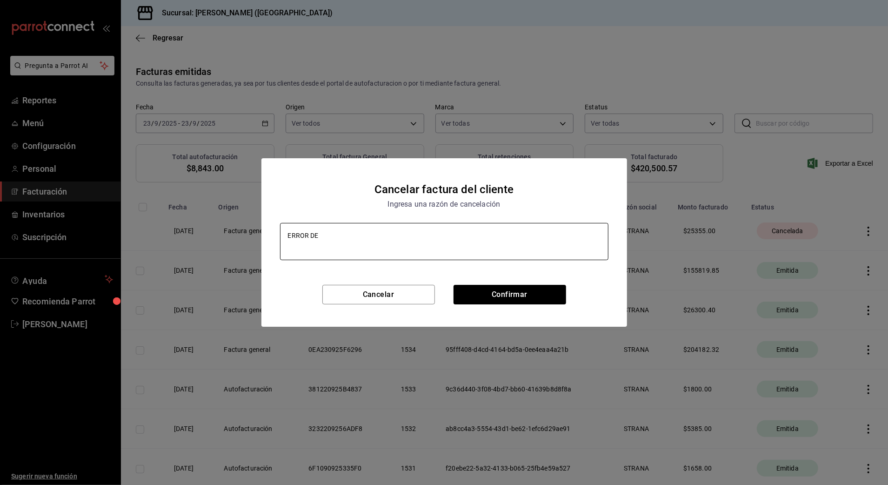
type textarea "ERROR DE D"
type textarea "x"
type textarea "ERROR DE DA"
type textarea "x"
type textarea "ERROR DE DAT"
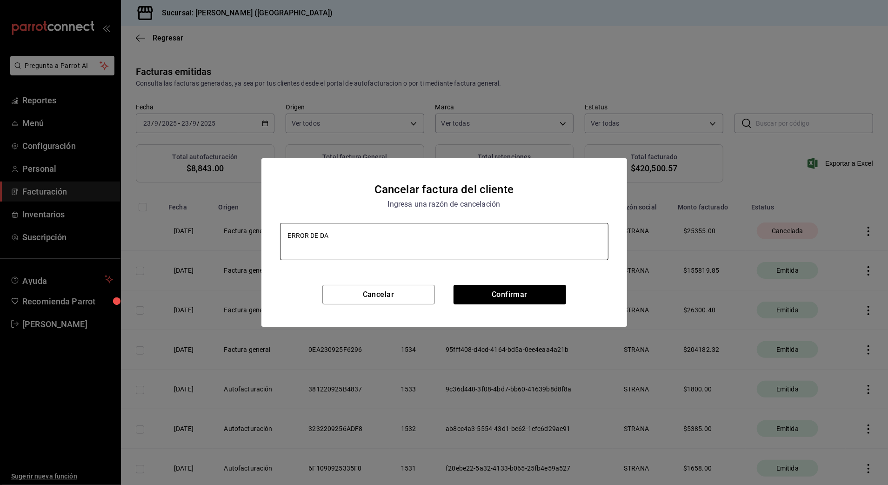
type textarea "x"
type textarea "ERROR DE DATO"
type textarea "x"
type textarea "ERROR DE DATOS"
type textarea "x"
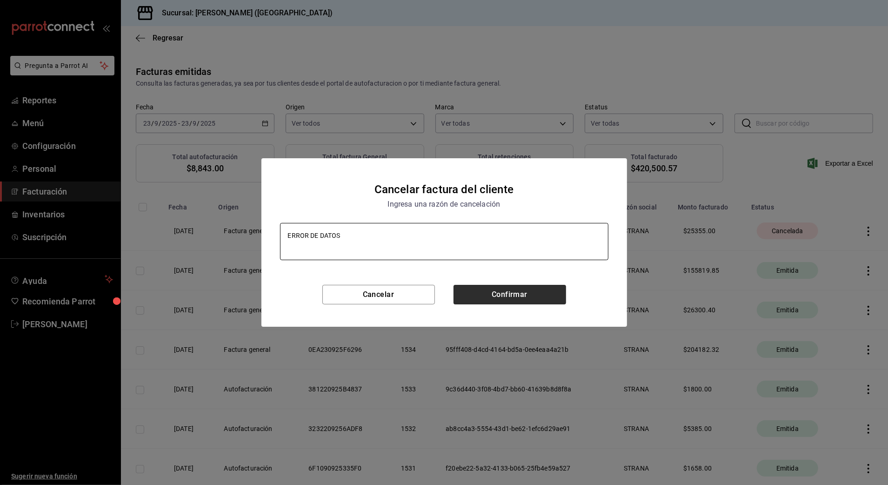
type textarea "ERROR DE DATOS"
click at [511, 287] on button "Confirmar" at bounding box center [510, 295] width 113 height 20
type textarea "x"
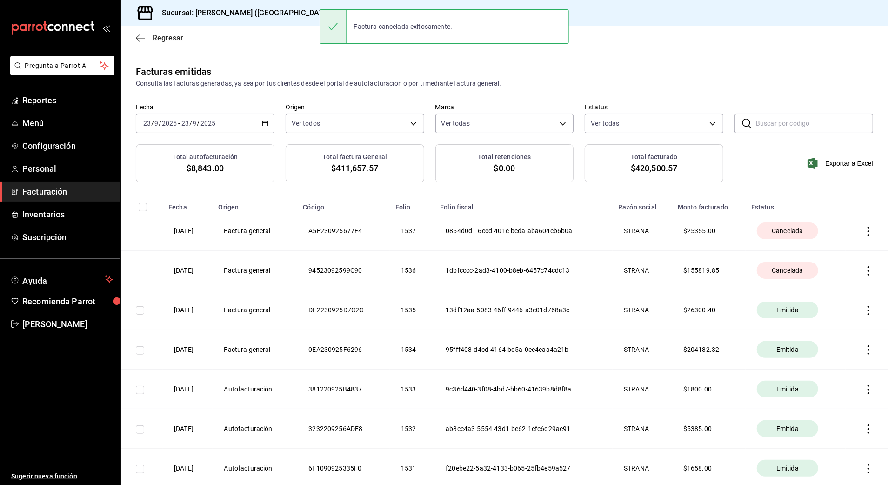
click at [163, 38] on span "Regresar" at bounding box center [168, 37] width 31 height 9
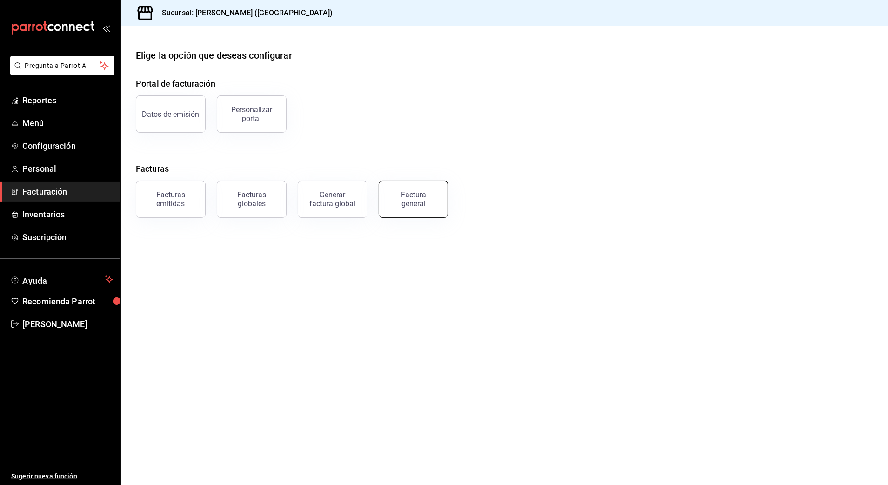
click at [412, 206] on div "Factura general" at bounding box center [413, 199] width 47 height 18
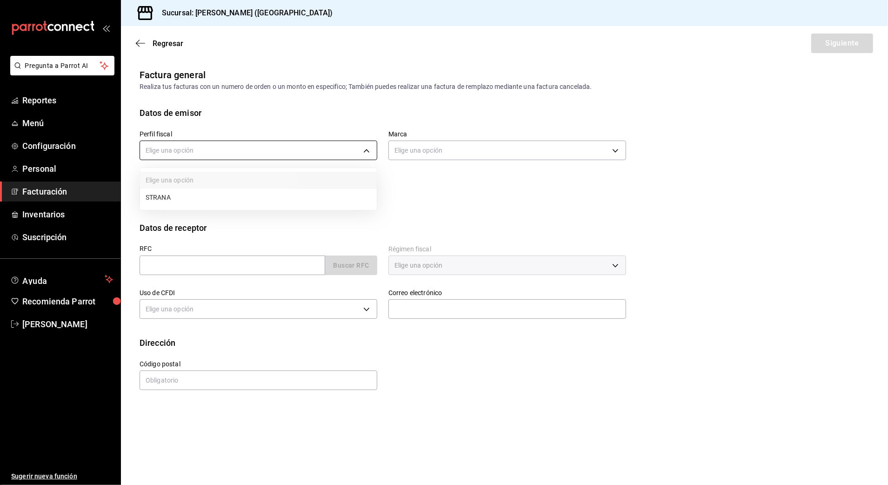
click at [317, 149] on body "Pregunta a Parrot AI Reportes Menú Configuración Personal Facturación Inventari…" at bounding box center [444, 242] width 888 height 485
click at [289, 211] on div at bounding box center [444, 242] width 888 height 485
click at [311, 150] on body "Pregunta a Parrot AI Reportes Menú Configuración Personal Facturación Inventari…" at bounding box center [444, 242] width 888 height 485
click at [300, 198] on li "STRANA" at bounding box center [258, 197] width 237 height 17
type input "388baf41-a161-4082-91d8-8e4fee6b806d"
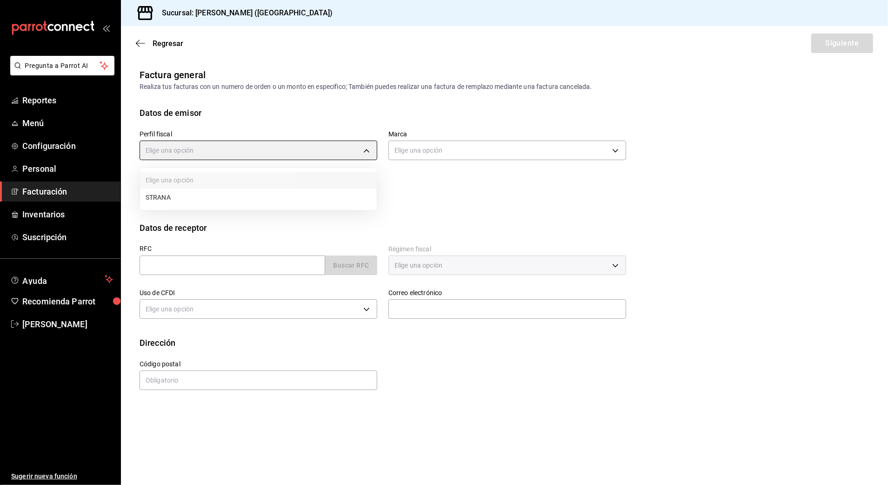
type input "97fc4076-38f4-4943-8ede-a1fde032a47c"
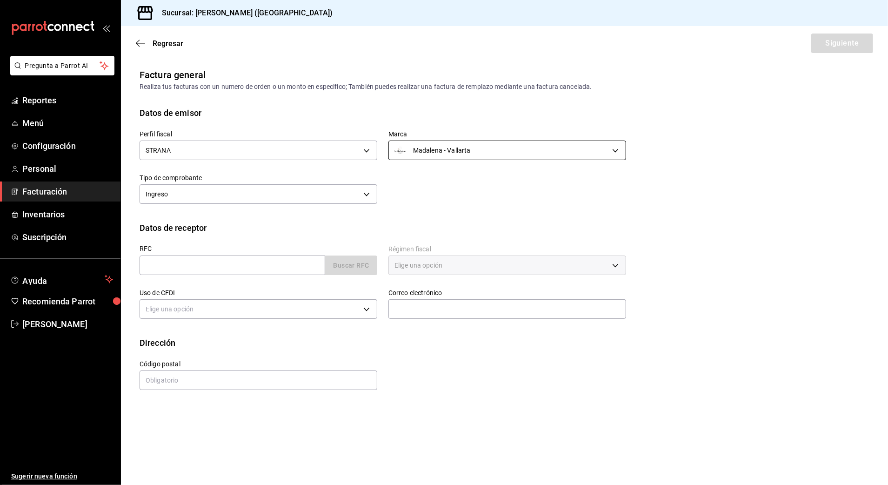
click at [462, 157] on body "Pregunta a Parrot AI Reportes Menú Configuración Personal Facturación Inventari…" at bounding box center [444, 242] width 888 height 485
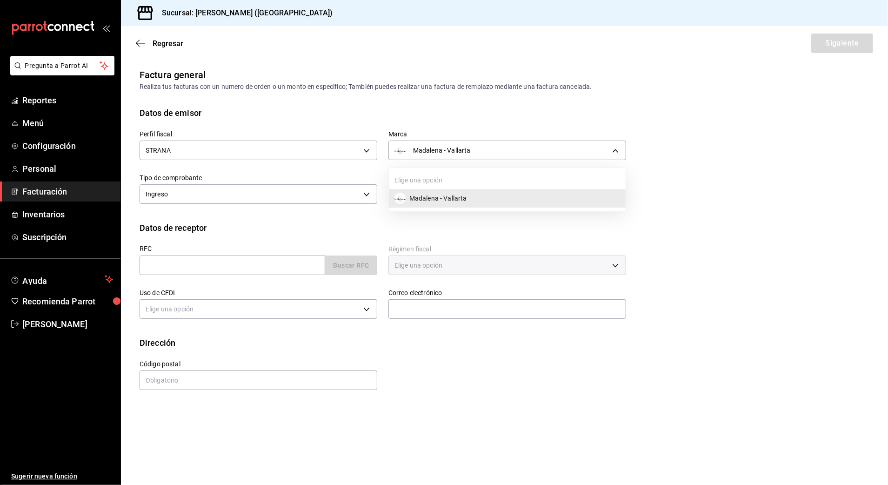
click at [488, 205] on li "Madalena - Vallarta" at bounding box center [507, 198] width 237 height 19
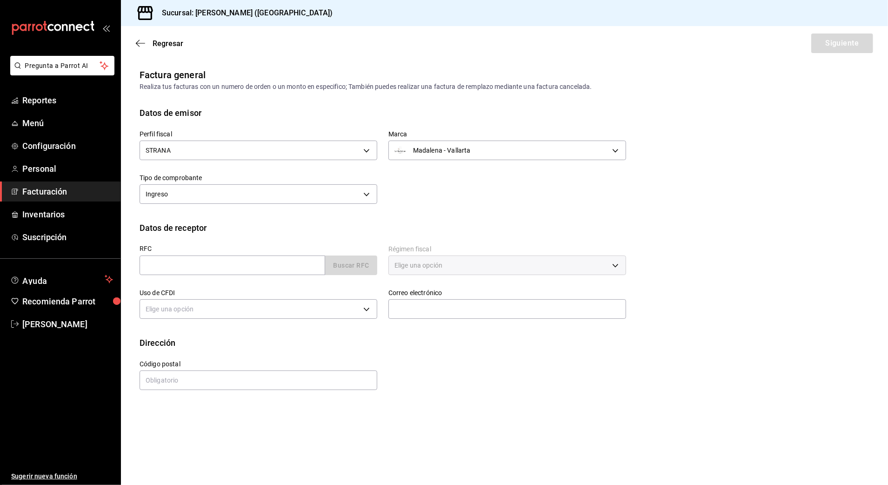
click at [478, 217] on div "Perfil fiscal STRANA 388baf41-a161-4082-91d8-8e4fee6b806d [PERSON_NAME] - Valla…" at bounding box center [505, 170] width 730 height 102
click at [293, 261] on input "text" at bounding box center [233, 265] width 186 height 20
type input "XAXX010101000"
type input "48333"
type input "616"
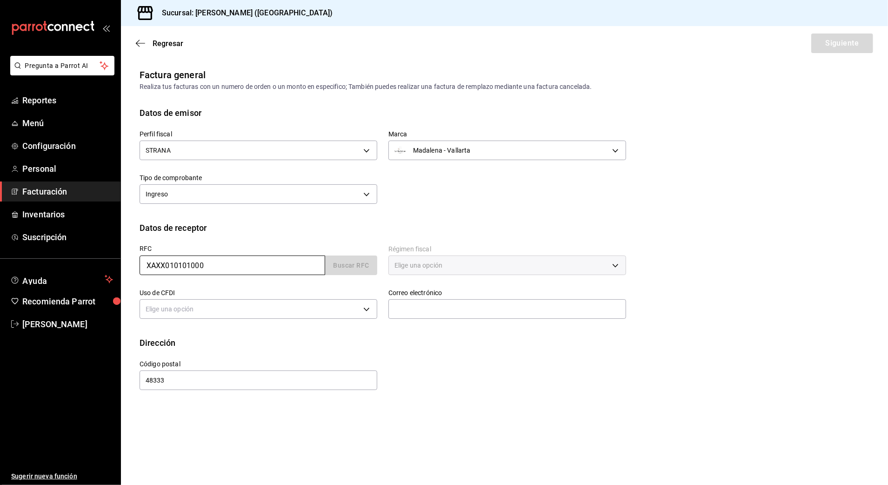
type input "S01"
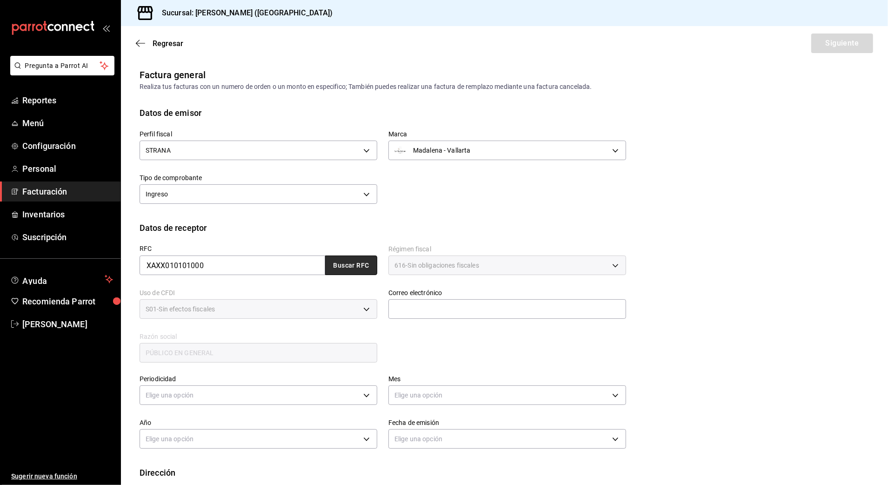
click at [357, 269] on button "Buscar RFC" at bounding box center [351, 265] width 52 height 20
type input "[EMAIL_ADDRESS][DOMAIN_NAME]"
click at [460, 337] on div "RFC XAXX010101000 Buscar RFC Régimen fiscal 616 - Sin obligaciones fiscales 616…" at bounding box center [377, 299] width 498 height 130
click at [326, 387] on body "Pregunta a Parrot AI Reportes Menú Configuración Personal Facturación Inventari…" at bounding box center [444, 242] width 888 height 485
click at [221, 424] on li "Diario" at bounding box center [257, 423] width 234 height 15
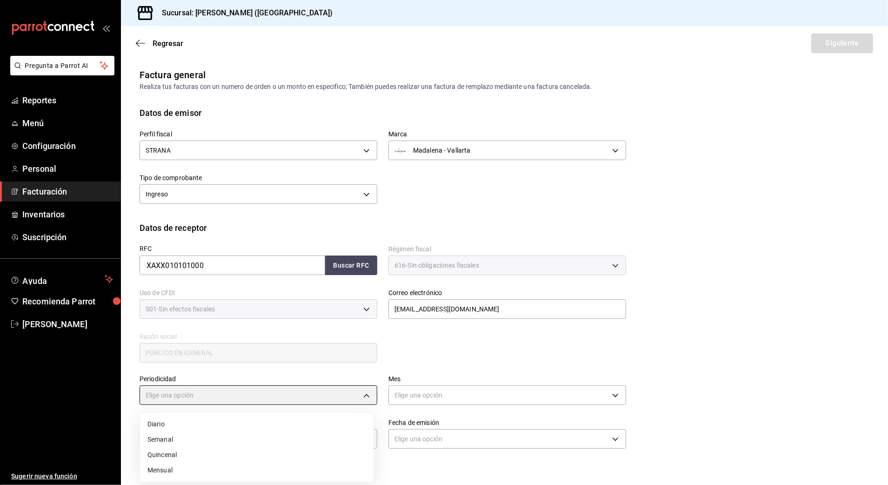
type input "DAILY"
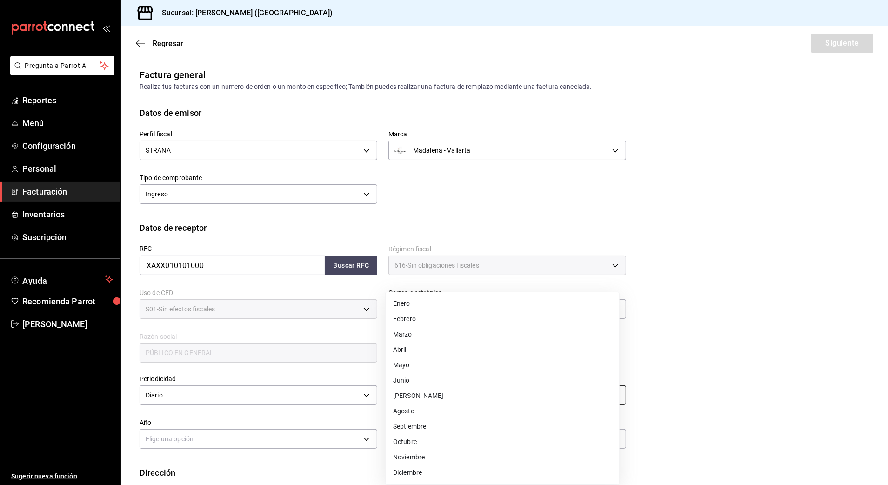
click at [466, 397] on body "Pregunta a Parrot AI Reportes Menú Configuración Personal Facturación Inventari…" at bounding box center [444, 242] width 888 height 485
drag, startPoint x: 432, startPoint y: 428, endPoint x: 382, endPoint y: 430, distance: 49.3
click at [431, 428] on li "Septiembre" at bounding box center [503, 426] width 234 height 15
type input "9"
click at [185, 439] on body "Pregunta a Parrot AI Reportes Menú Configuración Personal Facturación Inventari…" at bounding box center [444, 242] width 888 height 485
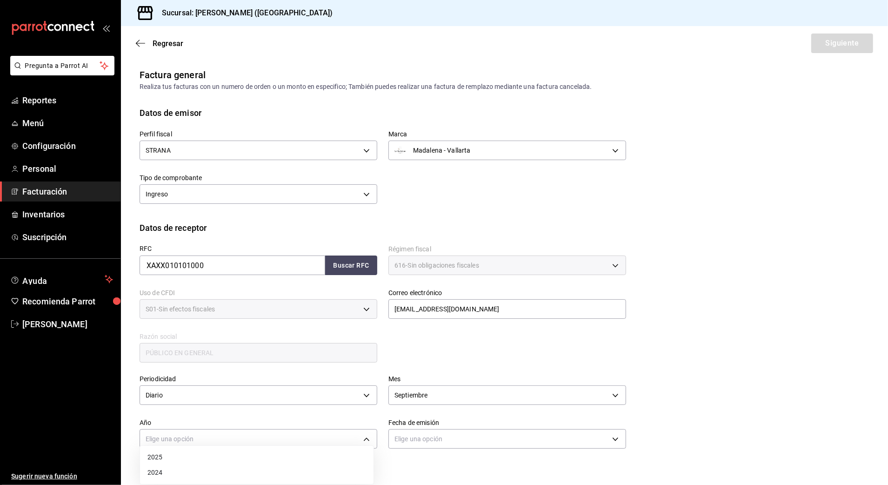
click at [157, 458] on li "2025" at bounding box center [257, 456] width 234 height 15
type input "2025"
click at [449, 444] on body "Pregunta a Parrot AI Reportes Menú Configuración Personal Facturación Inventari…" at bounding box center [444, 242] width 888 height 485
click at [436, 458] on li "Hoy" at bounding box center [503, 456] width 234 height 15
type input "[DATE]"
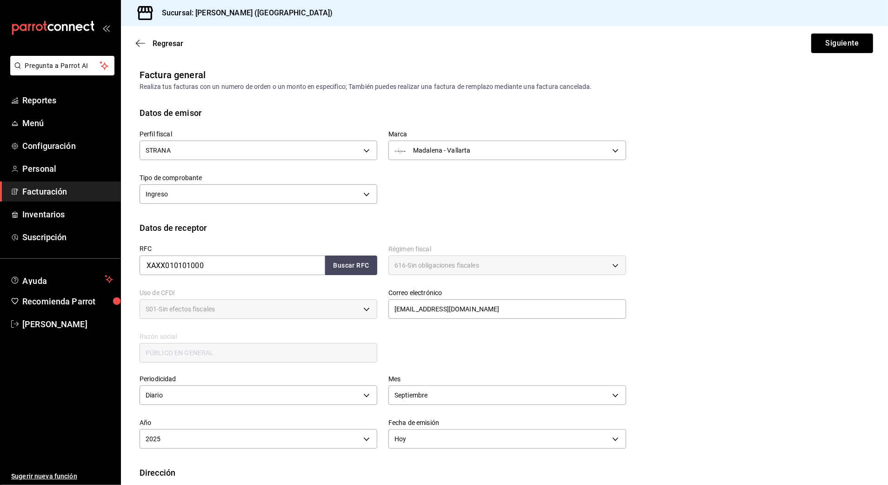
click at [715, 421] on div "Periodicidad Diario DAILY Mes [DATE] Año 2025 2025 Fecha de emisión [DATE] [DAT…" at bounding box center [505, 415] width 730 height 102
click at [835, 43] on button "Siguiente" at bounding box center [842, 43] width 62 height 20
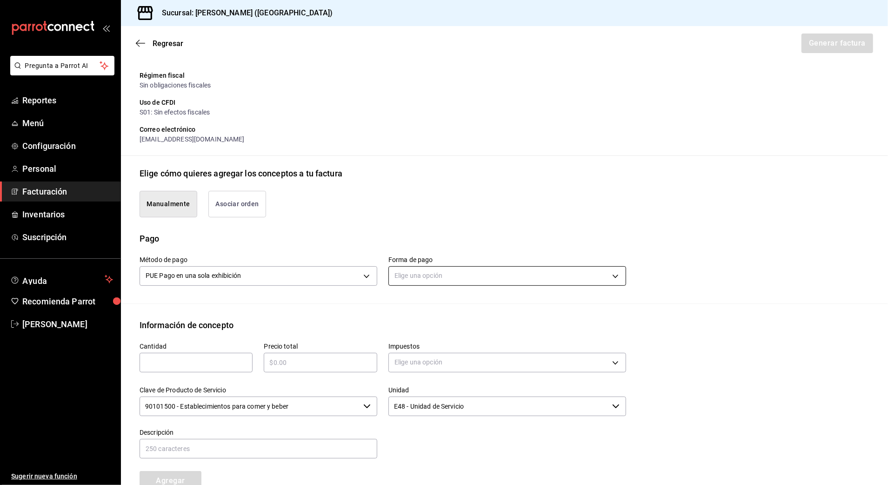
scroll to position [124, 0]
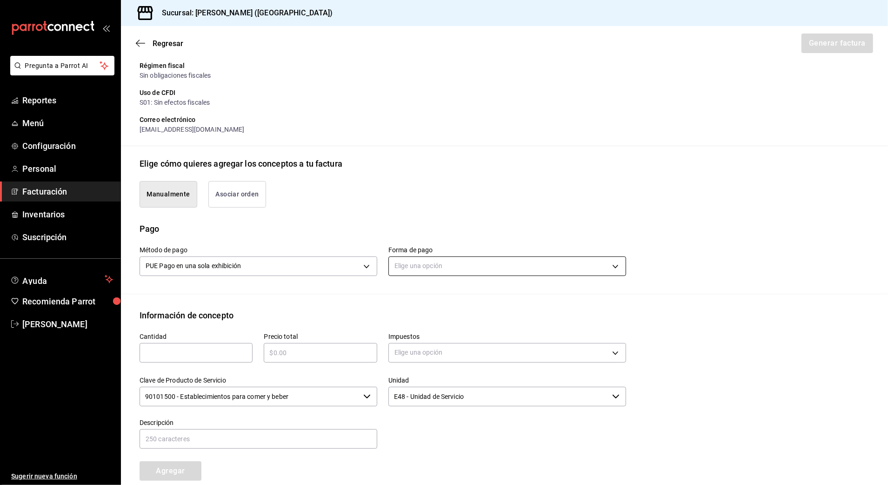
click at [474, 268] on body "Pregunta a Parrot AI Reportes Menú Configuración Personal Facturación Inventari…" at bounding box center [444, 242] width 888 height 485
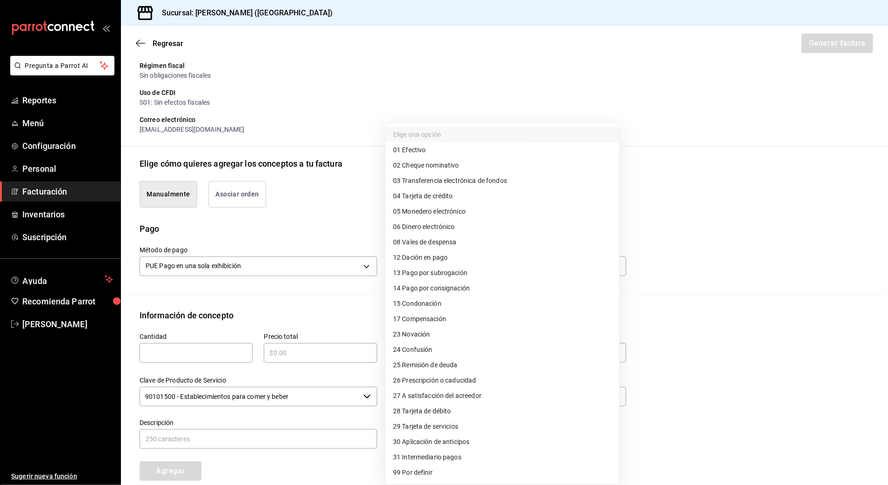
click at [479, 200] on li "04 Tarjeta de crédito" at bounding box center [503, 195] width 234 height 15
type input "04"
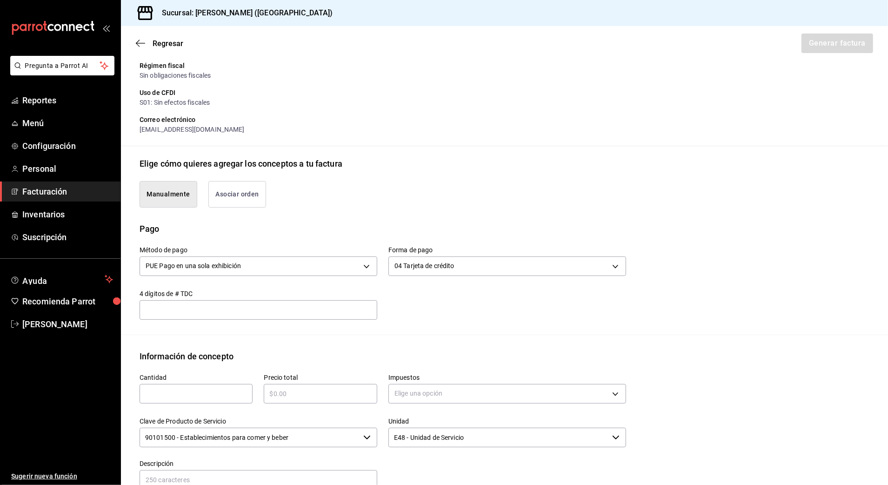
drag, startPoint x: 205, startPoint y: 393, endPoint x: 214, endPoint y: 393, distance: 9.3
click at [205, 393] on input "text" at bounding box center [196, 393] width 113 height 11
type input "1"
click at [307, 394] on input "text" at bounding box center [320, 393] width 113 height 11
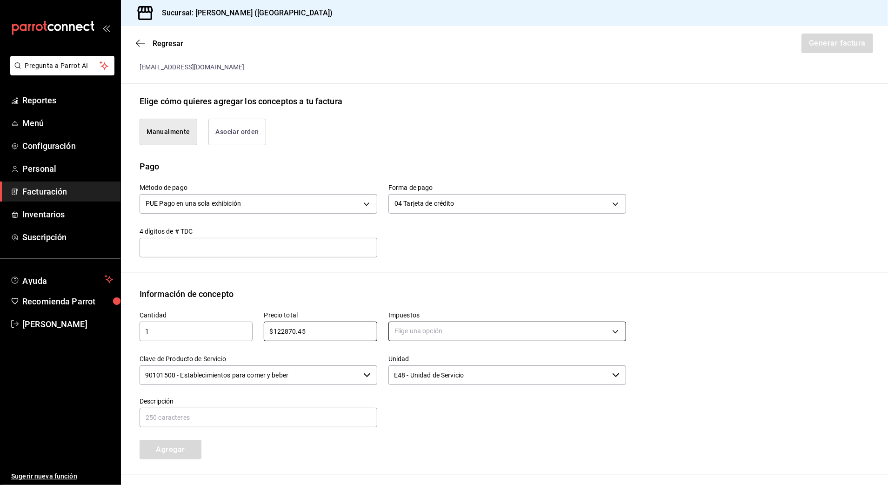
type input "$122870.45"
click at [530, 322] on body "Pregunta a Parrot AI Reportes Menú Configuración Personal Facturación Inventari…" at bounding box center [444, 242] width 888 height 485
click at [462, 406] on li "IVA 16%" at bounding box center [503, 406] width 234 height 15
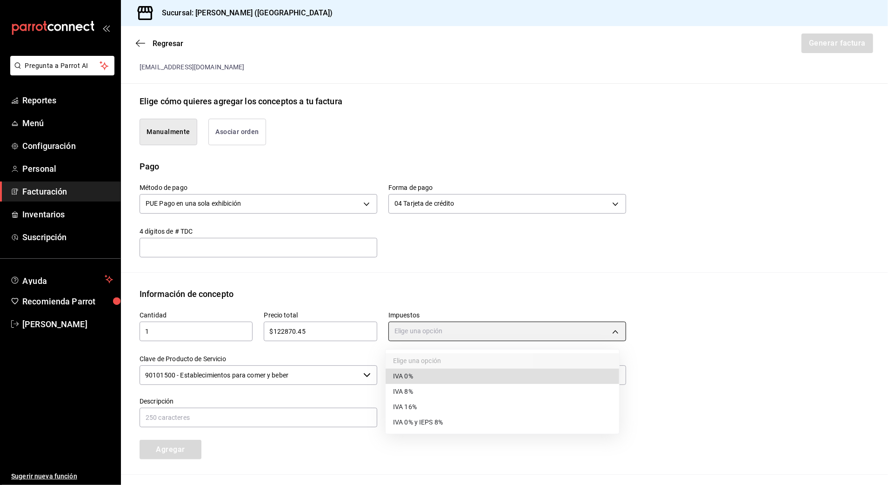
type input "IVA_16"
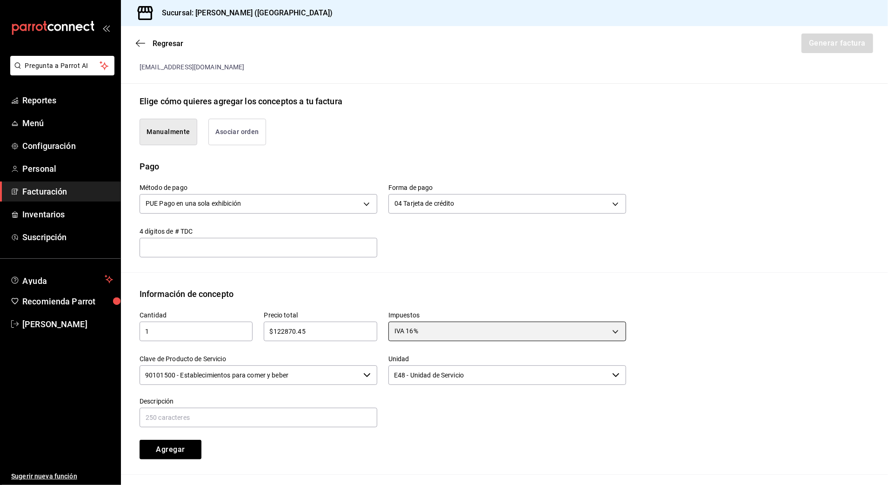
click at [365, 374] on icon "button" at bounding box center [366, 374] width 7 height 7
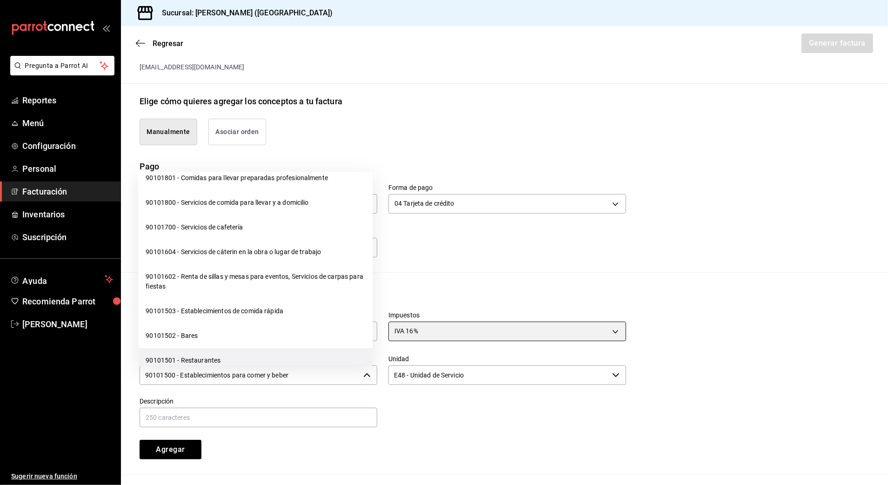
scroll to position [124, 0]
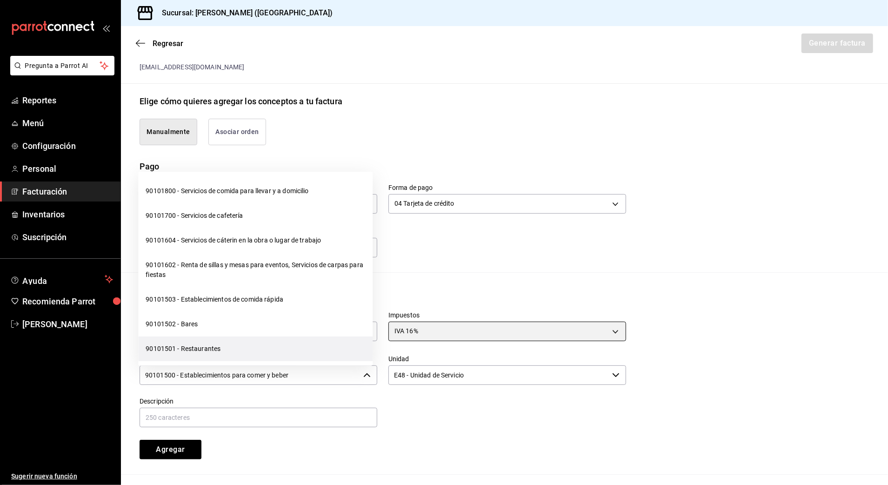
click at [273, 348] on li "90101501 - Restaurantes" at bounding box center [255, 348] width 234 height 25
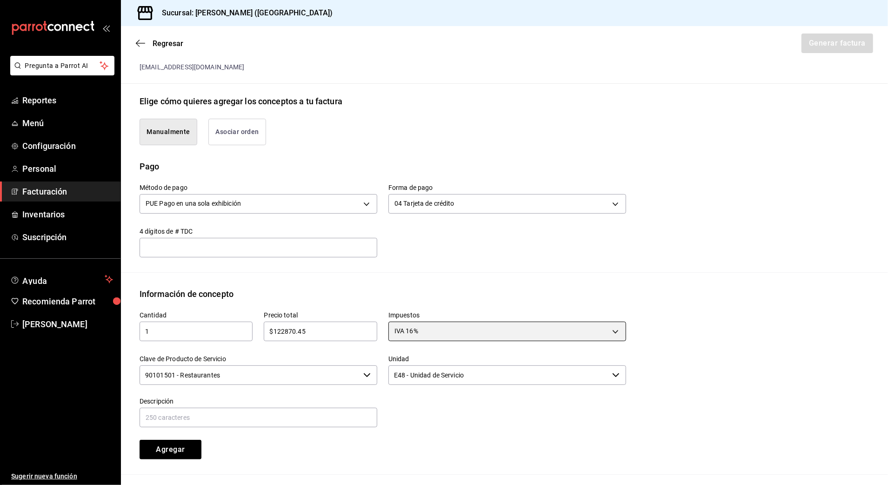
type input "90101501 - Restaurantes"
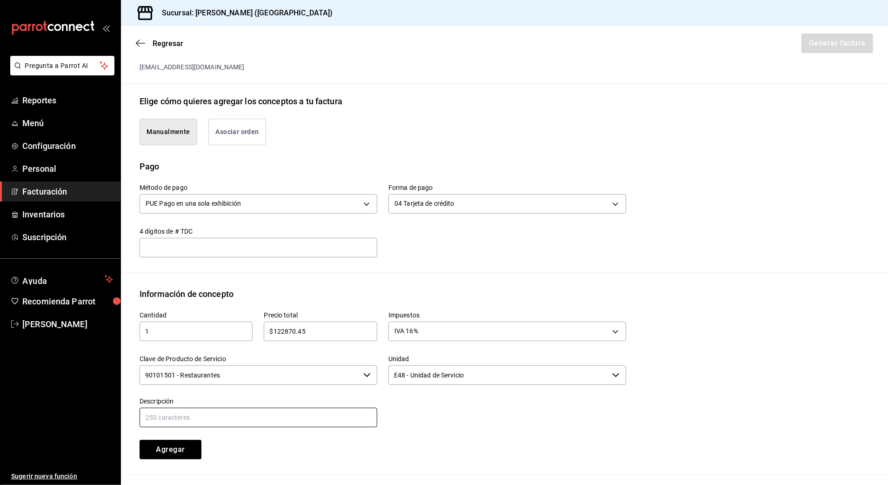
click at [311, 420] on input "text" at bounding box center [259, 418] width 238 height 20
type input "CONSUMO DE ALIMENTOS Y BEBIDAS"
click at [519, 444] on div "Cantidad 1 ​ Precio total $122870.45 ​ Impuestos IVA 16% IVA_16 Clave de Produc…" at bounding box center [377, 379] width 498 height 159
click at [180, 453] on button "Agregar" at bounding box center [171, 450] width 62 height 20
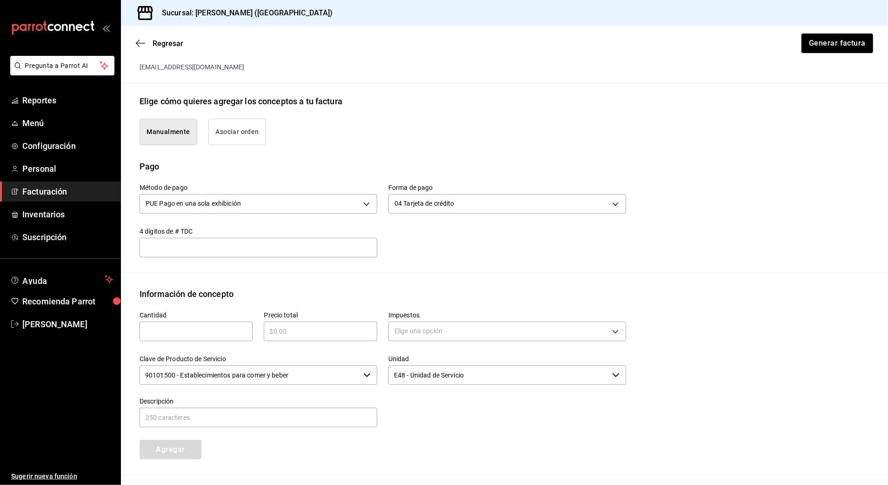
click at [214, 337] on input "text" at bounding box center [196, 331] width 113 height 11
type input "1"
click at [300, 337] on div "​" at bounding box center [320, 331] width 113 height 20
type input "$122870.45"
click at [414, 326] on body "Pregunta a Parrot AI Reportes Menú Configuración Personal Facturación Inventari…" at bounding box center [444, 242] width 888 height 485
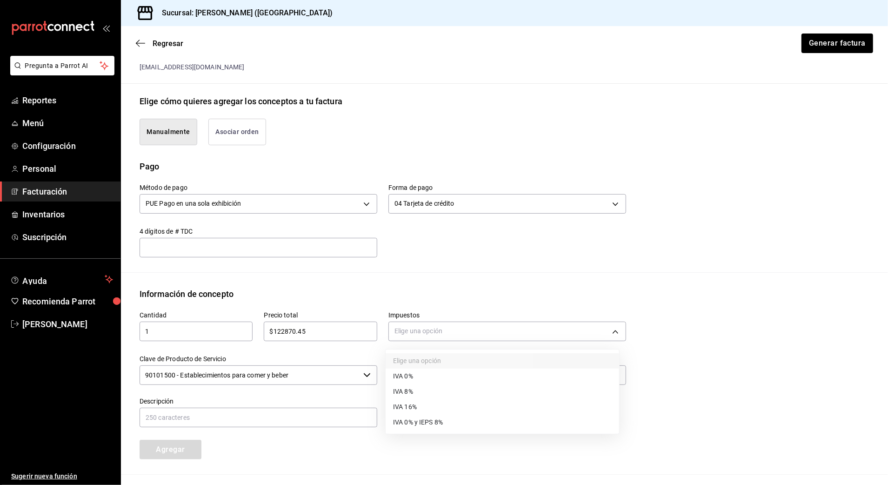
click at [426, 410] on li "IVA 16%" at bounding box center [503, 406] width 234 height 15
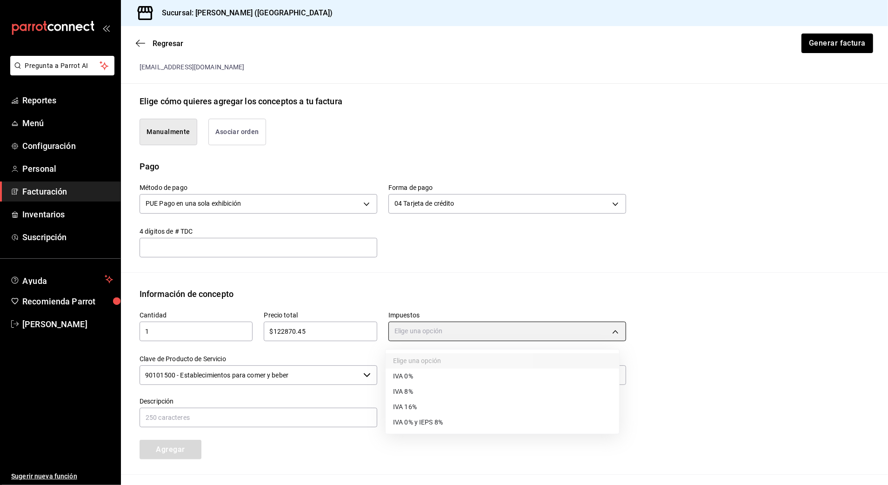
type input "IVA_16"
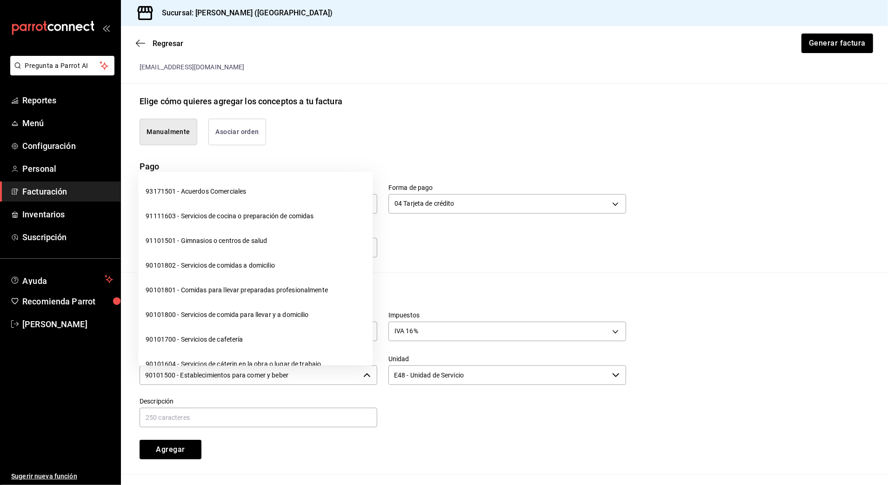
click at [333, 378] on input "90101500 - Establecimientos para comer y beber" at bounding box center [250, 375] width 220 height 20
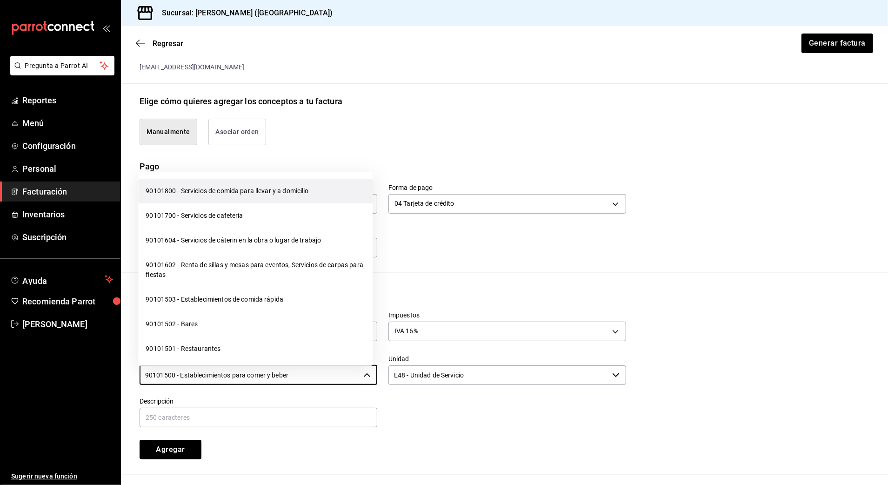
scroll to position [186, 0]
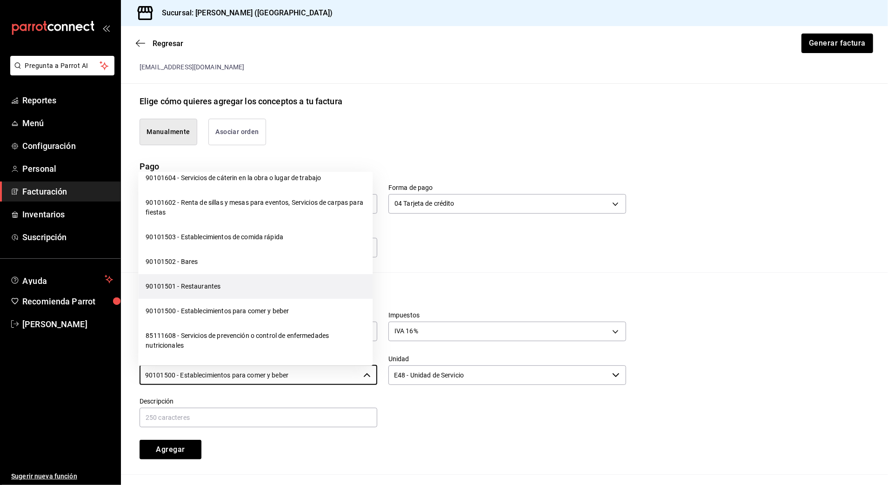
click at [220, 286] on li "90101501 - Restaurantes" at bounding box center [255, 286] width 234 height 25
type input "90101501 - Restaurantes"
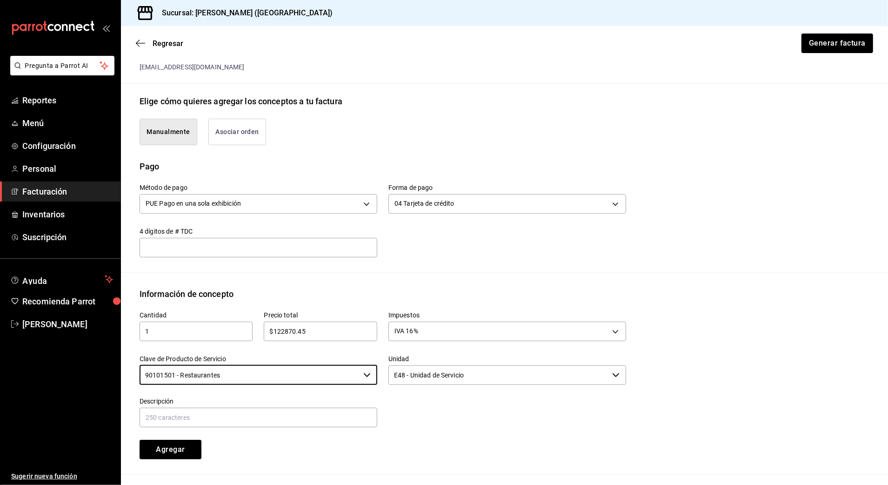
click at [449, 430] on div "Cantidad 1 ​ Precio total $122870.45 ​ Impuestos IVA 16% IVA_16 Clave de Produc…" at bounding box center [377, 379] width 498 height 159
click at [298, 410] on input "text" at bounding box center [259, 418] width 238 height 20
type input "CONSUMO DE ALIMENTOS Y BEBIDAS"
drag, startPoint x: 473, startPoint y: 425, endPoint x: 392, endPoint y: 426, distance: 81.0
click at [471, 425] on div at bounding box center [501, 407] width 249 height 42
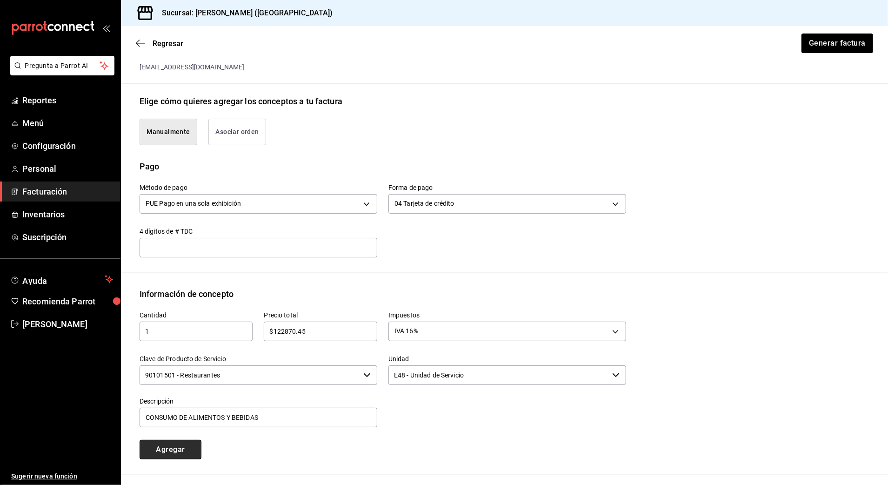
click at [171, 454] on button "Agregar" at bounding box center [171, 450] width 62 height 20
click at [174, 337] on div "​" at bounding box center [196, 331] width 113 height 20
type input "1"
click at [361, 330] on input "text" at bounding box center [320, 331] width 113 height 11
type input "$46139.40"
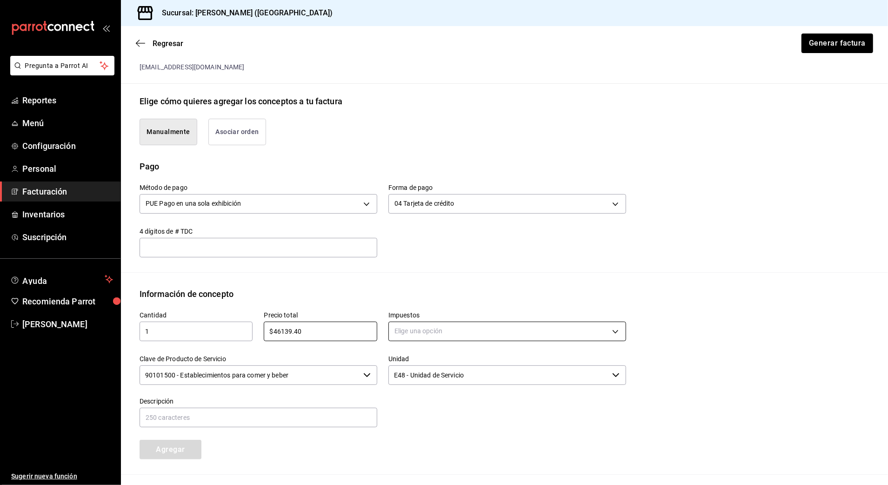
click at [425, 330] on body "Pregunta a Parrot AI Reportes Menú Configuración Personal Facturación Inventari…" at bounding box center [444, 242] width 888 height 485
click at [434, 376] on li "IVA 0%" at bounding box center [503, 375] width 234 height 15
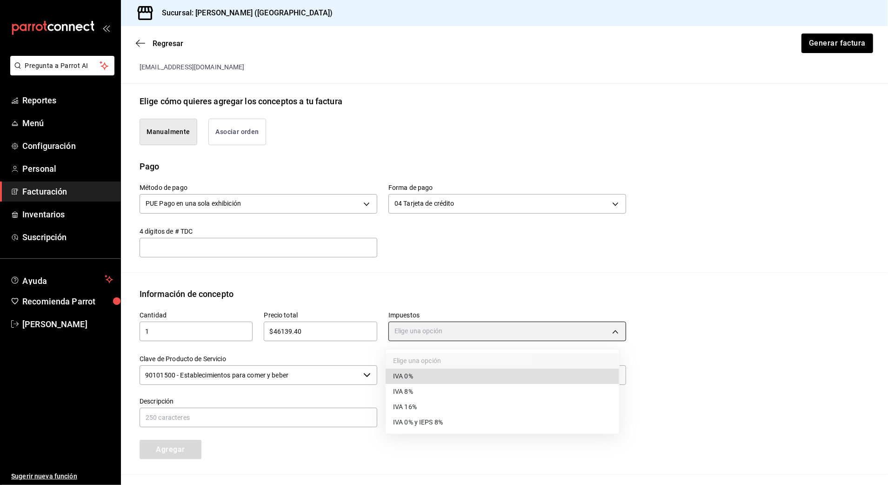
type input "IVA_0"
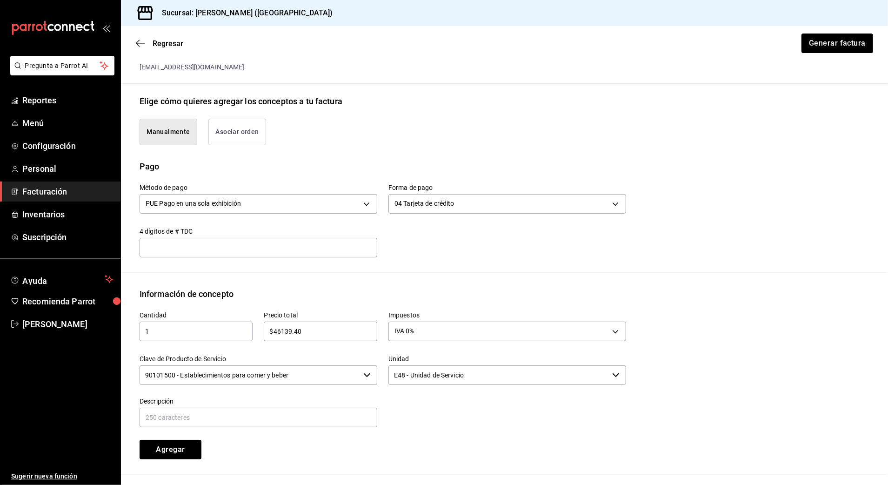
click at [356, 380] on input "90101500 - Establecimientos para comer y beber" at bounding box center [250, 375] width 220 height 20
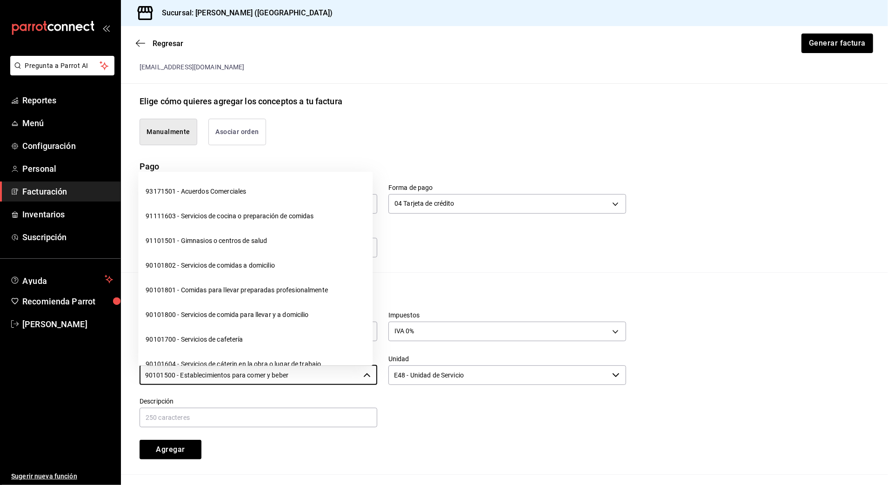
drag, startPoint x: 350, startPoint y: 376, endPoint x: 92, endPoint y: 391, distance: 258.6
click at [92, 391] on div "Pregunta a Parrot AI Reportes Menú Configuración Personal Facturación Inventari…" at bounding box center [444, 242] width 888 height 485
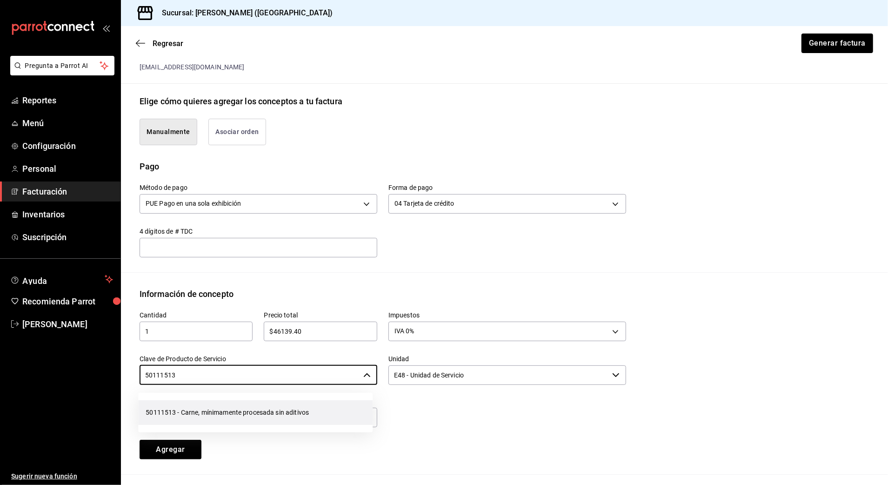
click at [186, 408] on li "50111513 - Carne, mínimamente procesada sin aditivos" at bounding box center [255, 412] width 234 height 25
type input "50111513 - Carne, mínimamente procesada sin aditivos"
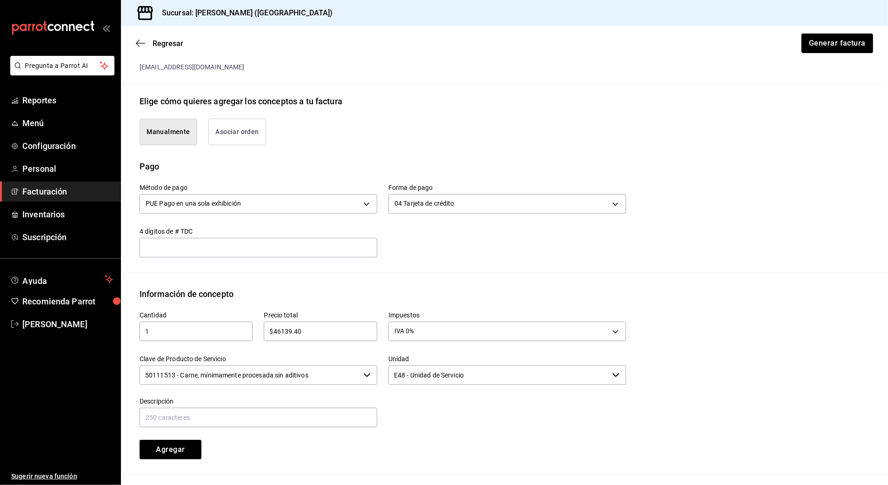
click at [195, 406] on div "Descripción" at bounding box center [259, 412] width 238 height 31
click at [196, 415] on input "text" at bounding box center [259, 418] width 238 height 20
type input "CONSUMO [PERSON_NAME]"
click at [363, 408] on input "CONSUMO [PERSON_NAME]" at bounding box center [259, 418] width 238 height 20
click at [219, 436] on div "Agregar" at bounding box center [190, 443] width 124 height 31
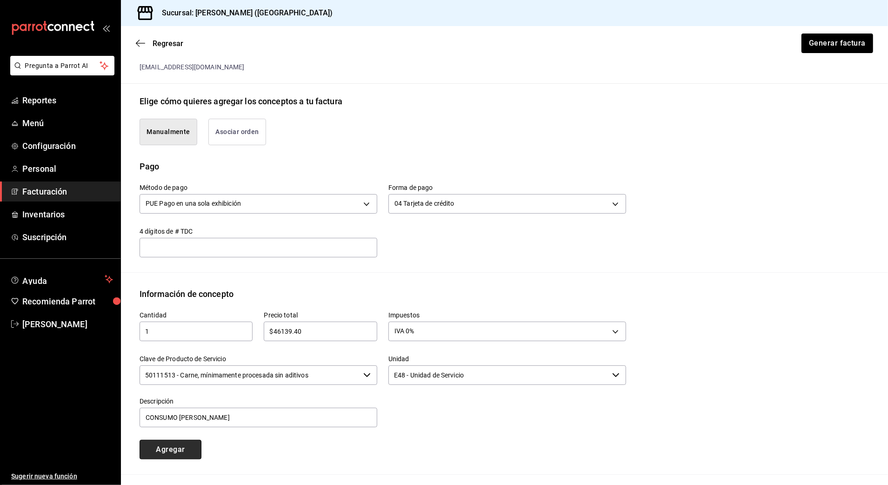
click at [167, 457] on button "Agregar" at bounding box center [171, 450] width 62 height 20
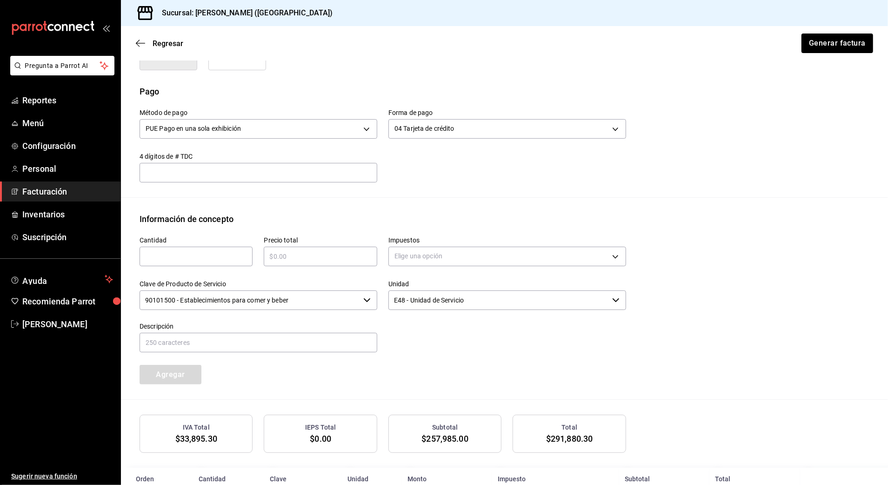
scroll to position [356, 0]
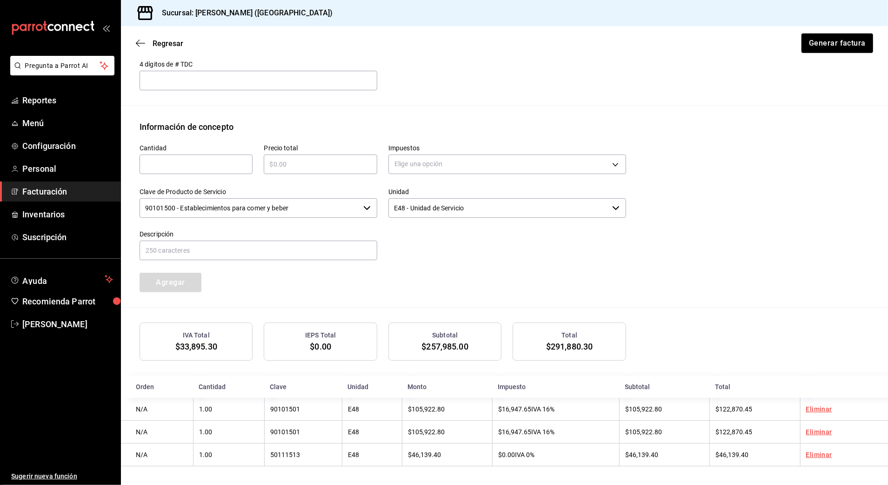
click at [746, 259] on div "Cantidad ​ Precio total ​ Impuestos Elige una opción Clave de Producto de Servi…" at bounding box center [505, 220] width 730 height 174
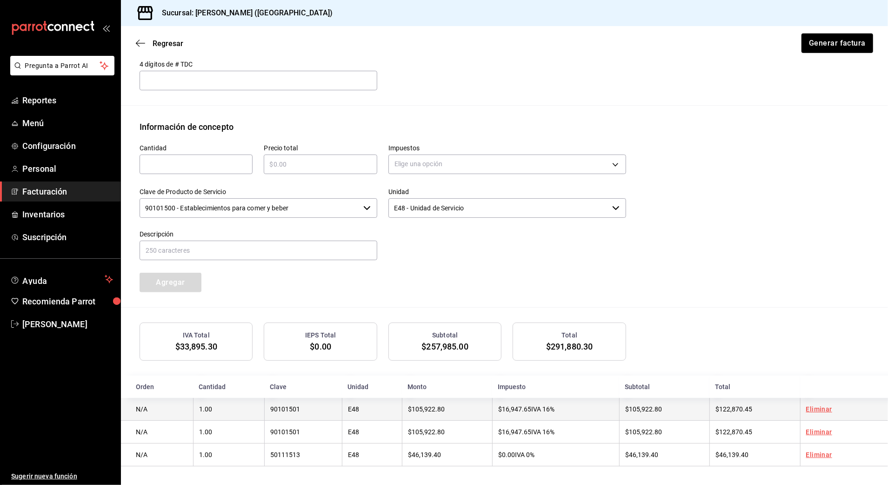
click at [812, 408] on link "Eliminar" at bounding box center [819, 408] width 26 height 7
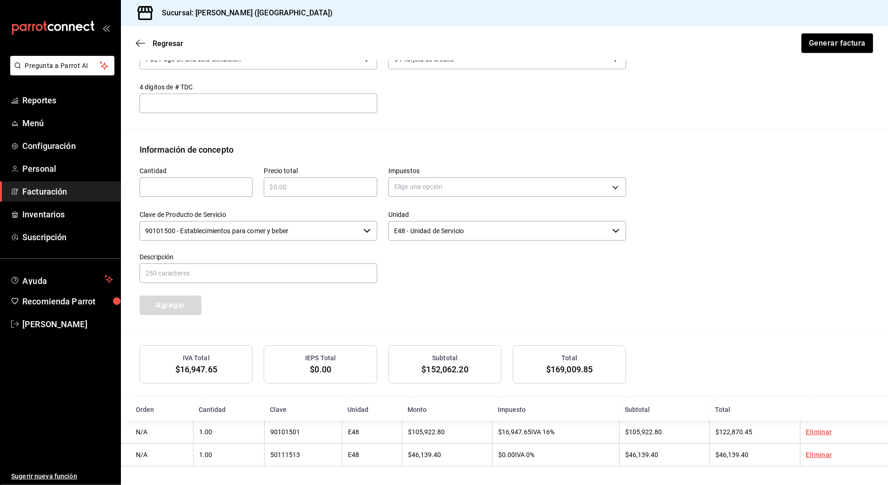
click at [808, 345] on div "IVA Total $16,947.65 IEPS Total $0.00 Subtotal $152,062.20 Total $169,009.85" at bounding box center [505, 364] width 730 height 38
click at [827, 52] on button "Generar factura" at bounding box center [837, 43] width 73 height 20
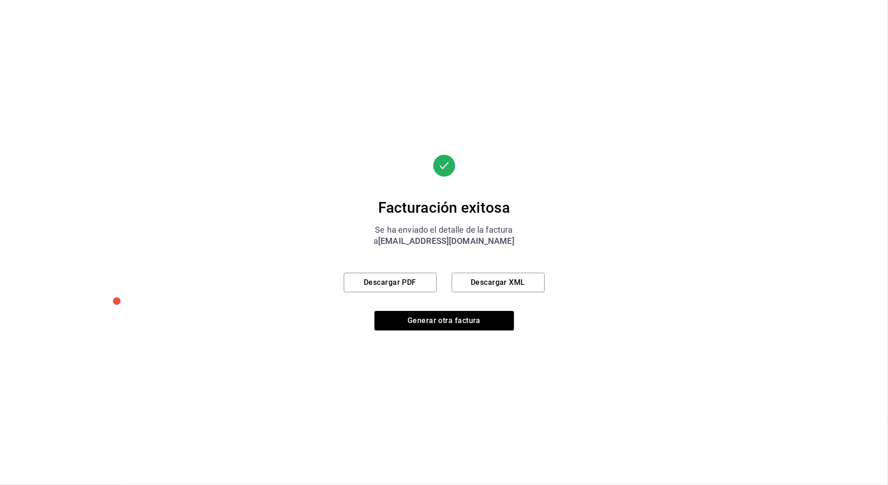
click at [435, 292] on div "Descargar PDF Descargar XML" at bounding box center [444, 283] width 201 height 20
click at [430, 289] on button "Descargar PDF" at bounding box center [390, 283] width 93 height 20
click at [451, 323] on button "Generar otra factura" at bounding box center [444, 321] width 140 height 20
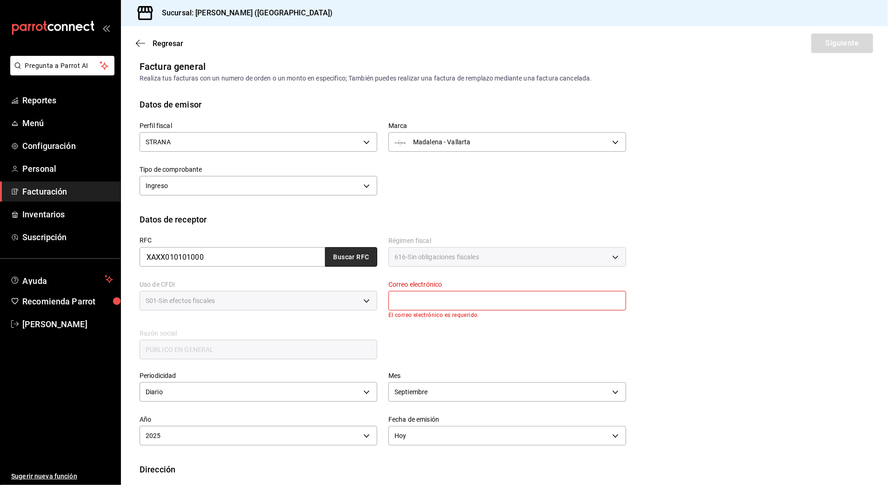
click at [347, 259] on button "Buscar RFC" at bounding box center [351, 257] width 52 height 20
type input "[EMAIL_ADDRESS][DOMAIN_NAME]"
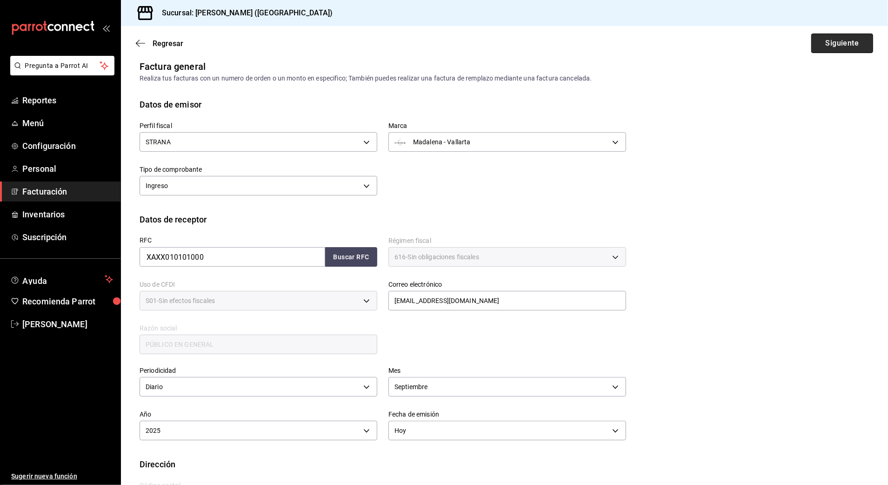
click at [840, 48] on button "Siguiente" at bounding box center [842, 43] width 62 height 20
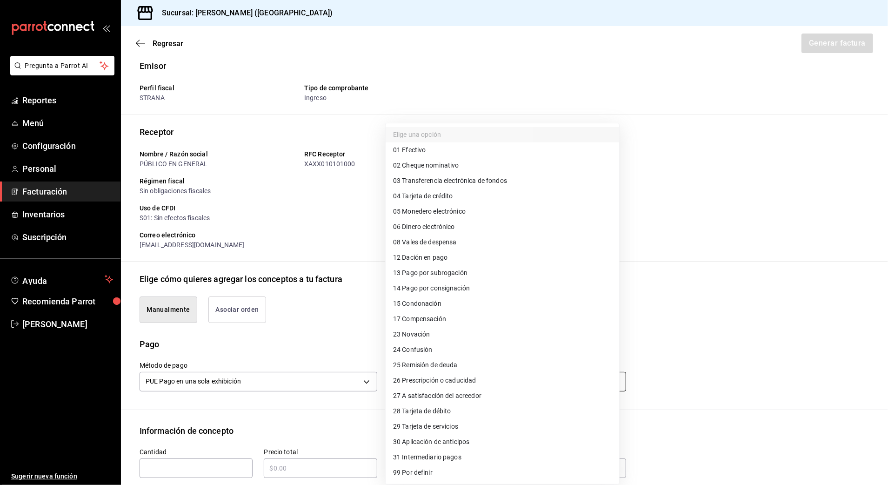
click at [440, 376] on body "Pregunta a Parrot AI Reportes Menú Configuración Personal Facturación Inventari…" at bounding box center [444, 242] width 888 height 485
click at [492, 408] on li "28 Tarjeta de débito" at bounding box center [503, 410] width 234 height 15
type input "28"
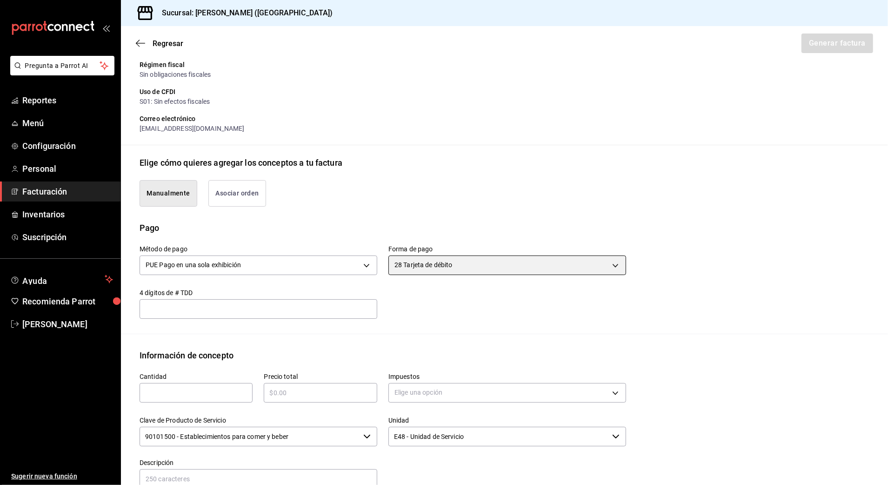
scroll to position [257, 0]
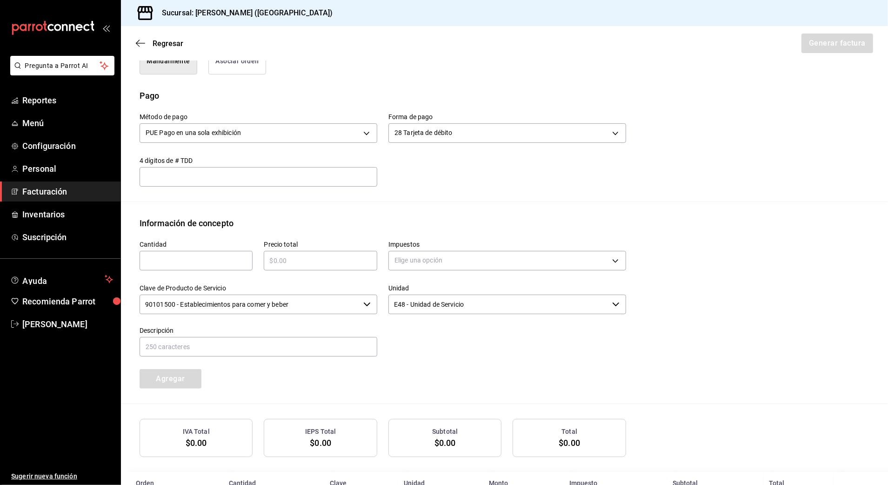
click at [198, 259] on input "text" at bounding box center [196, 260] width 113 height 11
type input "1"
click at [314, 257] on input "text" at bounding box center [320, 260] width 113 height 11
type input "$6044.40"
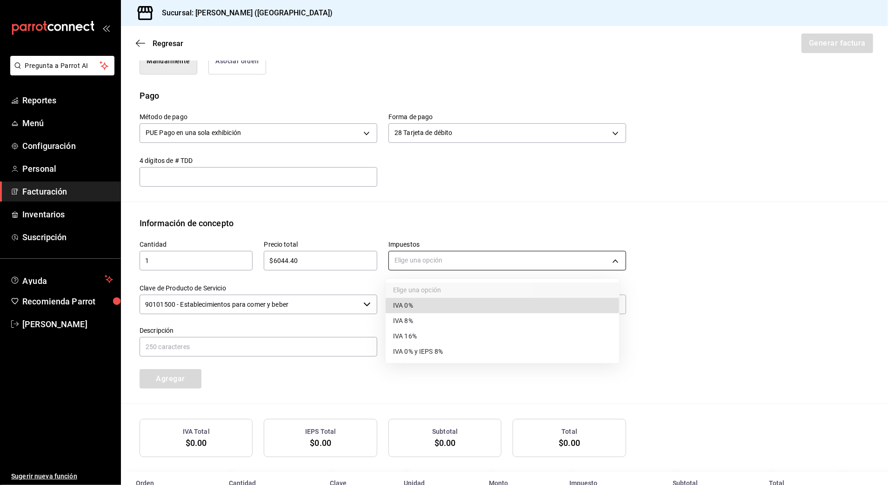
click at [407, 260] on body "Pregunta a Parrot AI Reportes Menú Configuración Personal Facturación Inventari…" at bounding box center [444, 242] width 888 height 485
click at [417, 334] on span "IVA 16%" at bounding box center [405, 336] width 24 height 10
type input "IVA_16"
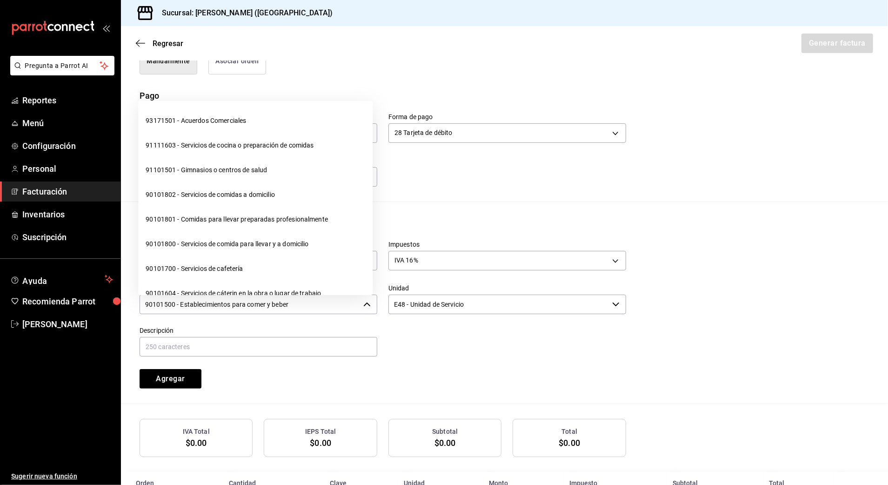
click at [324, 298] on input "90101500 - Establecimientos para comer y beber" at bounding box center [250, 304] width 220 height 20
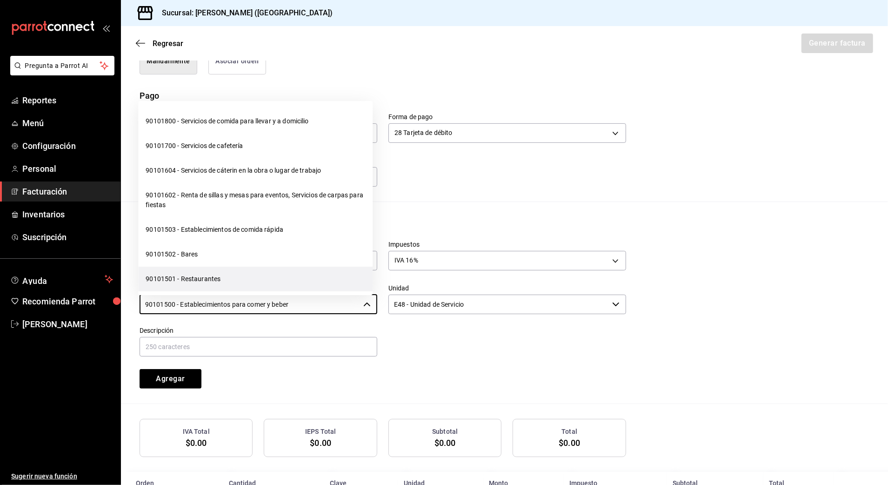
scroll to position [124, 0]
click at [255, 272] on li "90101501 - Restaurantes" at bounding box center [255, 278] width 234 height 25
type input "90101501 - Restaurantes"
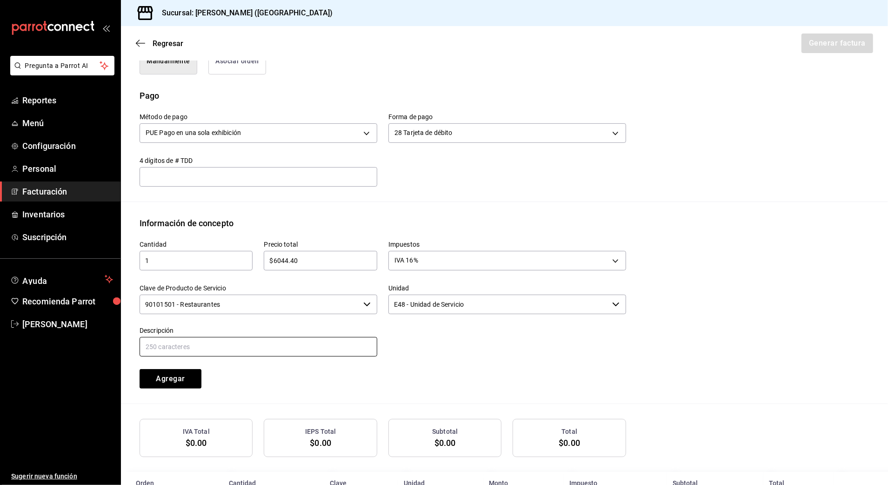
click at [323, 349] on input "text" at bounding box center [259, 347] width 238 height 20
type input "CONSUMO DE ALIMENTOS Y BEBIDAS"
drag, startPoint x: 423, startPoint y: 399, endPoint x: 274, endPoint y: 384, distance: 150.5
click at [423, 399] on div "Cantidad 1 ​ Precio total $6044.40 ​ Impuestos IVA 16% IVA_16 Clave de Producto…" at bounding box center [505, 316] width 730 height 174
click at [174, 373] on button "Agregar" at bounding box center [171, 379] width 62 height 20
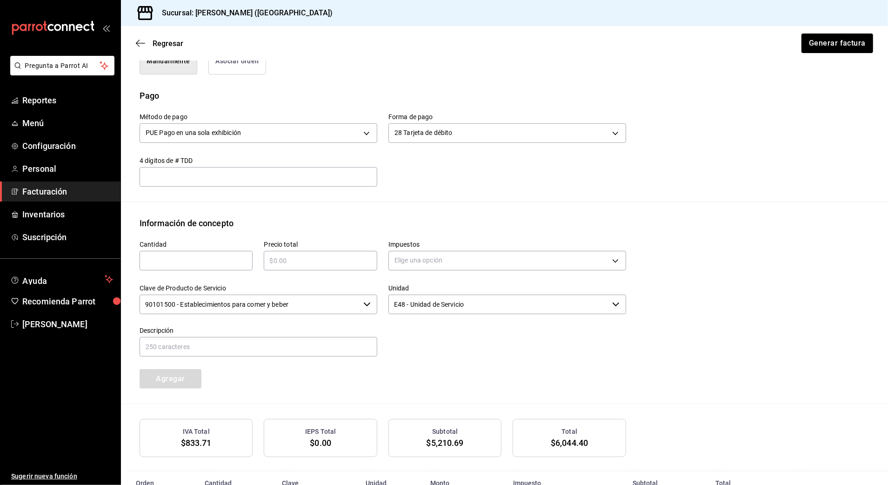
click at [220, 273] on div "Cantidad ​" at bounding box center [190, 251] width 124 height 44
click at [230, 262] on input "text" at bounding box center [196, 260] width 113 height 11
type input "1"
click at [313, 263] on input "text" at bounding box center [320, 260] width 113 height 11
type input "$6120.60"
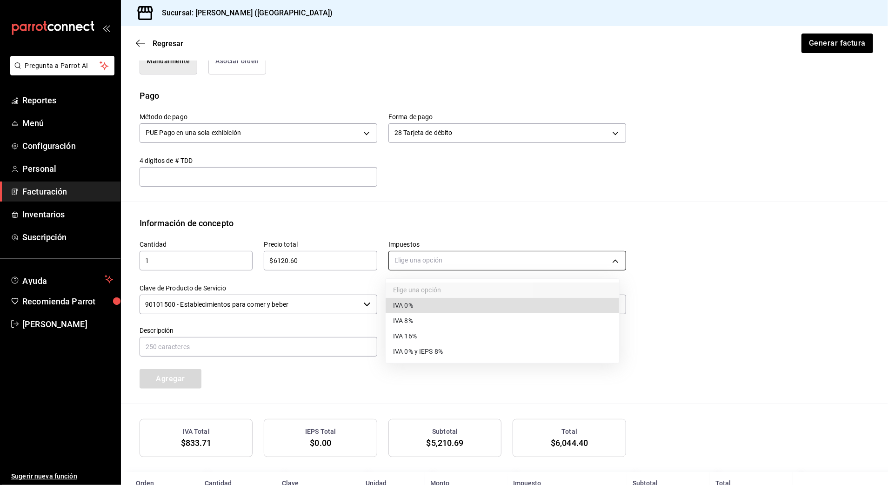
click at [425, 253] on body "Pregunta a Parrot AI Reportes Menú Configuración Personal Facturación Inventari…" at bounding box center [444, 242] width 888 height 485
click at [430, 305] on li "IVA 0%" at bounding box center [503, 305] width 234 height 15
type input "IVA_0"
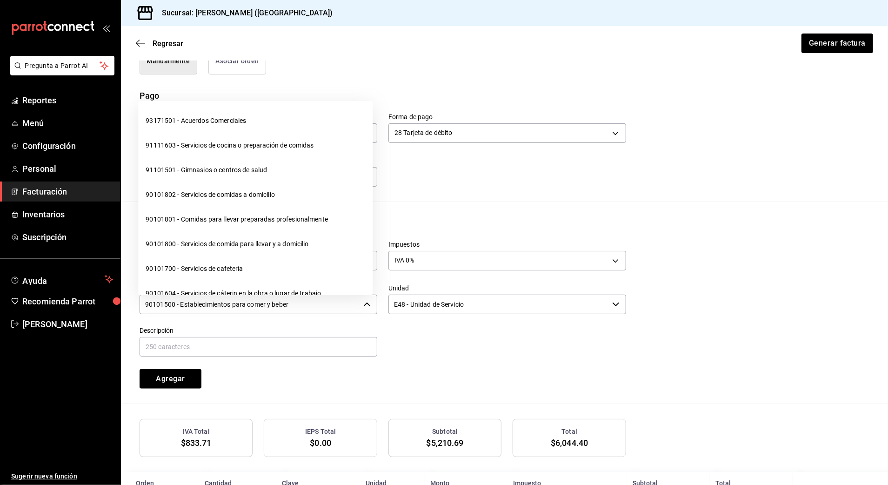
click at [327, 306] on input "90101500 - Establecimientos para comer y beber" at bounding box center [250, 304] width 220 height 20
drag, startPoint x: 326, startPoint y: 305, endPoint x: 99, endPoint y: 310, distance: 227.1
click at [99, 309] on div "Pregunta a Parrot AI Reportes Menú Configuración Personal Facturación Inventari…" at bounding box center [444, 242] width 888 height 485
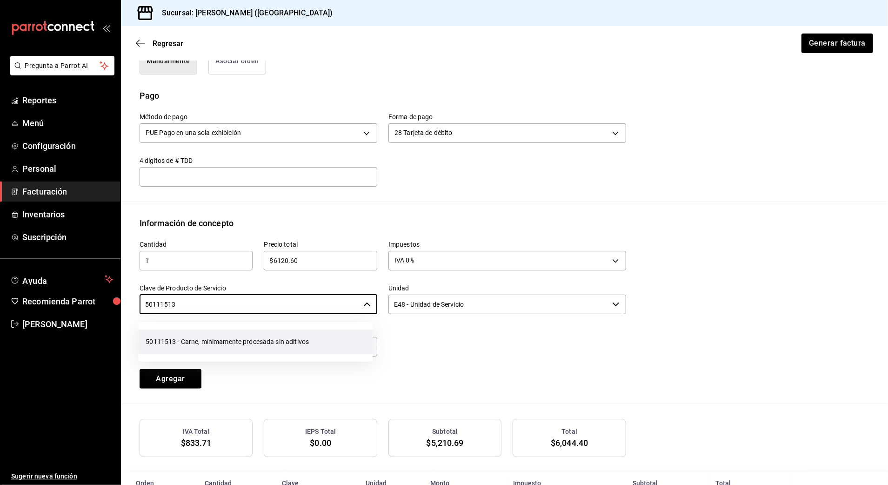
click at [302, 347] on li "50111513 - Carne, mínimamente procesada sin aditivos" at bounding box center [255, 341] width 234 height 25
type input "50111513 - Carne, mínimamente procesada sin aditivos"
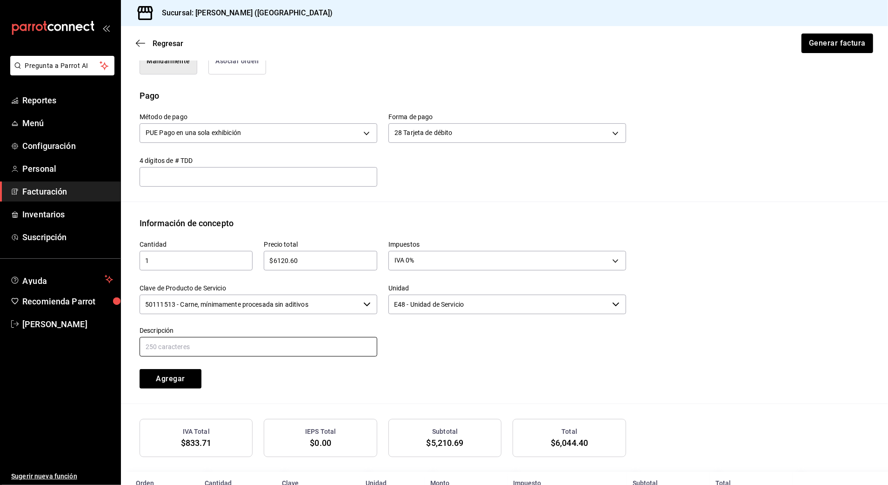
click at [302, 347] on input "text" at bounding box center [259, 347] width 238 height 20
type input "CONSUMO [PERSON_NAME]"
drag, startPoint x: 307, startPoint y: 382, endPoint x: 301, endPoint y: 382, distance: 5.6
click at [306, 382] on div "Cantidad 1 ​ Precio total $6120.60 ​ Impuestos IVA 0% IVA_0 Clave de Producto d…" at bounding box center [377, 308] width 498 height 159
click at [181, 380] on button "Agregar" at bounding box center [171, 379] width 62 height 20
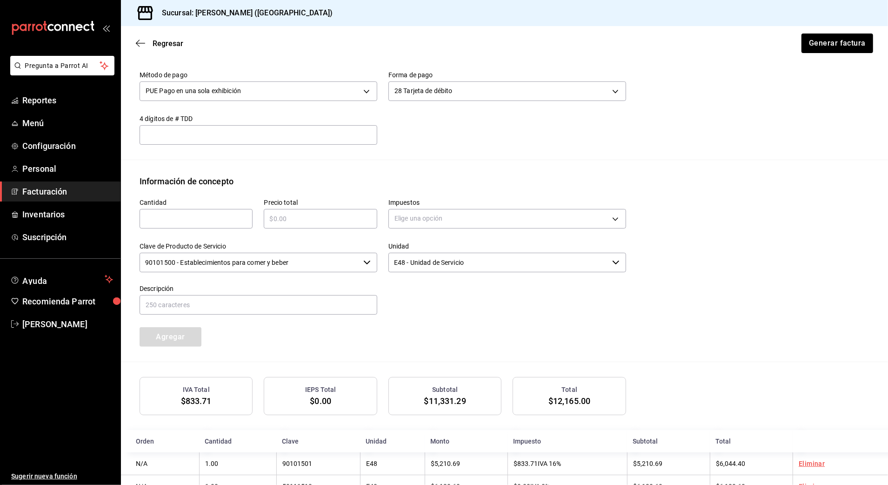
scroll to position [333, 0]
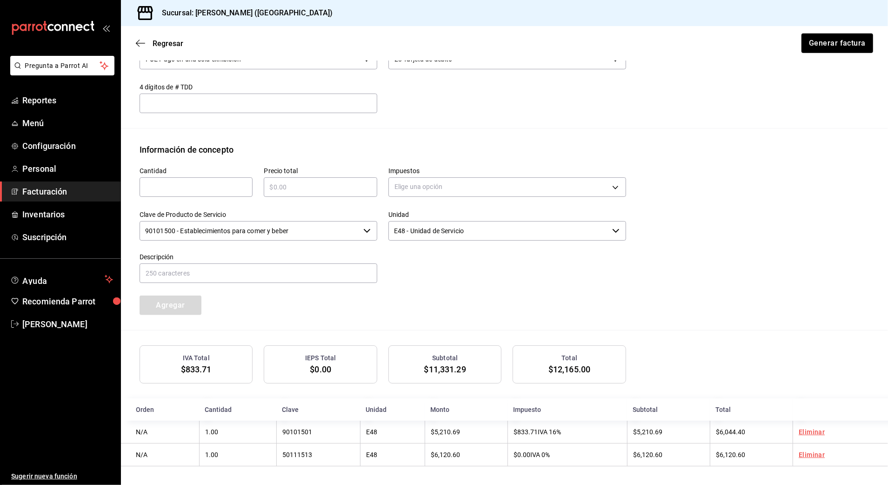
click at [853, 30] on div "Regresar Generar factura" at bounding box center [504, 43] width 767 height 34
click at [849, 41] on button "Generar factura" at bounding box center [837, 43] width 73 height 20
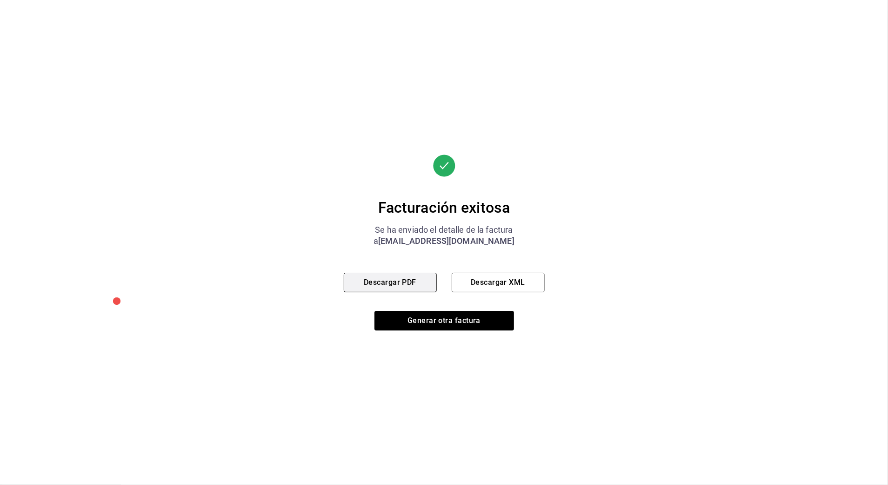
click at [363, 279] on button "Descargar PDF" at bounding box center [390, 283] width 93 height 20
click at [414, 325] on button "Generar otra factura" at bounding box center [444, 321] width 140 height 20
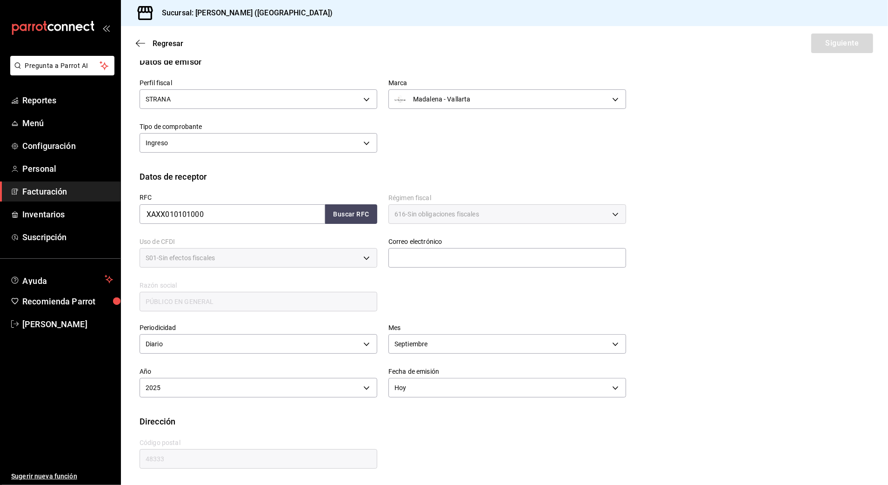
scroll to position [8, 0]
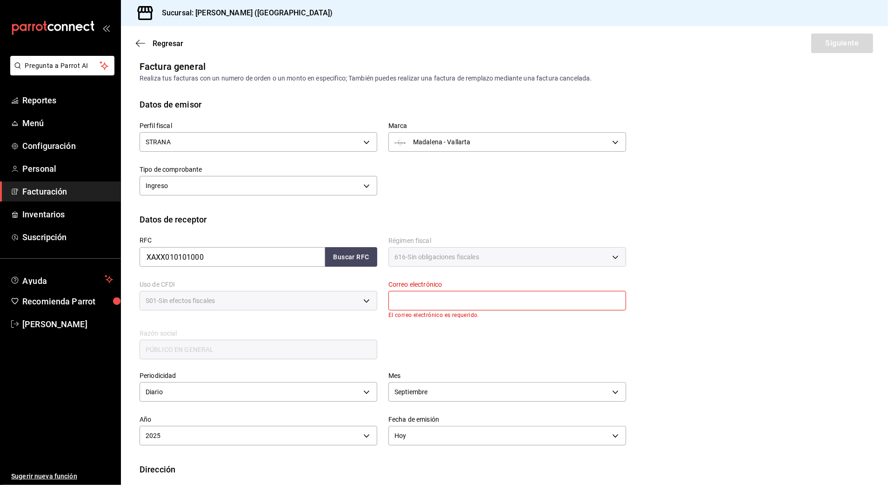
click at [603, 248] on div "616 - Sin obligaciones fiscales" at bounding box center [507, 257] width 238 height 20
click at [317, 258] on input "XAXX010101000" at bounding box center [233, 257] width 186 height 20
click at [348, 255] on button "Buscar RFC" at bounding box center [351, 257] width 52 height 20
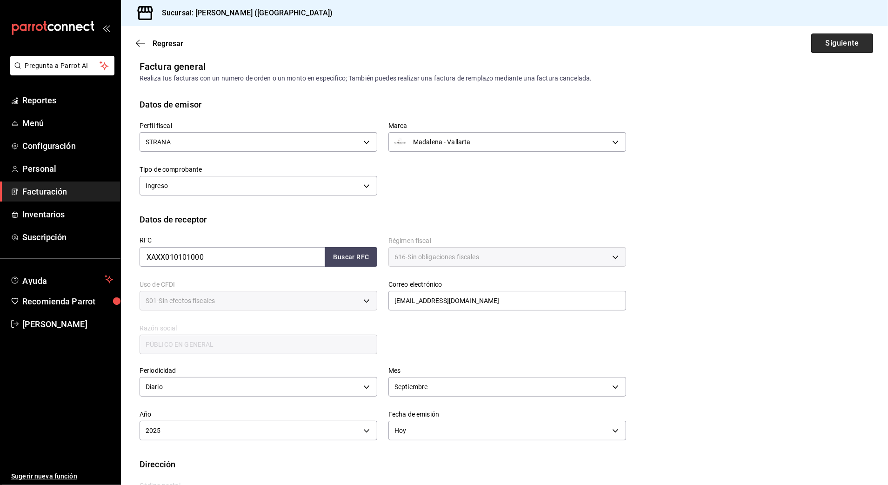
click at [834, 47] on button "Siguiente" at bounding box center [842, 43] width 62 height 20
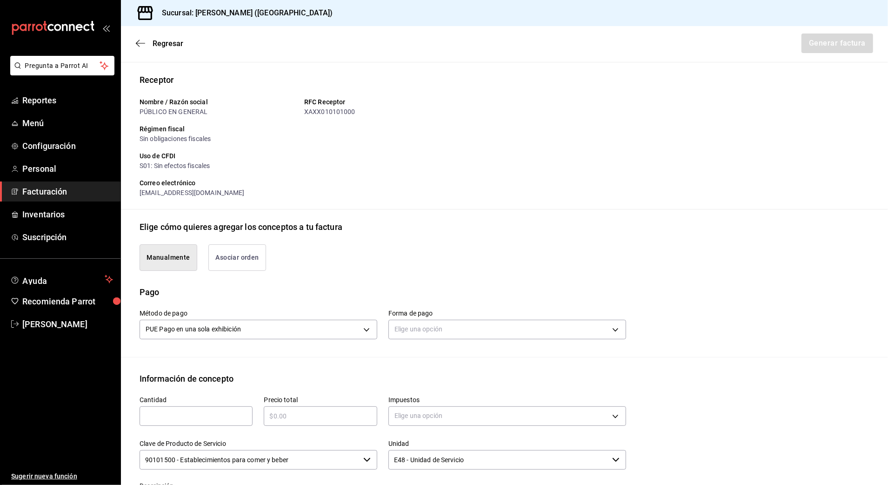
scroll to position [133, 0]
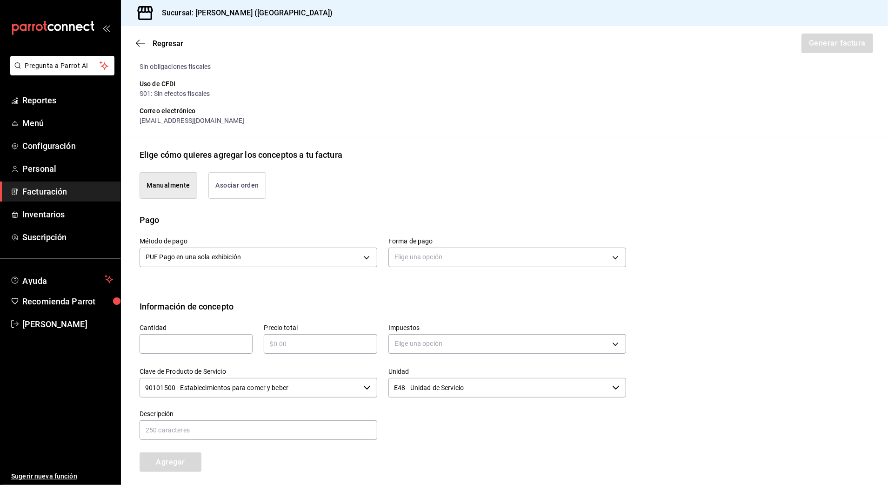
click at [531, 247] on div "Elige una opción" at bounding box center [507, 256] width 238 height 25
click at [528, 258] on body "Pregunta a Parrot AI Reportes Menú Configuración Personal Facturación Inventari…" at bounding box center [444, 242] width 888 height 485
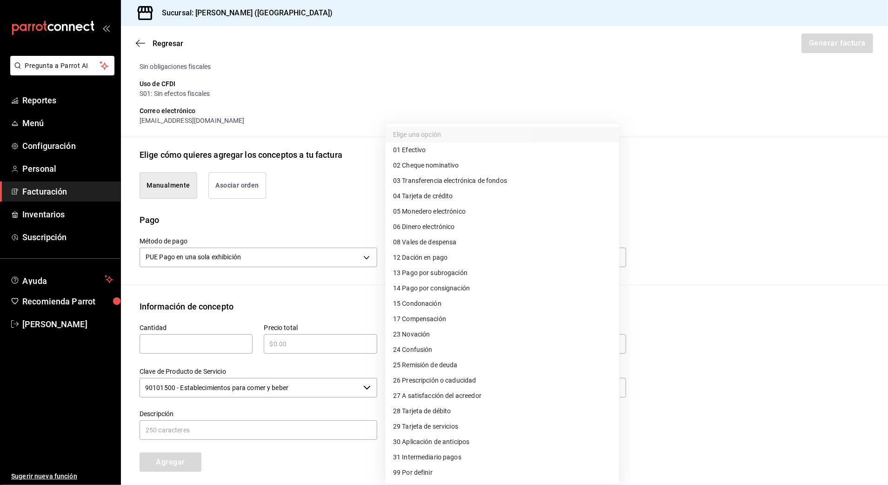
click at [508, 196] on li "04 Tarjeta de crédito" at bounding box center [503, 195] width 234 height 15
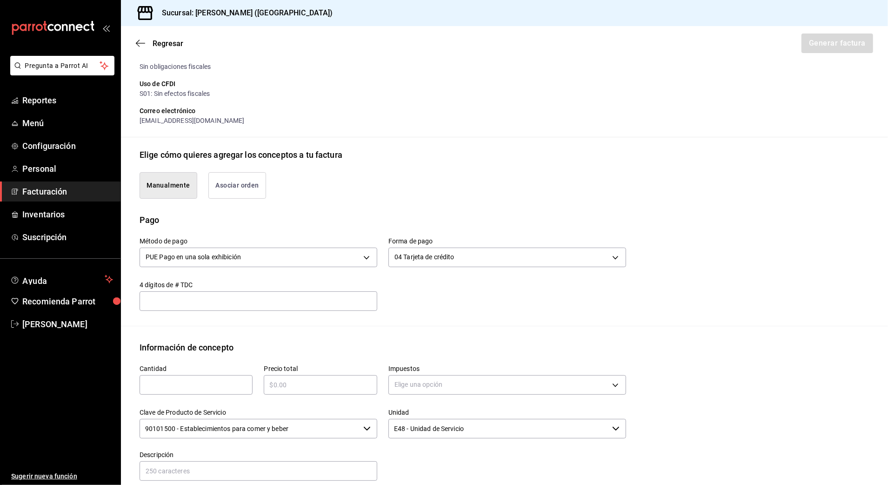
click at [194, 400] on div "Clave de Producto de Servicio 90101500 - Establecimientos para comer y beber ​" at bounding box center [252, 418] width 249 height 42
click at [198, 392] on div "​" at bounding box center [196, 385] width 113 height 20
click at [214, 384] on input "text" at bounding box center [196, 384] width 113 height 11
click at [296, 387] on input "text" at bounding box center [320, 384] width 113 height 11
click at [558, 345] on div "Información de concepto" at bounding box center [505, 347] width 730 height 13
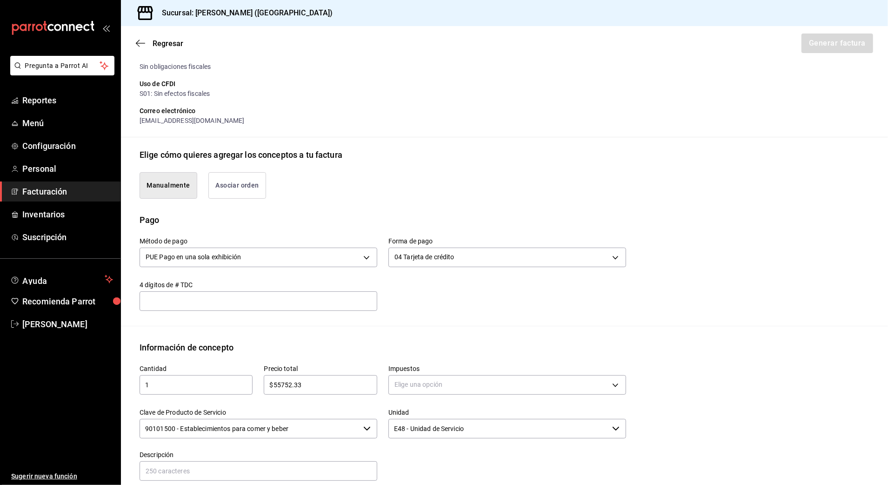
click at [334, 391] on div "$55752.33 ​" at bounding box center [320, 385] width 113 height 20
click at [448, 389] on body "Pregunta a Parrot AI Reportes Menú Configuración Personal Facturación Inventari…" at bounding box center [444, 242] width 888 height 485
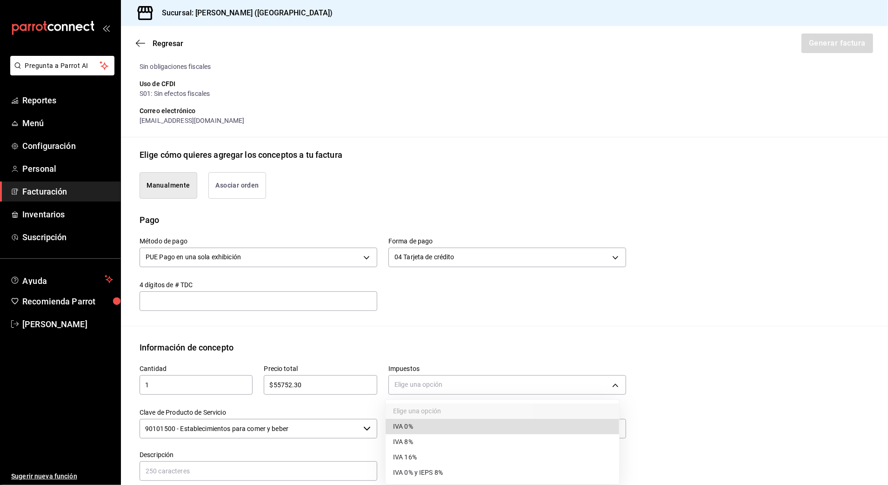
click at [434, 458] on li "IVA 16%" at bounding box center [503, 456] width 234 height 15
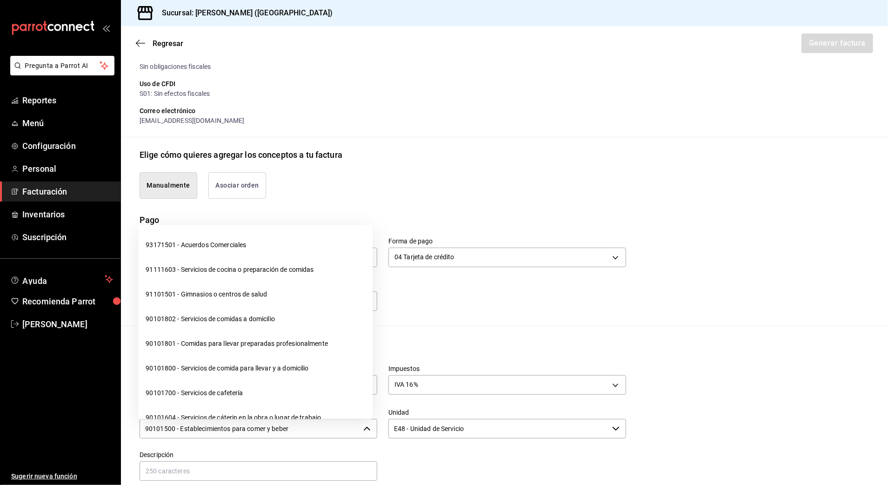
click at [297, 425] on input "90101500 - Establecimientos para comer y beber" at bounding box center [250, 429] width 220 height 20
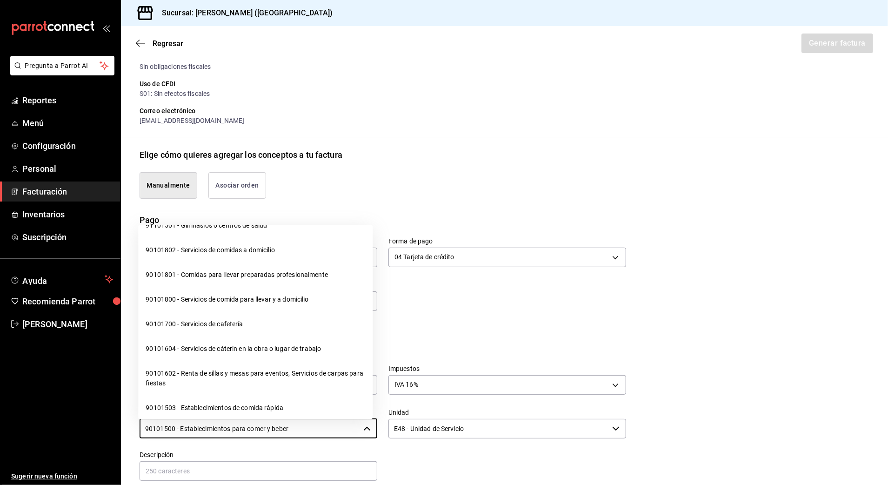
scroll to position [186, 0]
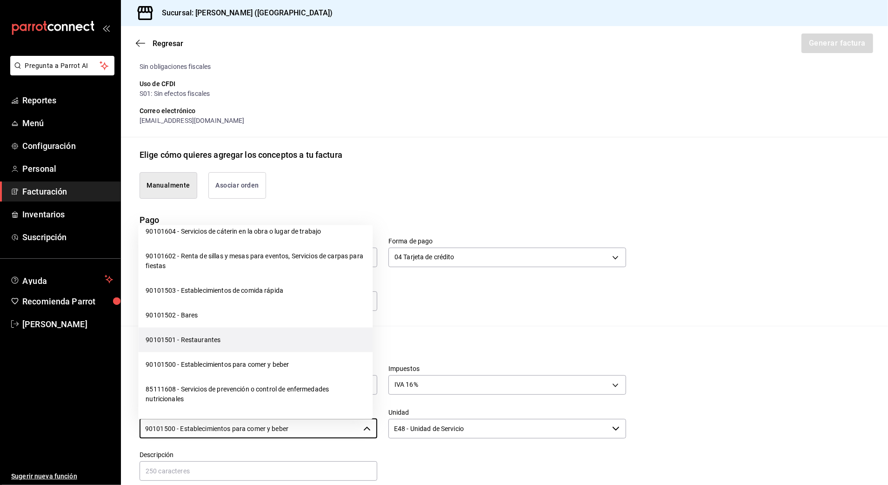
click at [257, 339] on li "90101501 - Restaurantes" at bounding box center [255, 339] width 234 height 25
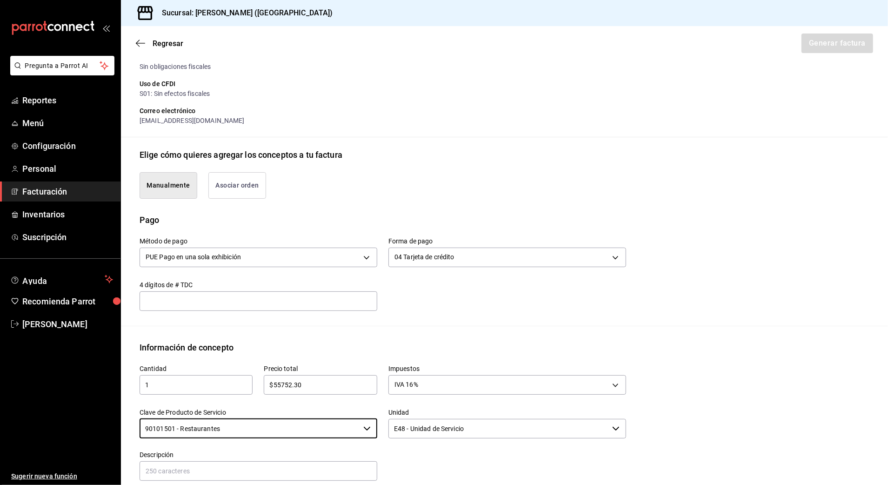
click at [369, 409] on label "Clave de Producto de Servicio" at bounding box center [259, 412] width 238 height 7
click at [360, 419] on input "90101501 - Restaurantes" at bounding box center [250, 429] width 220 height 20
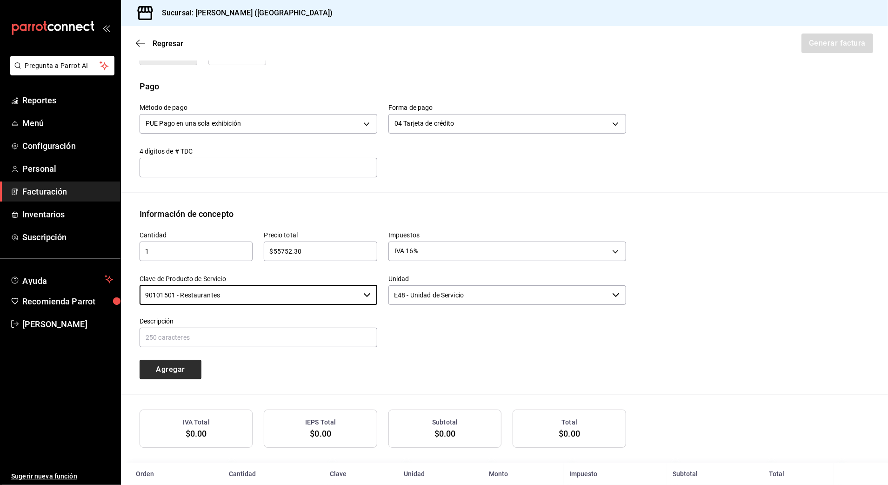
scroll to position [286, 0]
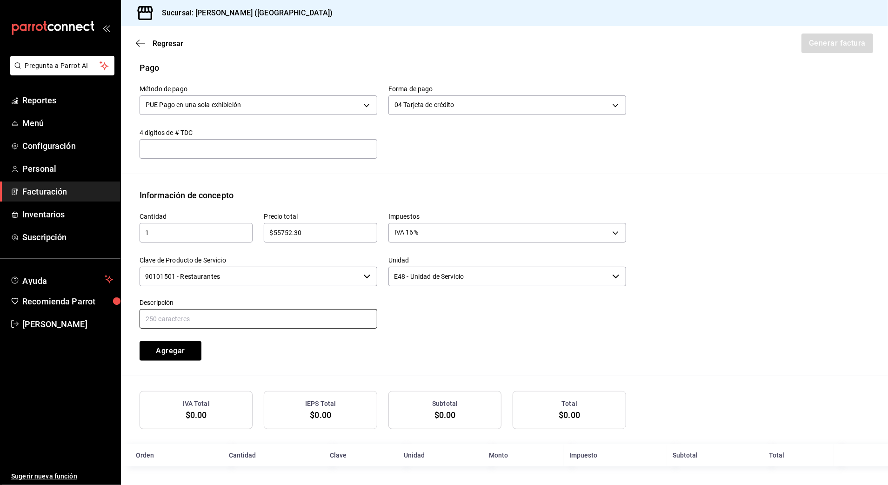
click at [191, 317] on input "text" at bounding box center [259, 319] width 238 height 20
click at [417, 354] on div "Cantidad 1 ​ Precio total $55752.30 ​ Impuestos IVA 16% IVA_16 Clave de Product…" at bounding box center [377, 280] width 498 height 159
click at [181, 354] on button "Agregar" at bounding box center [171, 351] width 62 height 20
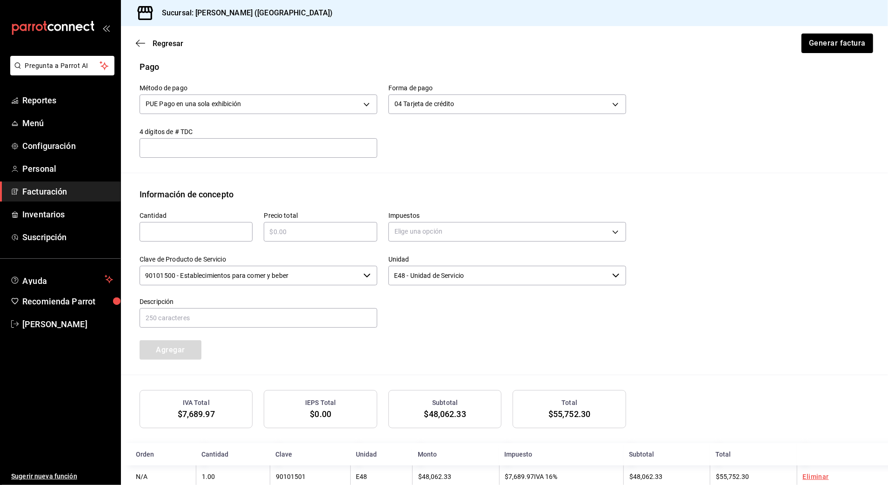
click at [235, 239] on div "​" at bounding box center [196, 232] width 113 height 20
click at [357, 231] on input "text" at bounding box center [320, 231] width 113 height 11
click at [535, 226] on body "Pregunta a Parrot AI Reportes Menú Configuración Personal Facturación Inventari…" at bounding box center [444, 242] width 888 height 485
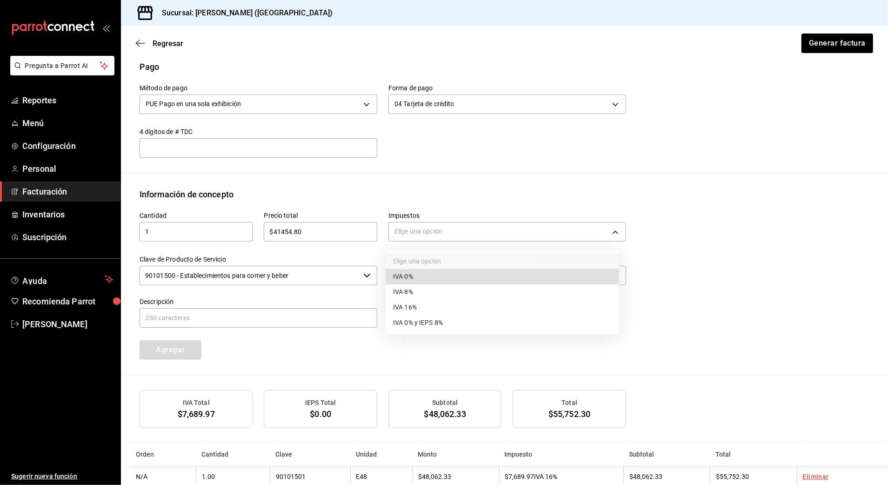
click at [516, 278] on li "IVA 0%" at bounding box center [503, 276] width 234 height 15
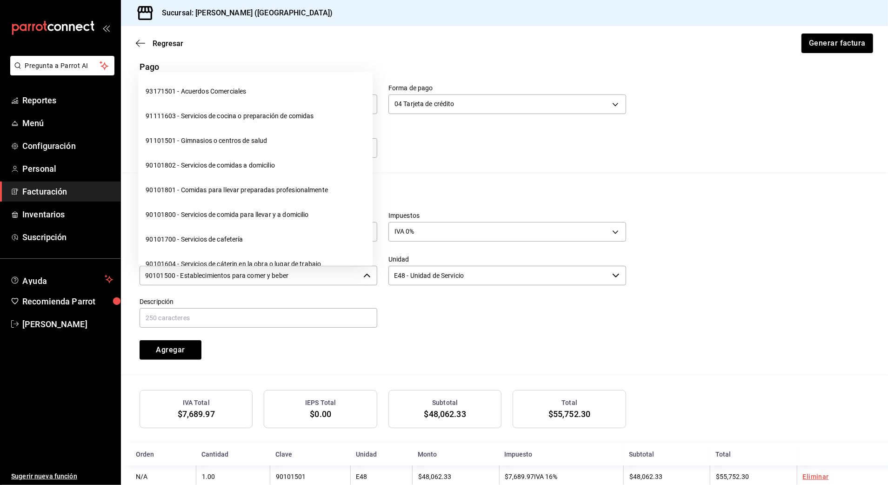
click at [315, 274] on input "90101500 - Establecimientos para comer y beber" at bounding box center [250, 276] width 220 height 20
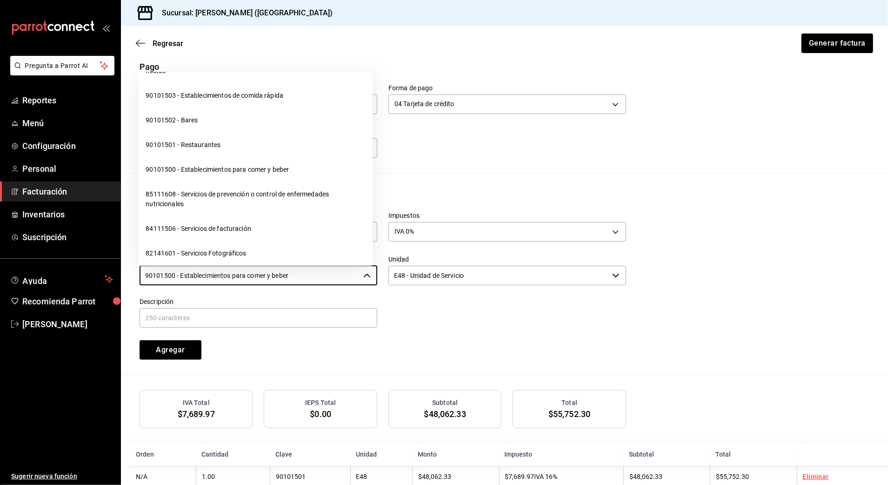
scroll to position [248, 0]
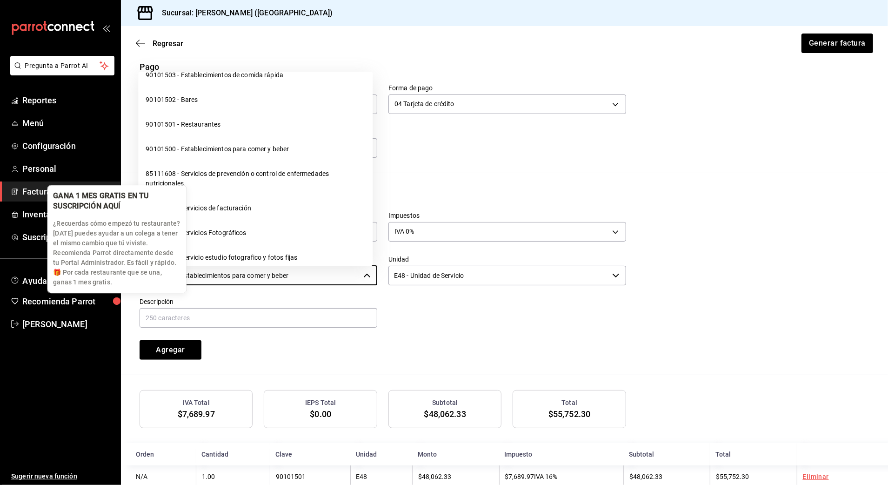
drag, startPoint x: 344, startPoint y: 280, endPoint x: 103, endPoint y: 290, distance: 241.7
click at [103, 290] on body "Pregunta a Parrot AI Reportes Menú Configuración Personal Facturación Inventari…" at bounding box center [444, 242] width 888 height 485
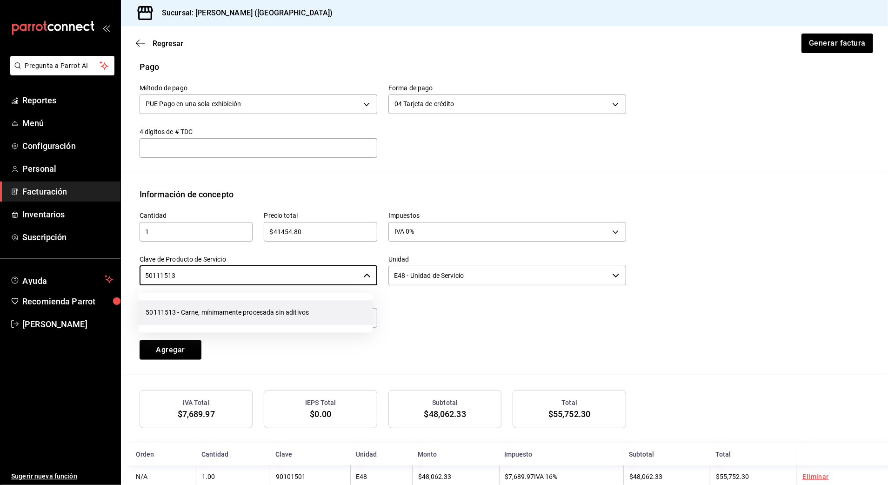
click at [225, 317] on li "50111513 - Carne, mínimamente procesada sin aditivos" at bounding box center [255, 312] width 234 height 25
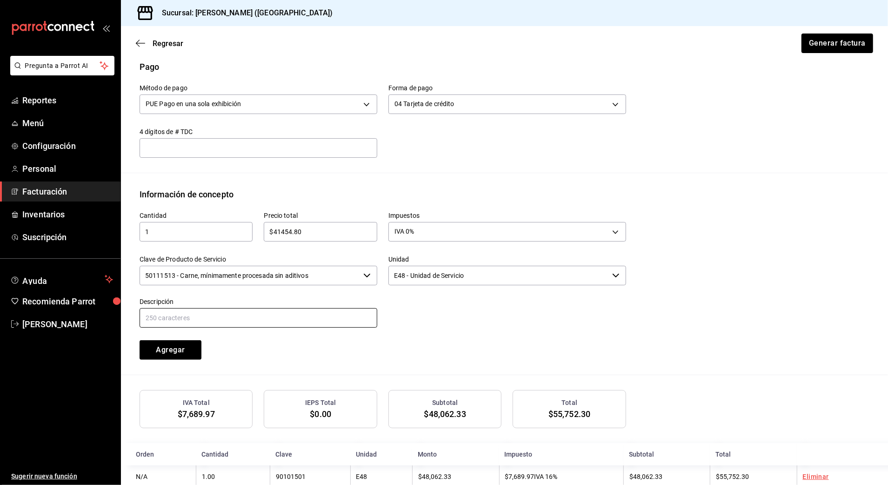
click at [314, 315] on input "text" at bounding box center [259, 318] width 238 height 20
click at [290, 365] on div "Cantidad 1 ​ Precio total $41454.80 ​ Impuestos IVA 0% IVA_0 Clave de Producto …" at bounding box center [505, 288] width 730 height 174
click at [188, 345] on button "Agregar" at bounding box center [171, 350] width 62 height 20
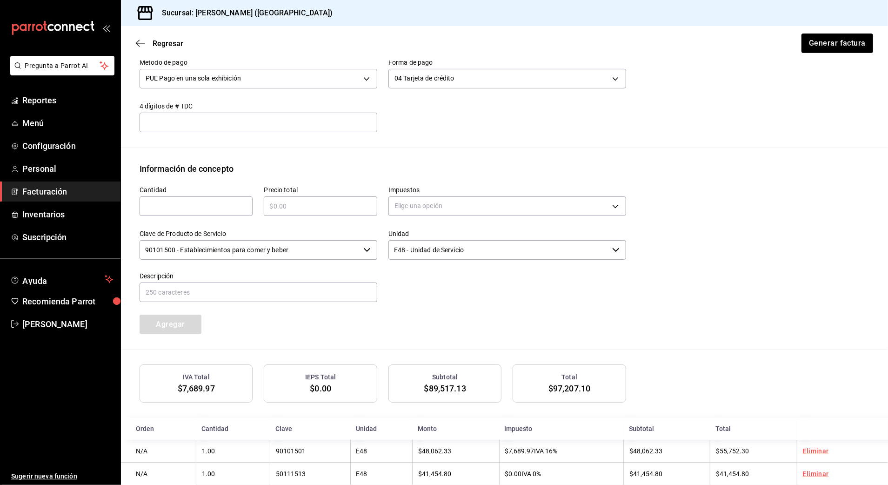
scroll to position [333, 0]
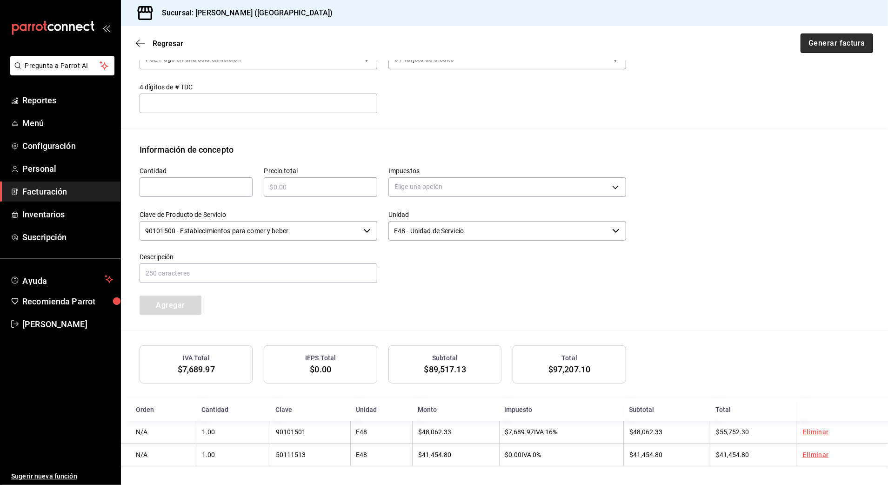
click at [829, 43] on button "Generar factura" at bounding box center [837, 43] width 73 height 20
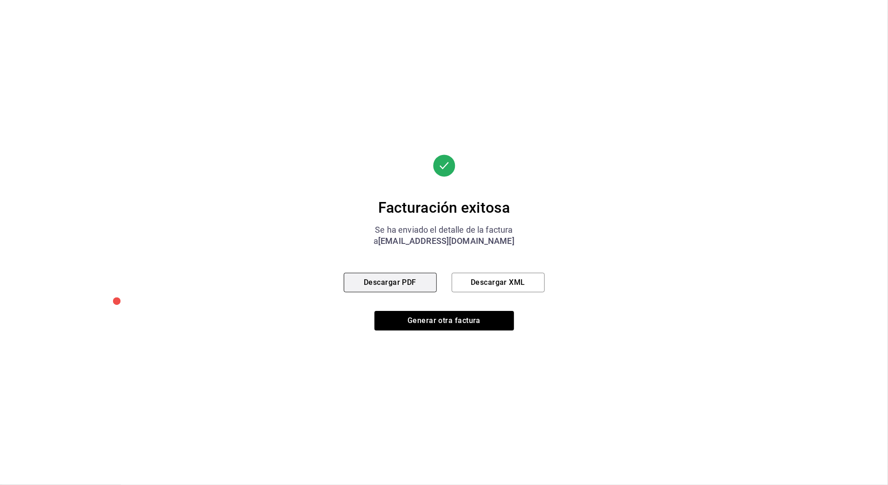
click at [409, 274] on button "Descargar PDF" at bounding box center [390, 283] width 93 height 20
click at [404, 283] on button "Descargar PDF" at bounding box center [390, 283] width 93 height 20
drag, startPoint x: 438, startPoint y: 325, endPoint x: 436, endPoint y: 313, distance: 12.2
click at [440, 325] on button "Generar otra factura" at bounding box center [444, 321] width 140 height 20
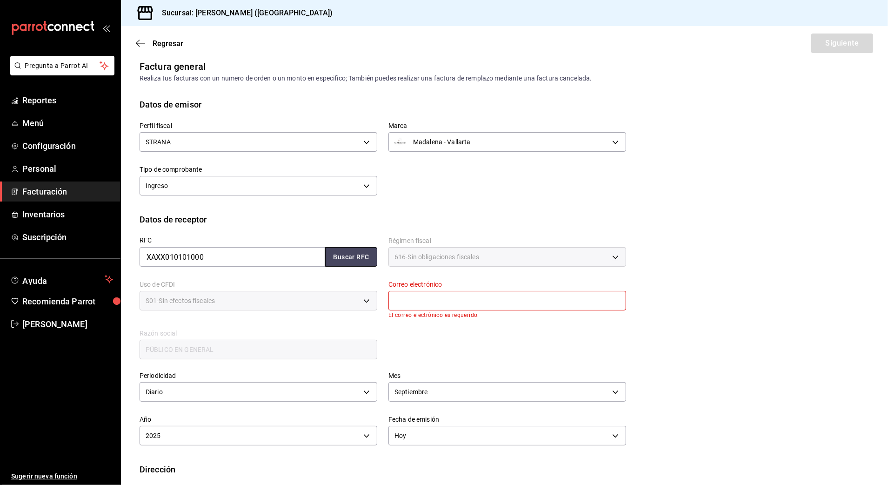
click at [363, 256] on button "Buscar RFC" at bounding box center [351, 257] width 52 height 20
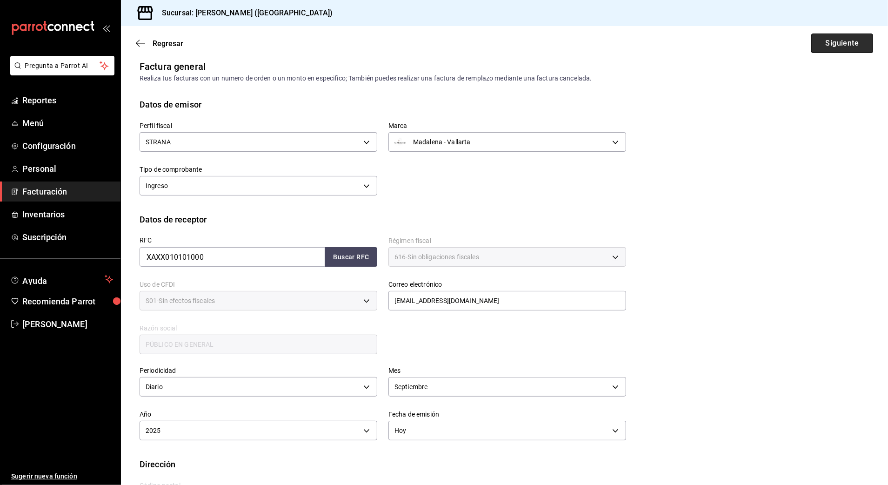
click at [830, 36] on button "Siguiente" at bounding box center [842, 43] width 62 height 20
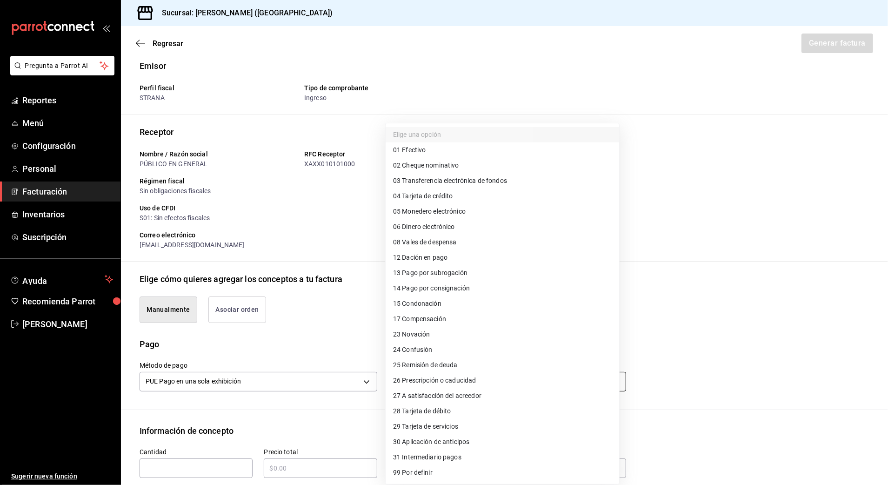
click at [484, 386] on body "Pregunta a Parrot AI Reportes Menú Configuración Personal Facturación Inventari…" at bounding box center [444, 242] width 888 height 485
click at [480, 412] on li "28 Tarjeta de débito" at bounding box center [503, 410] width 234 height 15
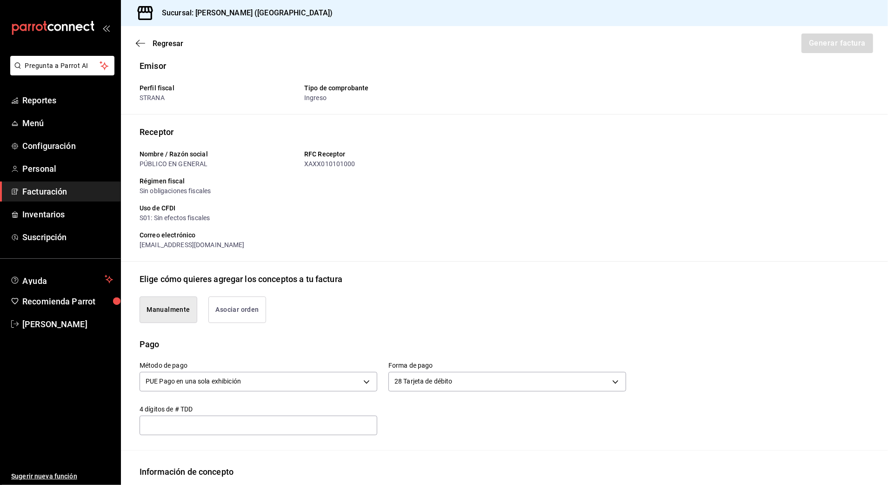
click at [330, 407] on label "4 dígitos de # TDD" at bounding box center [259, 409] width 238 height 7
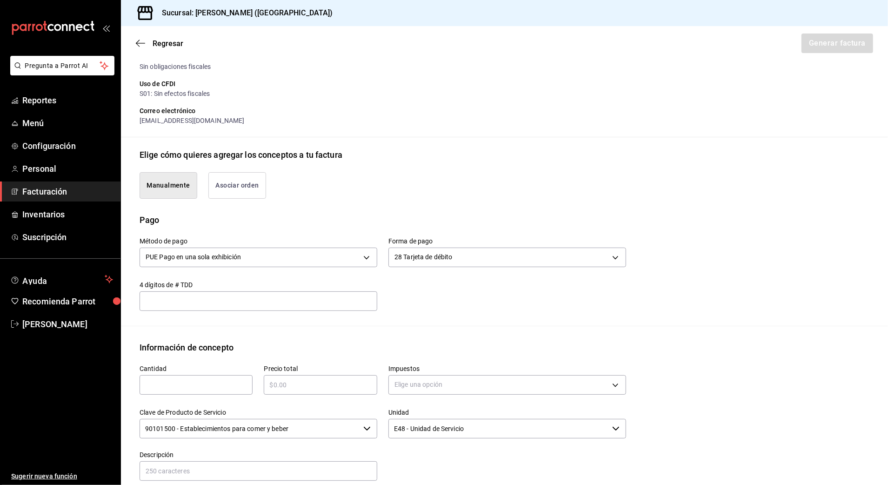
click at [214, 393] on div "​" at bounding box center [196, 385] width 113 height 20
click at [288, 377] on div "​" at bounding box center [320, 385] width 113 height 20
click at [504, 390] on body "Pregunta a Parrot AI Reportes Menú Configuración Personal Facturación Inventari…" at bounding box center [444, 242] width 888 height 485
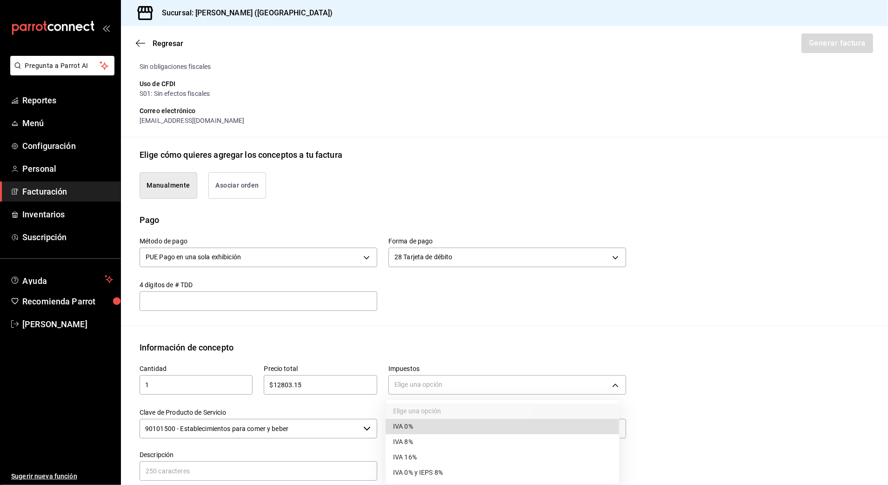
click at [447, 459] on li "IVA 16%" at bounding box center [503, 456] width 234 height 15
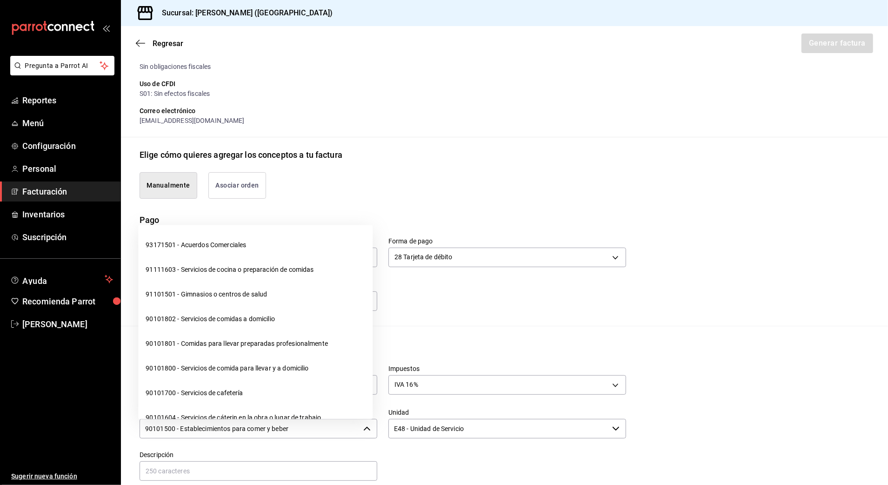
click at [334, 430] on input "90101500 - Establecimientos para comer y beber" at bounding box center [250, 429] width 220 height 20
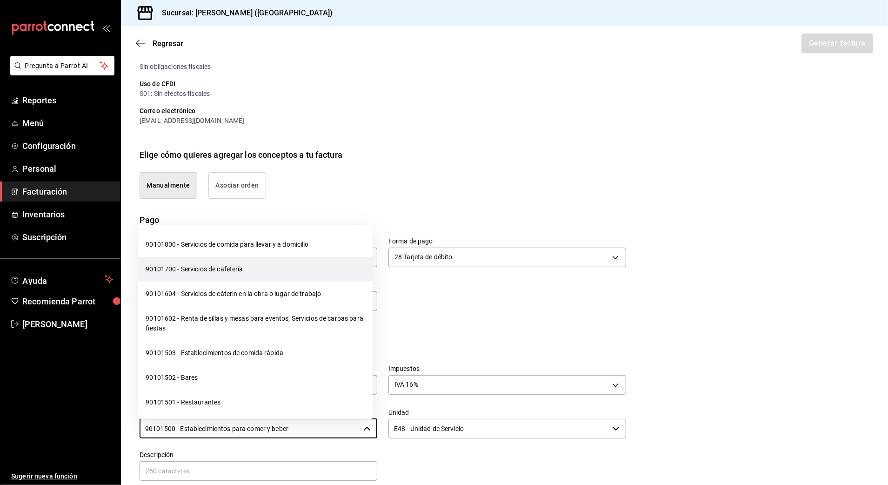
scroll to position [186, 0]
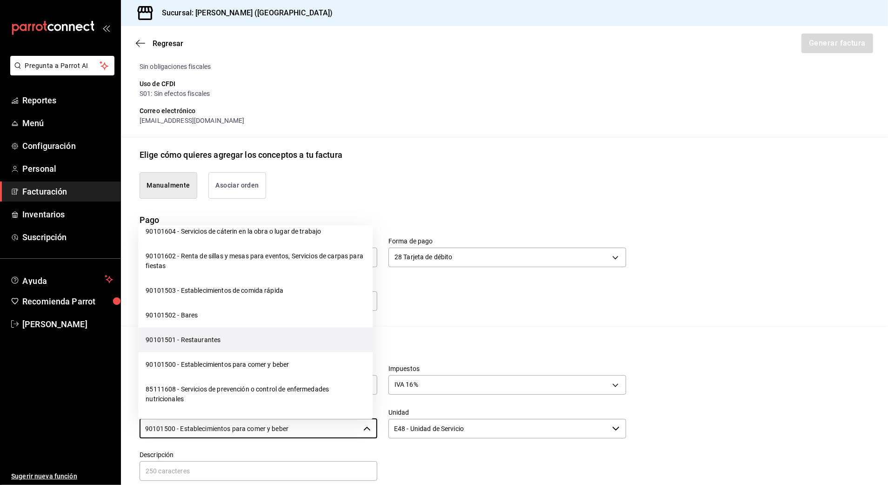
click at [255, 343] on li "90101501 - Restaurantes" at bounding box center [255, 339] width 234 height 25
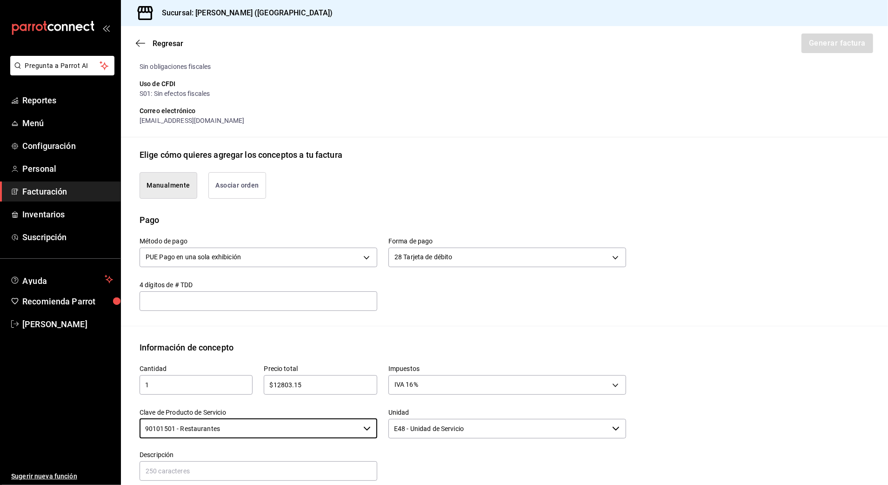
scroll to position [194, 0]
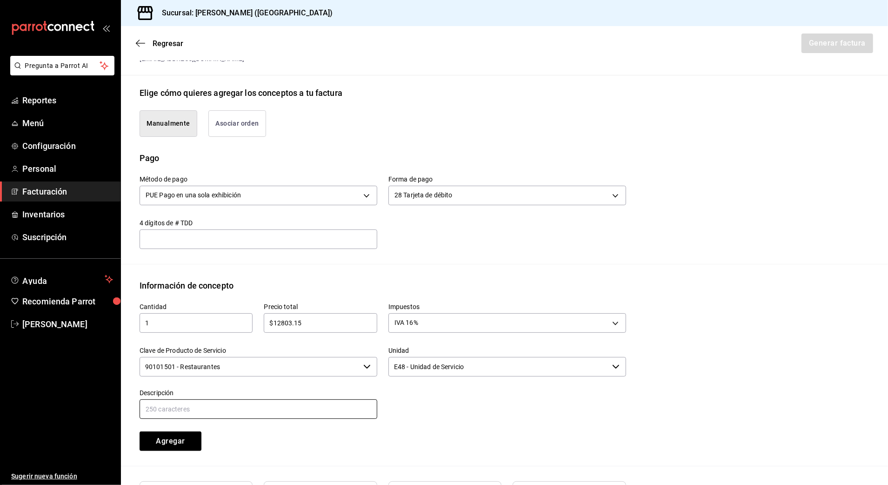
click at [285, 413] on input "text" at bounding box center [259, 409] width 238 height 20
click at [276, 419] on input "CONSUMO DE CONSUMO" at bounding box center [259, 409] width 238 height 20
drag, startPoint x: 223, startPoint y: 421, endPoint x: 79, endPoint y: 428, distance: 144.4
click at [78, 429] on div "Pregunta a Parrot AI Reportes Menú Configuración Personal Facturación Inventari…" at bounding box center [444, 242] width 888 height 485
click at [329, 404] on input "text" at bounding box center [259, 409] width 238 height 20
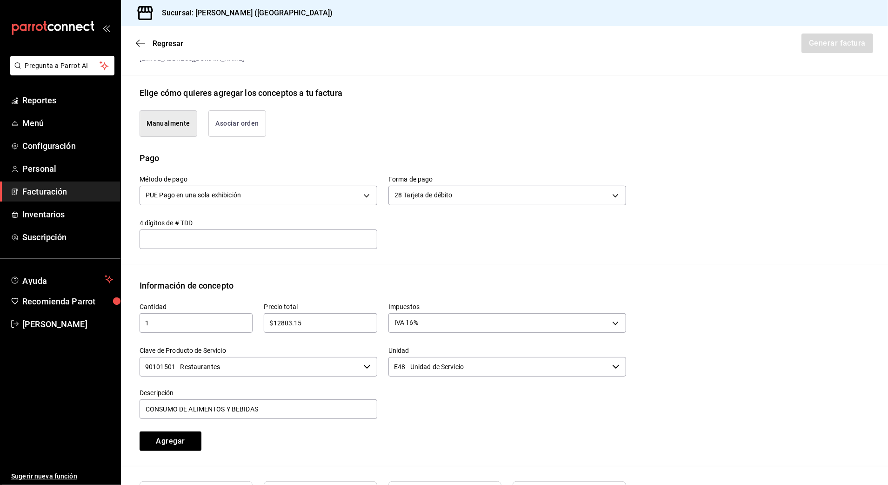
click at [270, 441] on div "Cantidad 1 ​ Precio total $12803.15 ​ Impuestos IVA 16% IVA_16 Clave de Product…" at bounding box center [377, 371] width 498 height 159
click at [164, 437] on button "Agregar" at bounding box center [171, 441] width 62 height 20
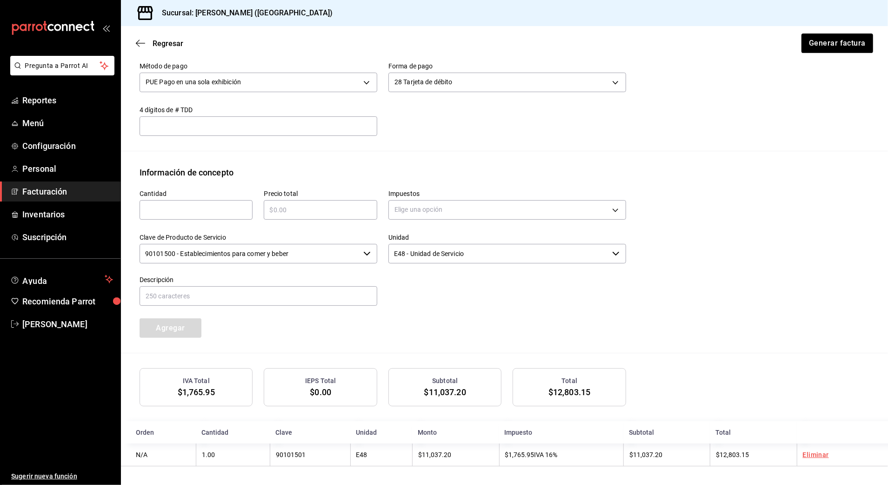
scroll to position [309, 0]
click at [213, 209] on input "text" at bounding box center [196, 209] width 113 height 11
click at [294, 210] on input "text" at bounding box center [320, 209] width 113 height 11
click at [396, 205] on body "Pregunta a Parrot AI Reportes Menú Configuración Personal Facturación Inventari…" at bounding box center [444, 242] width 888 height 485
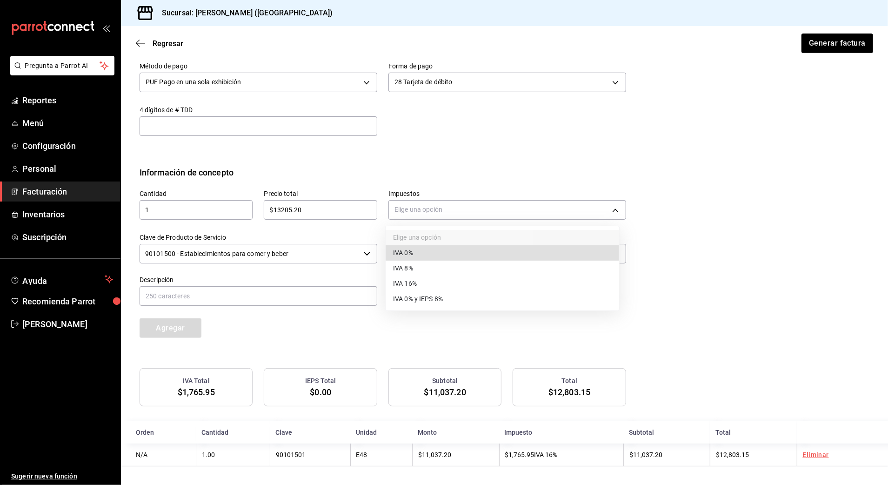
click at [458, 250] on li "IVA 0%" at bounding box center [503, 252] width 234 height 15
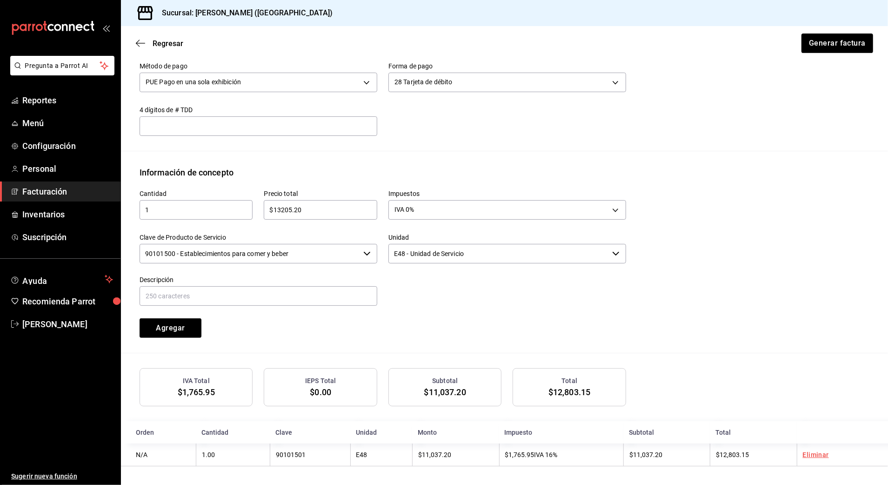
click at [343, 257] on input "90101500 - Establecimientos para comer y beber" at bounding box center [250, 254] width 220 height 20
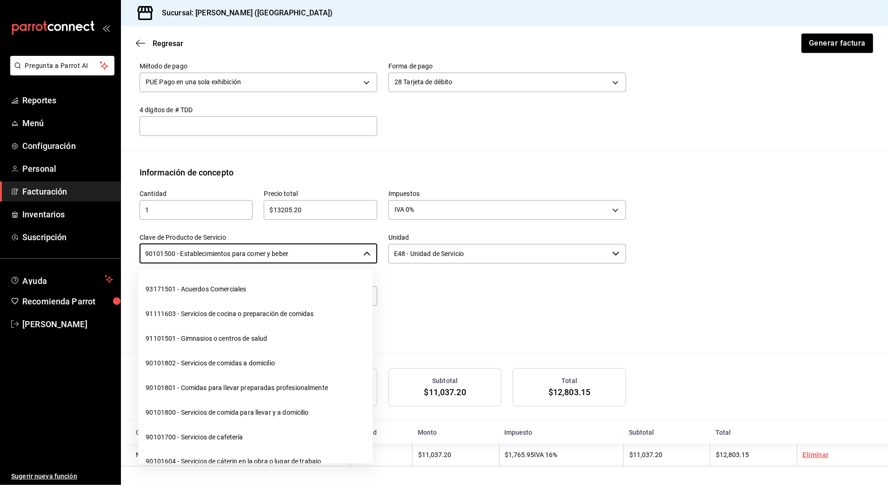
drag, startPoint x: 343, startPoint y: 257, endPoint x: 103, endPoint y: 289, distance: 242.6
click at [102, 289] on body "Pregunta a Parrot AI Reportes Menú Configuración Personal Facturación Inventari…" at bounding box center [444, 242] width 888 height 485
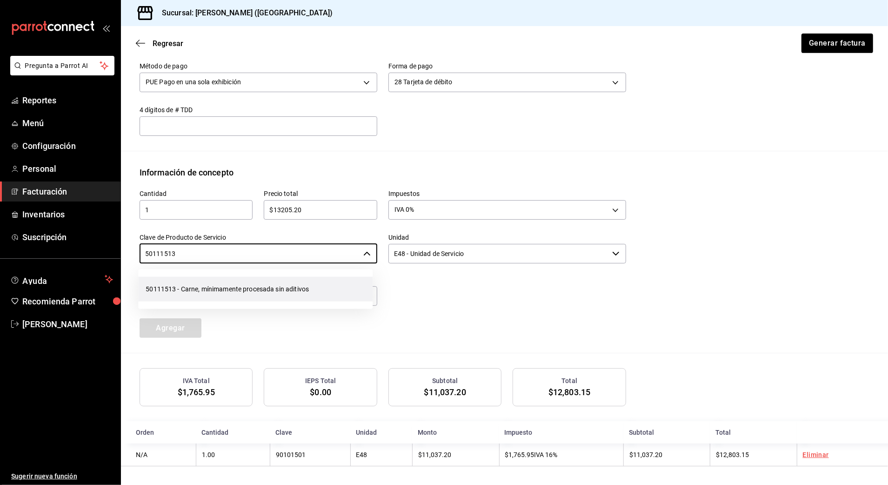
click at [263, 291] on li "50111513 - Carne, mínimamente procesada sin aditivos" at bounding box center [255, 289] width 234 height 25
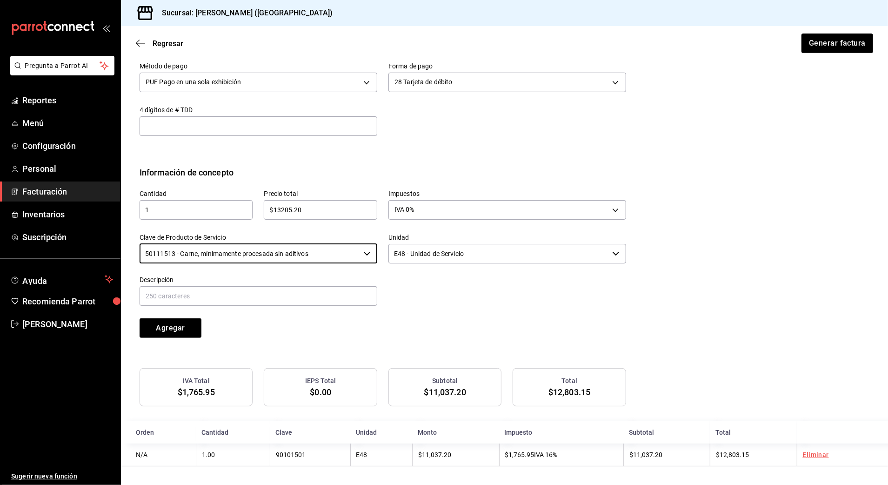
click at [254, 305] on div "Descripción" at bounding box center [259, 291] width 238 height 31
click at [260, 296] on input "text" at bounding box center [259, 296] width 238 height 20
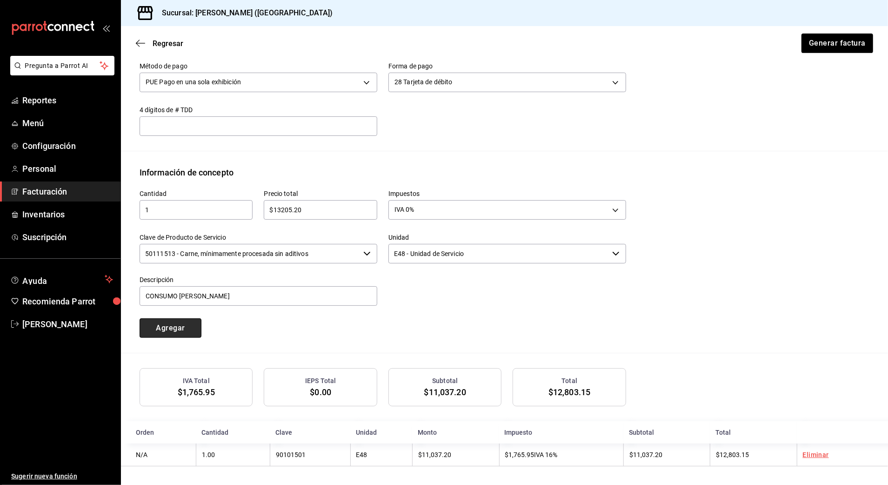
click at [197, 328] on button "Agregar" at bounding box center [171, 328] width 62 height 20
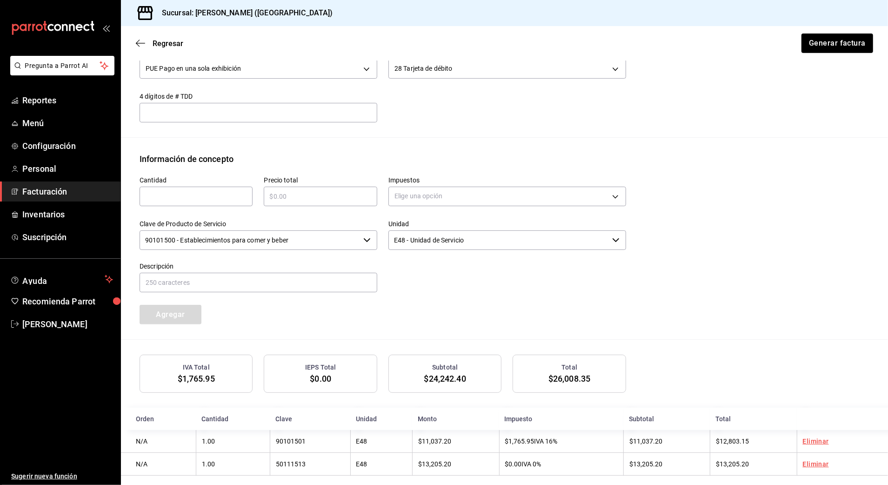
scroll to position [333, 0]
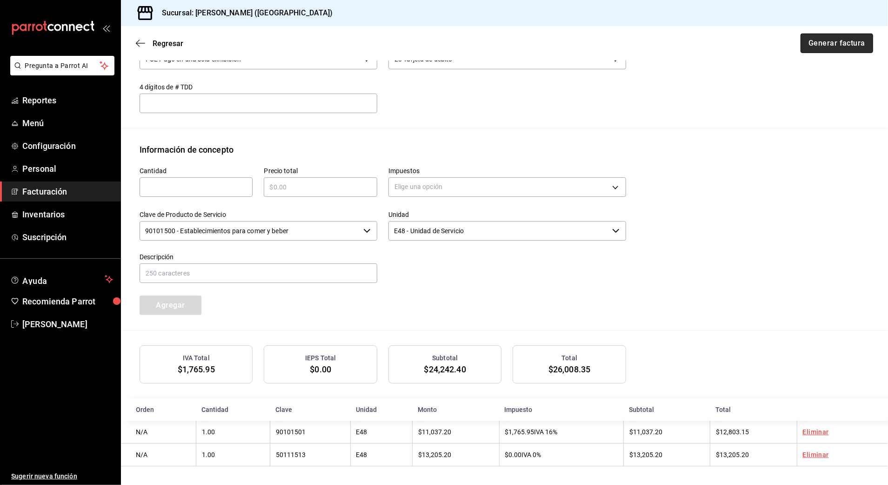
click at [839, 47] on button "Generar factura" at bounding box center [837, 43] width 73 height 20
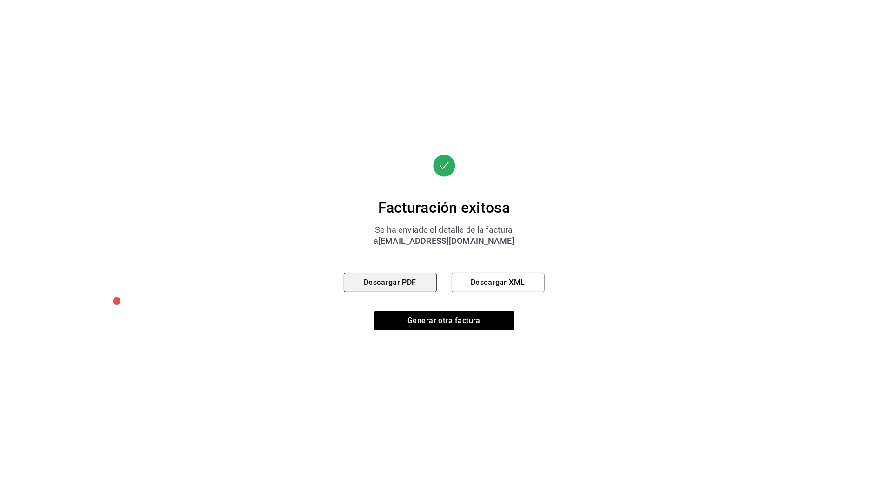
click at [382, 278] on button "Descargar PDF" at bounding box center [390, 283] width 93 height 20
click at [484, 325] on button "Generar otra factura" at bounding box center [444, 321] width 140 height 20
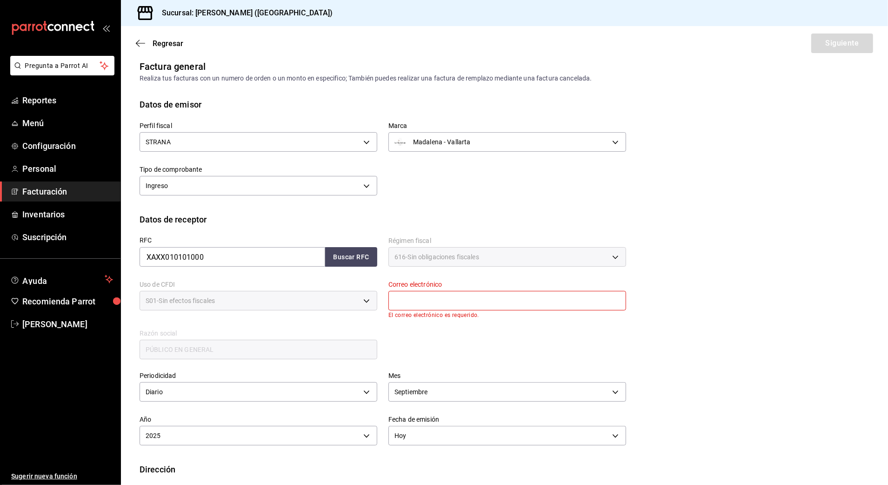
click at [172, 37] on div "Regresar Siguiente" at bounding box center [504, 43] width 767 height 34
click at [172, 41] on span "Regresar" at bounding box center [168, 43] width 31 height 9
